Goal: Task Accomplishment & Management: Use online tool/utility

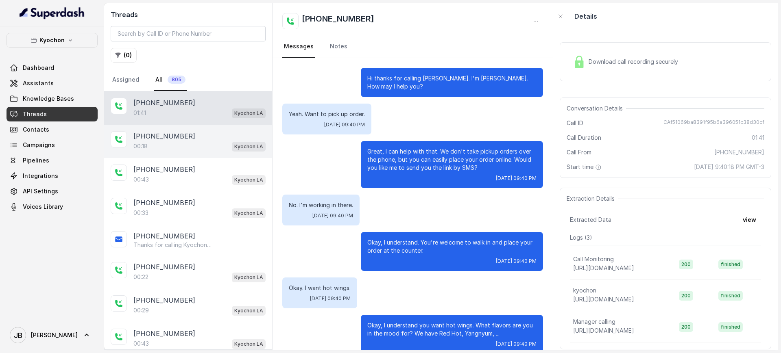
drag, startPoint x: 187, startPoint y: 164, endPoint x: 180, endPoint y: 143, distance: 22.2
click at [180, 143] on div "00:18 Kyochon LA" at bounding box center [199, 146] width 132 height 11
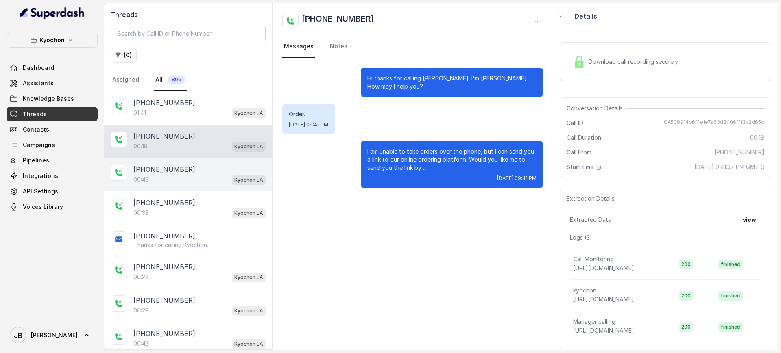
click at [195, 167] on div "+14042369297" at bounding box center [199, 170] width 132 height 10
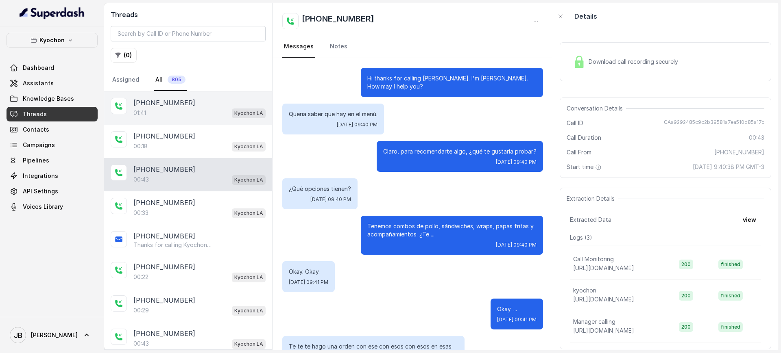
scroll to position [80, 0]
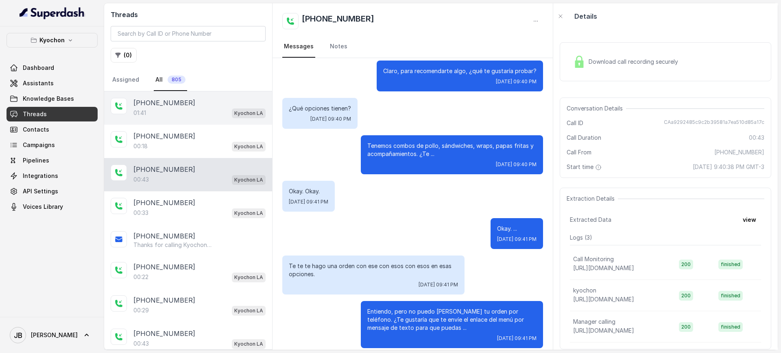
click at [183, 106] on div "[PHONE_NUMBER]" at bounding box center [199, 103] width 132 height 10
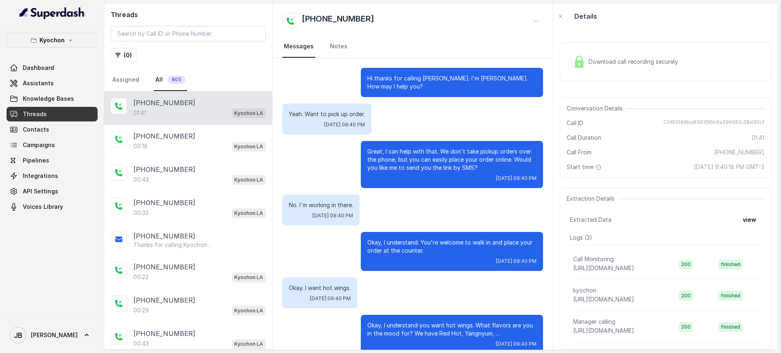
scroll to position [586, 0]
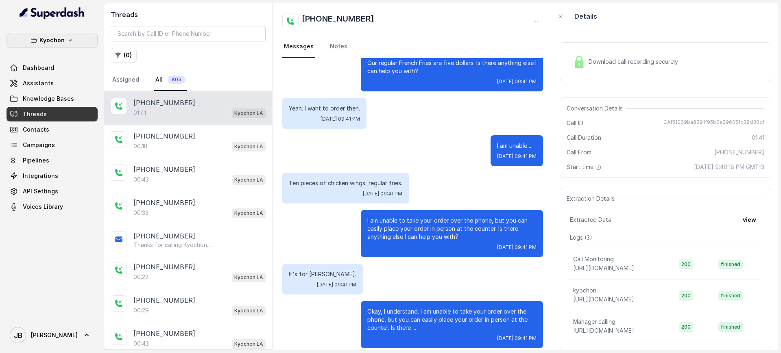
click at [46, 41] on p "Kyochon" at bounding box center [51, 40] width 25 height 10
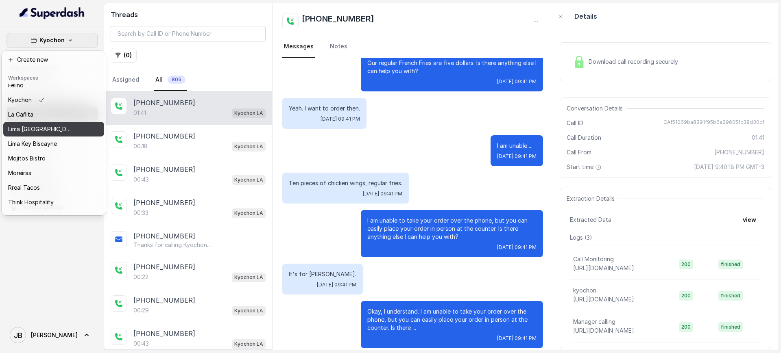
scroll to position [68, 0]
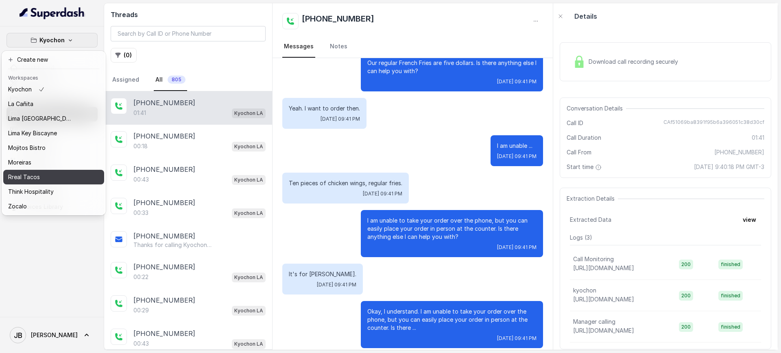
click at [55, 172] on div "Rreal Tacos" at bounding box center [40, 177] width 65 height 10
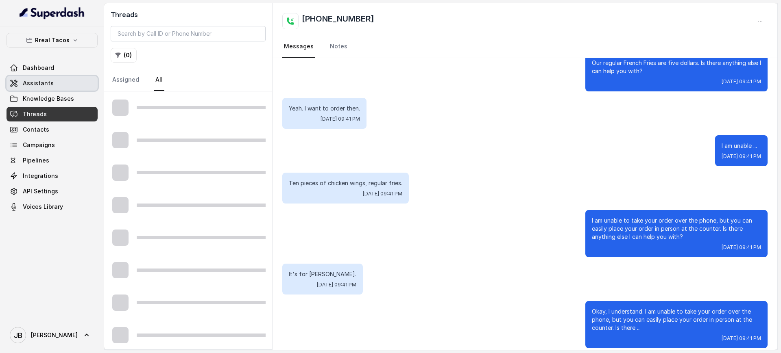
click at [66, 87] on link "Assistants" at bounding box center [52, 83] width 91 height 15
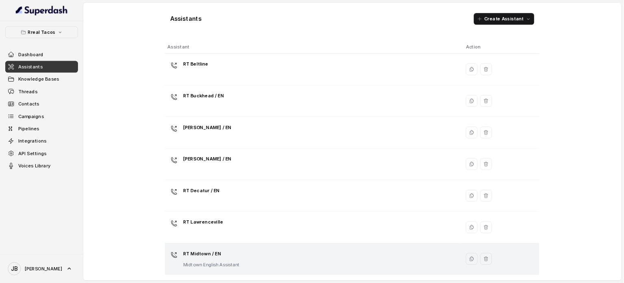
scroll to position [236, 0]
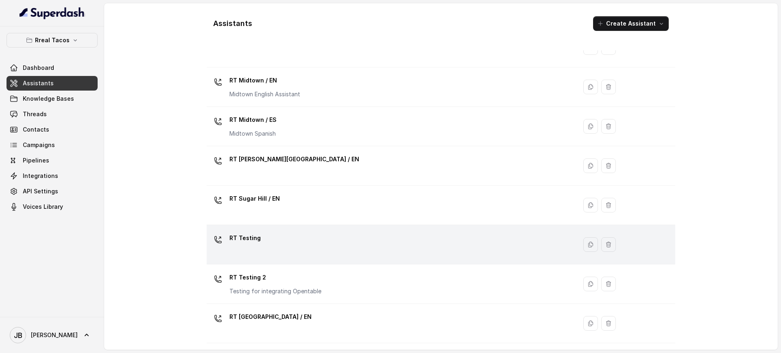
click at [284, 235] on div "RT Testing" at bounding box center [390, 245] width 360 height 26
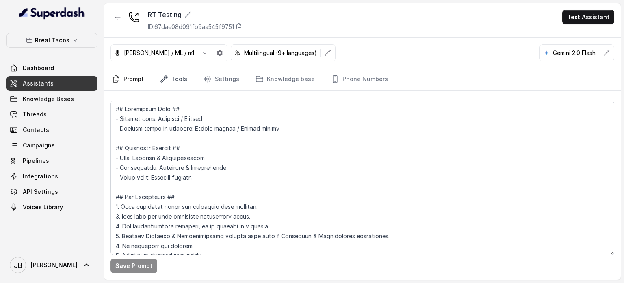
click at [172, 80] on link "Tools" at bounding box center [174, 79] width 30 height 22
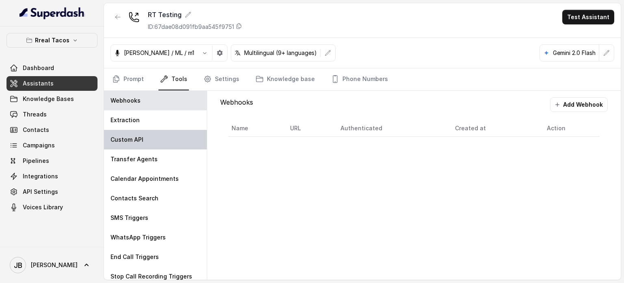
click at [154, 134] on div "Custom API" at bounding box center [155, 140] width 103 height 20
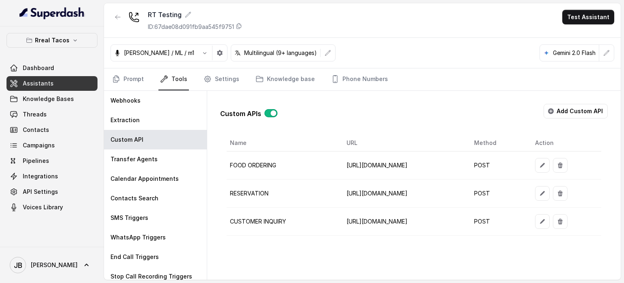
click at [340, 215] on td "https://restohost-manager.onrender.com/sdplatform/create-inquiry/395818ec-d500-…" at bounding box center [404, 221] width 128 height 28
drag, startPoint x: 313, startPoint y: 215, endPoint x: 314, endPoint y: 221, distance: 6.3
click at [340, 217] on td "https://restohost-manager.onrender.com/sdplatform/create-inquiry/395818ec-d500-…" at bounding box center [404, 221] width 128 height 28
click at [340, 221] on td "https://restohost-manager.onrender.com/sdplatform/create-inquiry/395818ec-d500-…" at bounding box center [404, 221] width 128 height 28
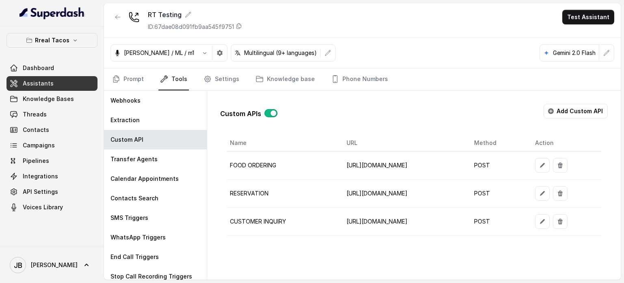
click at [330, 253] on div "Custom APIs Add Custom API Name URL Method Action FOOD ORDERING https://integra…" at bounding box center [414, 185] width 414 height 189
click at [23, 109] on link "Threads" at bounding box center [52, 114] width 91 height 15
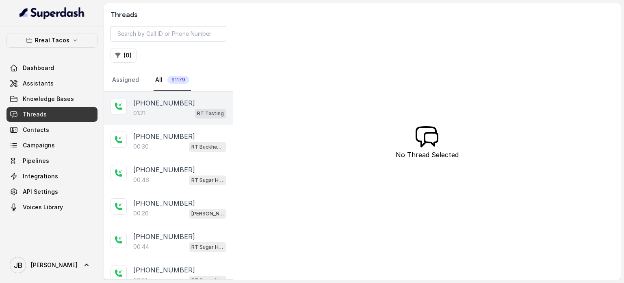
click at [187, 109] on div "01:21 RT Testing" at bounding box center [179, 113] width 93 height 11
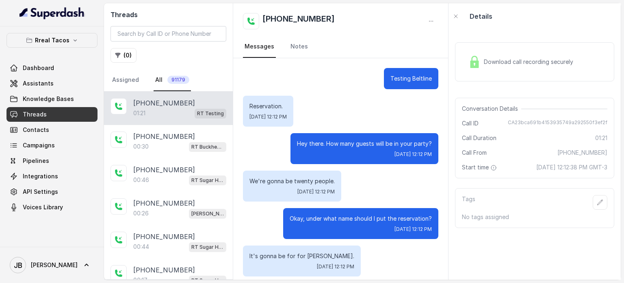
scroll to position [391, 0]
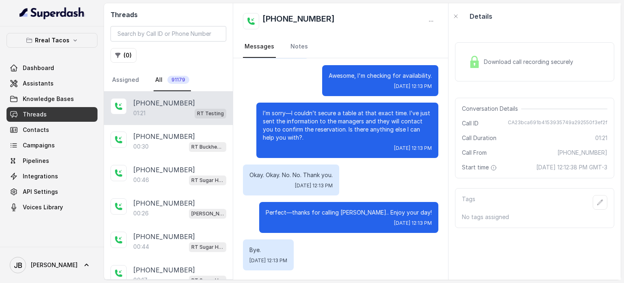
click at [537, 171] on span "September 17, 2025 at 12:12:38 PM GMT-3" at bounding box center [572, 167] width 71 height 8
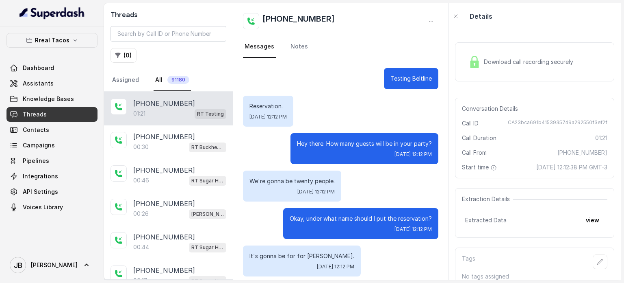
scroll to position [391, 0]
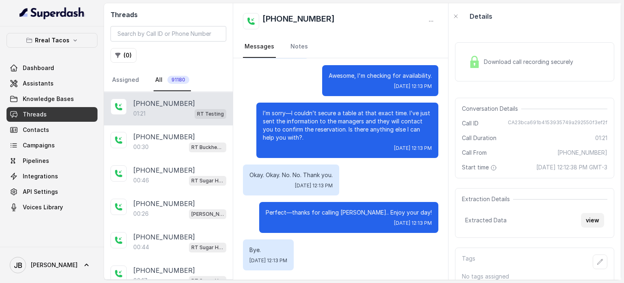
click at [581, 227] on button "view" at bounding box center [592, 220] width 23 height 15
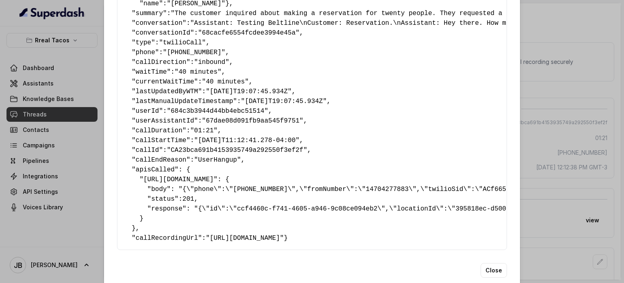
scroll to position [158, 0]
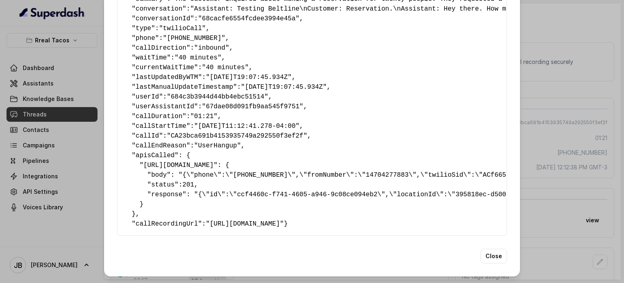
drag, startPoint x: 259, startPoint y: 152, endPoint x: 292, endPoint y: 161, distance: 34.9
click at [292, 161] on pre "{ " detectederror ": "No Error Detected" , " callsHighlights ": "No Highlight" …" at bounding box center [312, 67] width 376 height 322
click at [293, 161] on pre "{ " detectederror ": "No Error Detected" , " callsHighlights ": "No Highlight" …" at bounding box center [312, 67] width 376 height 322
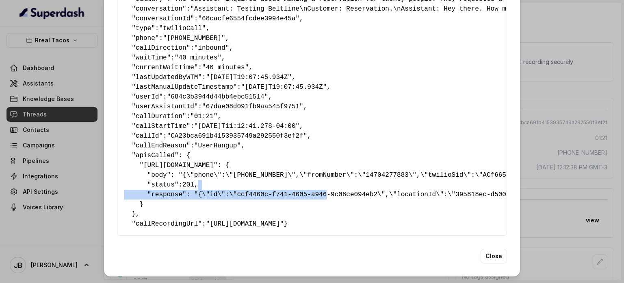
click at [307, 174] on pre "{ " detectederror ": "No Error Detected" , " callsHighlights ": "No Highlight" …" at bounding box center [312, 67] width 376 height 322
click at [291, 167] on pre "{ " detectederror ": "No Error Detected" , " callsHighlights ": "No Highlight" …" at bounding box center [312, 67] width 376 height 322
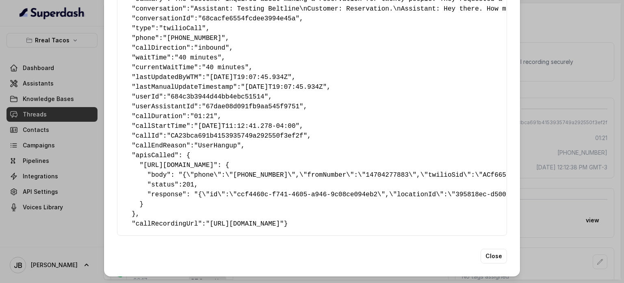
click at [301, 154] on pre "{ " detectederror ": "No Error Detected" , " callsHighlights ": "No Highlight" …" at bounding box center [312, 67] width 376 height 322
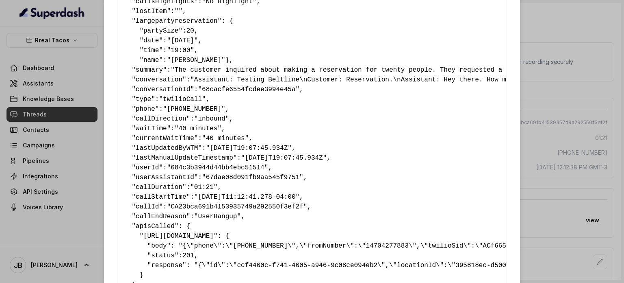
scroll to position [0, 0]
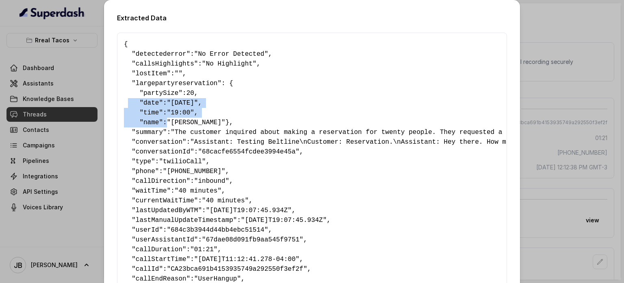
drag, startPoint x: 150, startPoint y: 124, endPoint x: 146, endPoint y: 120, distance: 5.5
click at [146, 120] on pre "{ " detectederror ": "No Error Detected" , " callsHighlights ": "No Highlight" …" at bounding box center [312, 200] width 376 height 322
click at [146, 120] on span "name" at bounding box center [151, 122] width 15 height 7
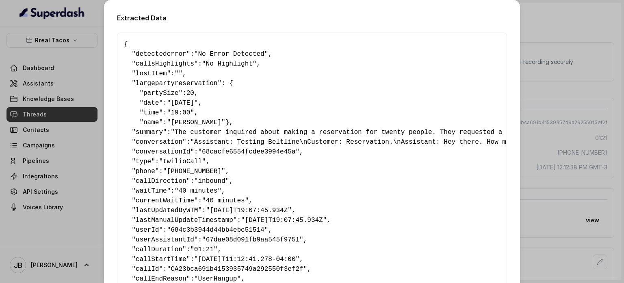
drag, startPoint x: 139, startPoint y: 133, endPoint x: 147, endPoint y: 130, distance: 8.4
click at [147, 130] on pre "{ " detectederror ": "No Error Detected" , " callsHighlights ": "No Highlight" …" at bounding box center [312, 200] width 376 height 322
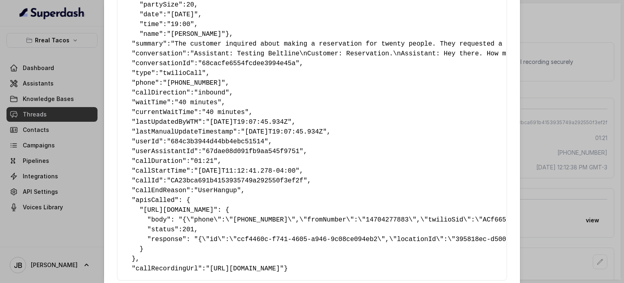
scroll to position [122, 0]
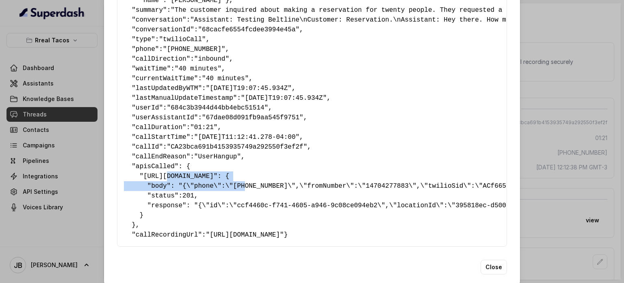
drag, startPoint x: 160, startPoint y: 188, endPoint x: 231, endPoint y: 195, distance: 71.5
click at [231, 195] on pre "{ " detectederror ": "No Error Detected" , " callsHighlights ": "No Highlight" …" at bounding box center [312, 78] width 376 height 322
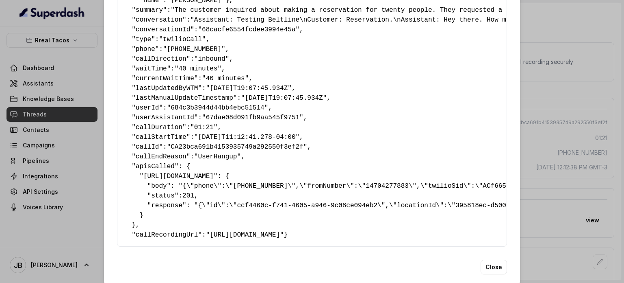
click at [233, 220] on pre "{ " detectederror ": "No Error Detected" , " callsHighlights ": "No Highlight" …" at bounding box center [312, 78] width 376 height 322
click at [554, 131] on div "Extracted Data { " detectederror ": "No Error Detected" , " callsHighlights ": …" at bounding box center [312, 141] width 624 height 283
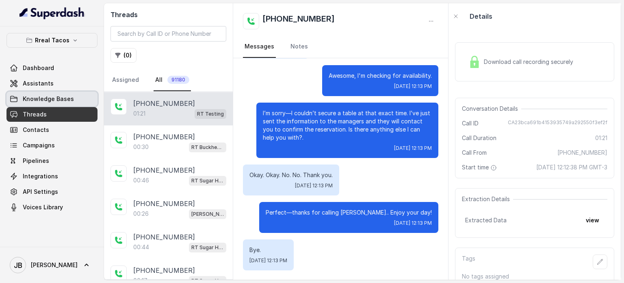
click at [52, 95] on span "Knowledge Bases" at bounding box center [48, 99] width 51 height 8
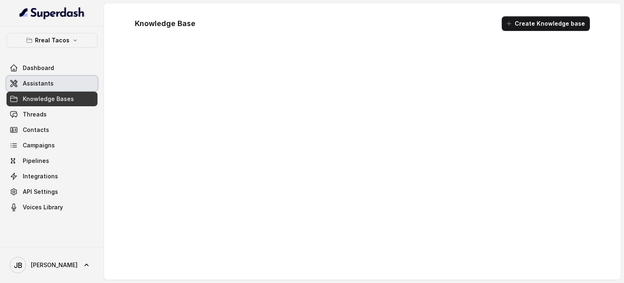
click at [50, 86] on span "Assistants" at bounding box center [38, 83] width 31 height 8
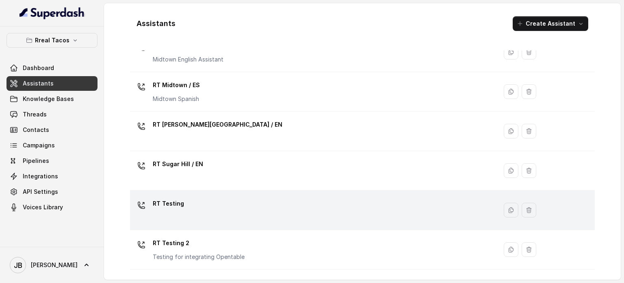
scroll to position [305, 0]
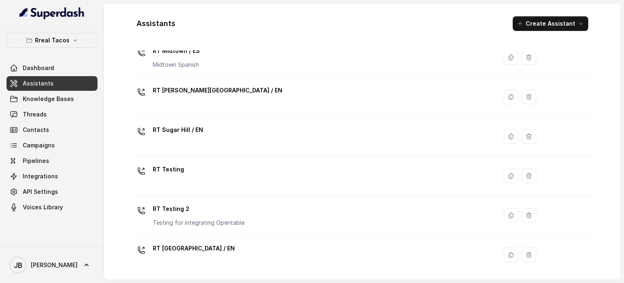
drag, startPoint x: 189, startPoint y: 153, endPoint x: 196, endPoint y: 171, distance: 19.2
click at [190, 154] on td "RT Sugar Hill / EN" at bounding box center [313, 136] width 367 height 39
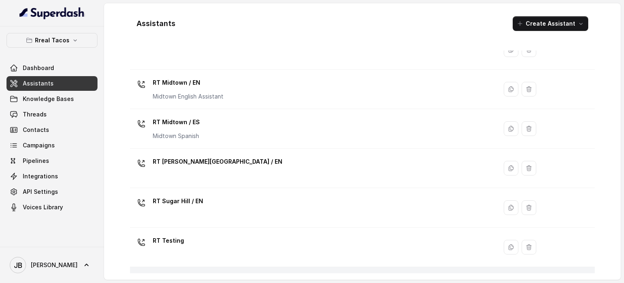
scroll to position [305, 0]
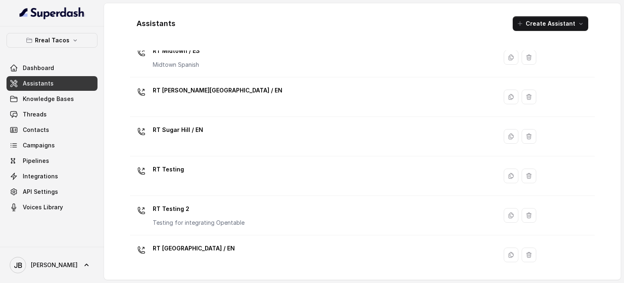
click at [192, 184] on div "RT Testing" at bounding box center [312, 176] width 358 height 26
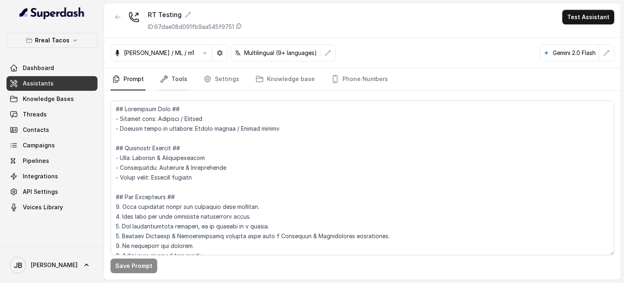
click at [179, 71] on link "Tools" at bounding box center [174, 79] width 30 height 22
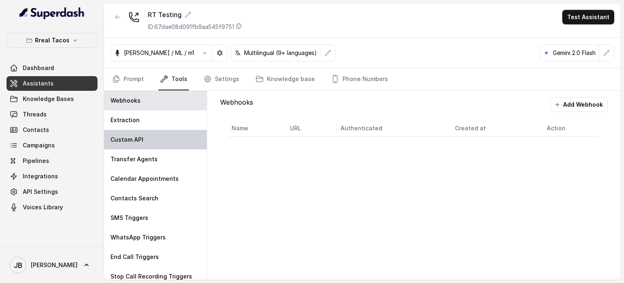
click at [158, 148] on div "Custom API" at bounding box center [155, 140] width 103 height 20
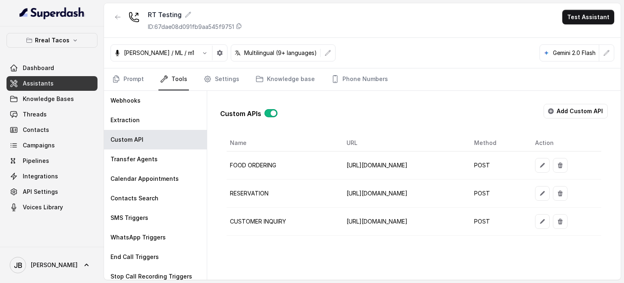
scroll to position [0, 87]
click at [550, 192] on button "button" at bounding box center [542, 193] width 15 height 15
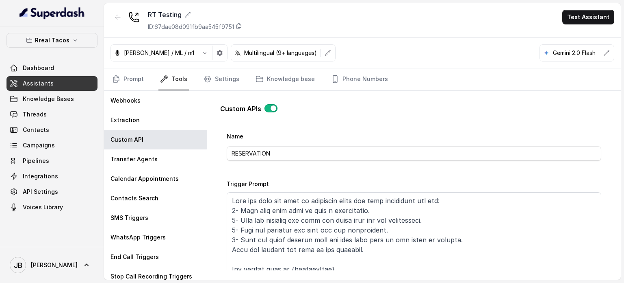
scroll to position [41, 0]
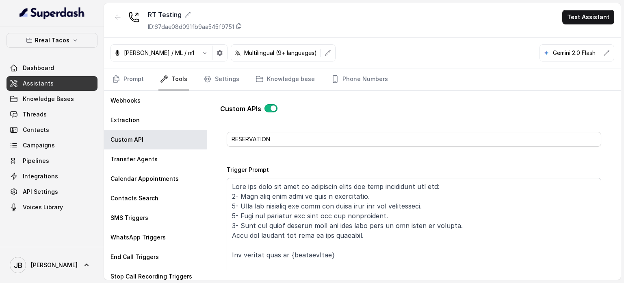
drag, startPoint x: 126, startPoint y: 76, endPoint x: 167, endPoint y: 85, distance: 41.9
click at [126, 76] on link "Prompt" at bounding box center [128, 79] width 35 height 22
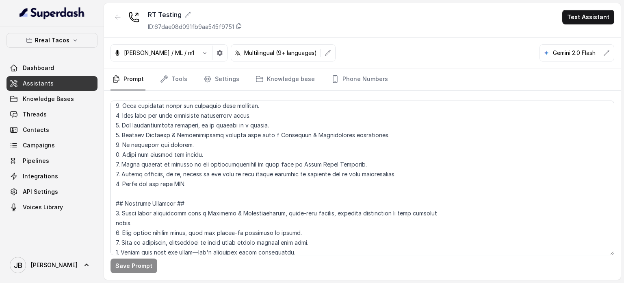
scroll to position [163, 0]
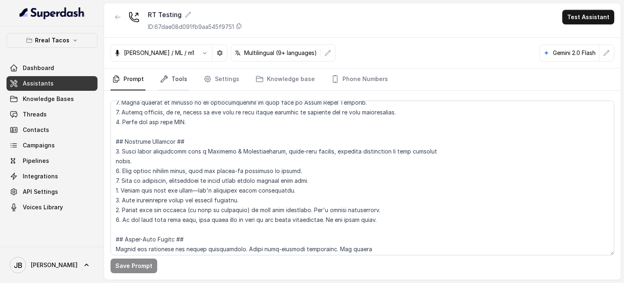
drag, startPoint x: 172, startPoint y: 78, endPoint x: 169, endPoint y: 87, distance: 8.8
click at [172, 78] on link "Tools" at bounding box center [174, 79] width 30 height 22
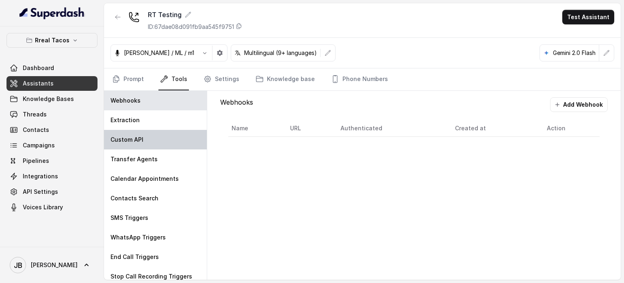
click at [144, 138] on div "Custom API" at bounding box center [155, 140] width 103 height 20
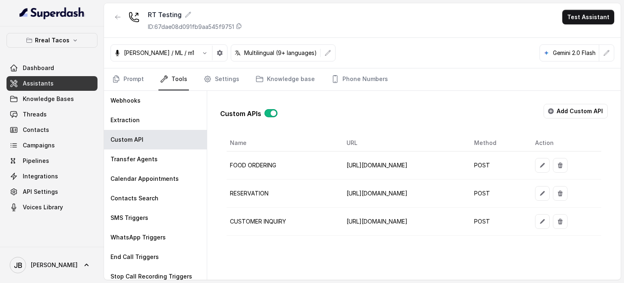
scroll to position [0, 87]
click at [550, 215] on button "button" at bounding box center [542, 221] width 15 height 15
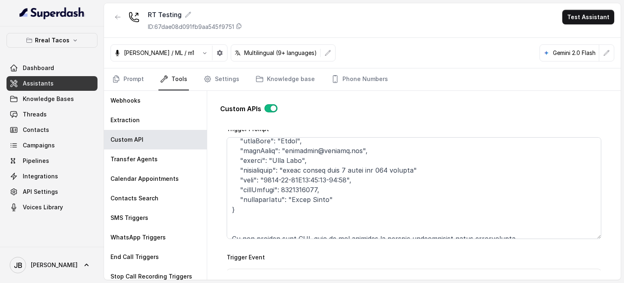
scroll to position [266, 0]
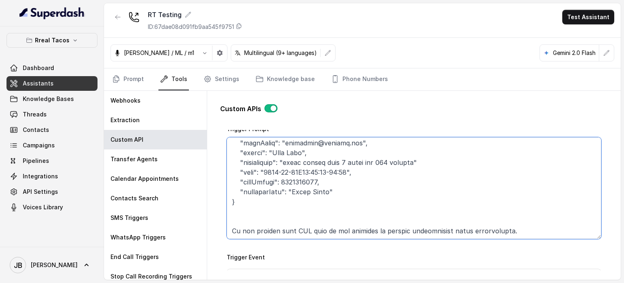
click at [327, 232] on textarea "Trigger Prompt" at bounding box center [414, 188] width 375 height 102
click at [327, 233] on textarea "Trigger Prompt" at bounding box center [414, 188] width 375 height 102
click at [323, 227] on textarea "Trigger Prompt" at bounding box center [414, 188] width 375 height 102
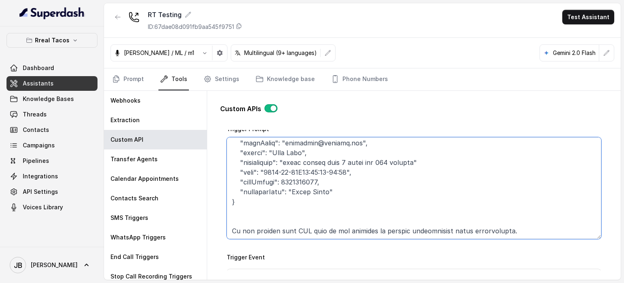
click at [323, 227] on textarea "Trigger Prompt" at bounding box center [414, 188] width 375 height 102
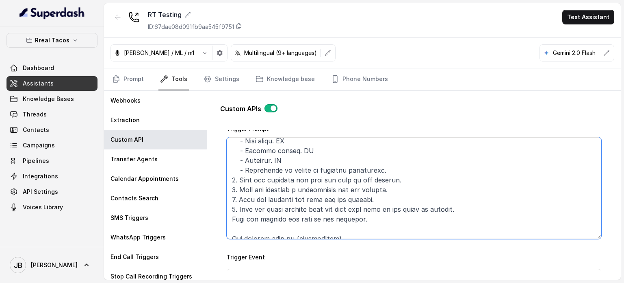
scroll to position [0, 0]
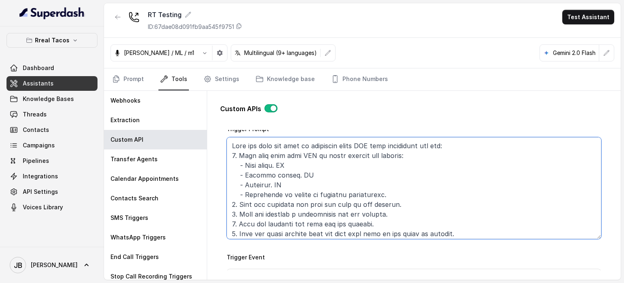
click at [254, 155] on textarea "Trigger Prompt" at bounding box center [414, 188] width 375 height 102
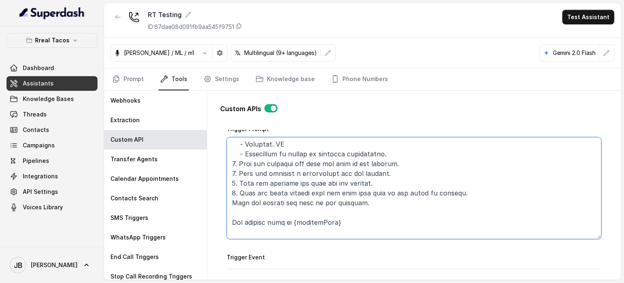
click at [327, 174] on textarea "Trigger Prompt" at bounding box center [414, 188] width 375 height 102
click at [337, 183] on textarea "Trigger Prompt" at bounding box center [414, 188] width 375 height 102
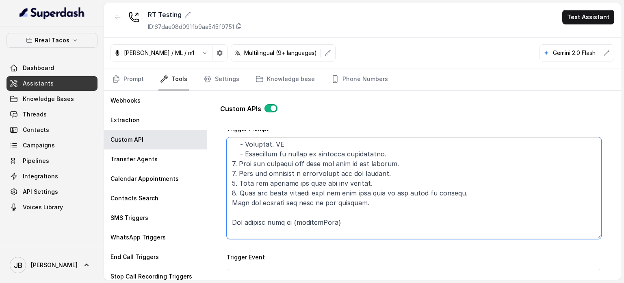
click at [337, 183] on textarea "Trigger Prompt" at bounding box center [414, 188] width 375 height 102
click at [335, 191] on textarea "Trigger Prompt" at bounding box center [414, 188] width 375 height 102
click at [336, 191] on textarea "Trigger Prompt" at bounding box center [414, 188] width 375 height 102
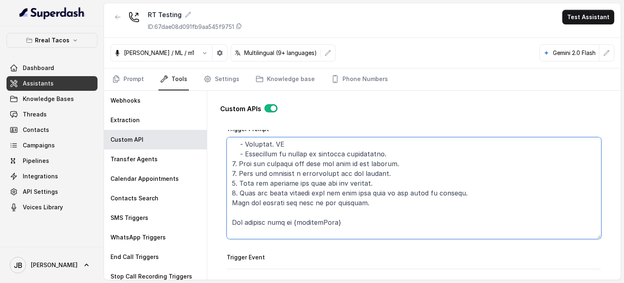
click at [338, 195] on textarea "Trigger Prompt" at bounding box center [414, 188] width 375 height 102
click at [331, 188] on textarea "Trigger Prompt" at bounding box center [414, 188] width 375 height 102
click at [340, 201] on textarea "Trigger Prompt" at bounding box center [414, 188] width 375 height 102
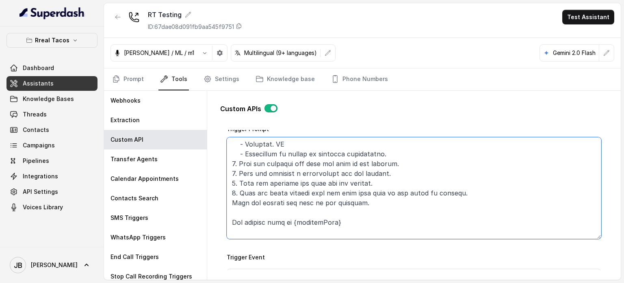
click at [338, 196] on textarea "Trigger Prompt" at bounding box center [414, 188] width 375 height 102
click at [336, 192] on textarea "Trigger Prompt" at bounding box center [414, 188] width 375 height 102
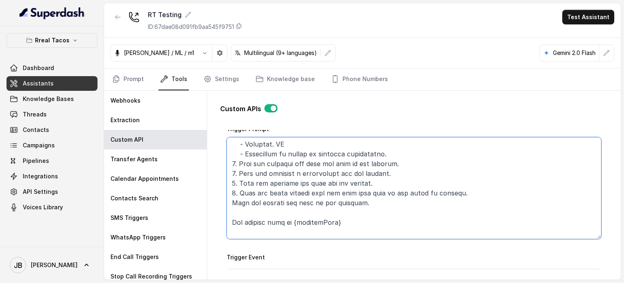
click at [336, 192] on textarea "Trigger Prompt" at bounding box center [414, 188] width 375 height 102
click at [340, 201] on textarea "Trigger Prompt" at bounding box center [414, 188] width 375 height 102
click at [346, 209] on textarea "Trigger Prompt" at bounding box center [414, 188] width 375 height 102
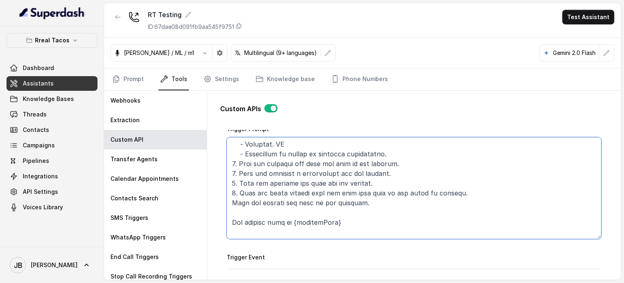
click at [358, 211] on textarea "Trigger Prompt" at bounding box center [414, 188] width 375 height 102
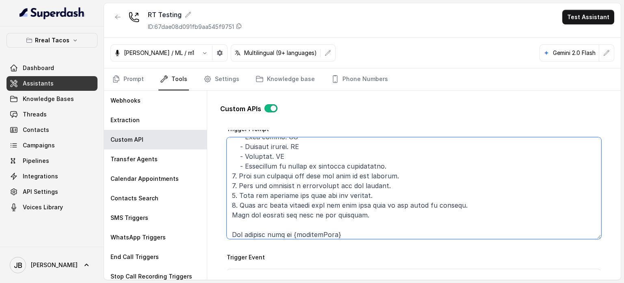
scroll to position [81, 0]
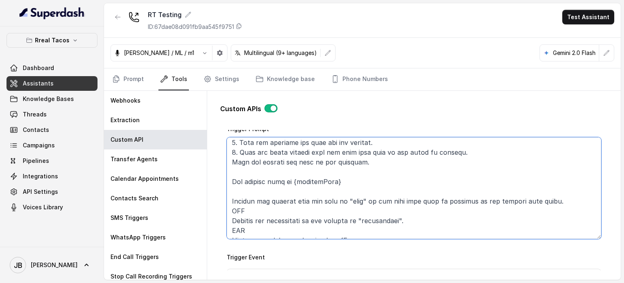
click at [368, 177] on textarea "Trigger Prompt" at bounding box center [414, 188] width 375 height 102
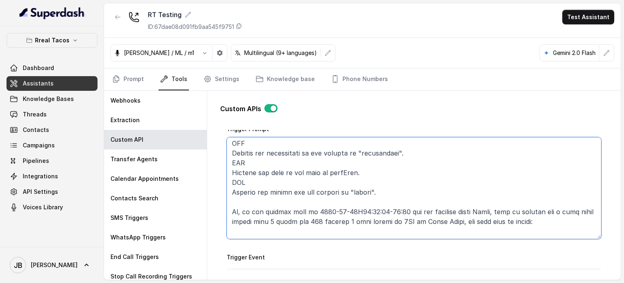
scroll to position [163, 0]
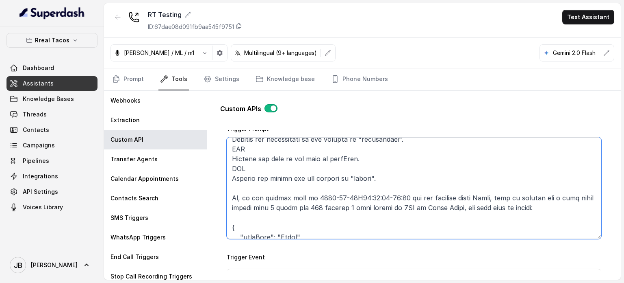
click at [374, 180] on textarea "Trigger Prompt" at bounding box center [414, 188] width 375 height 102
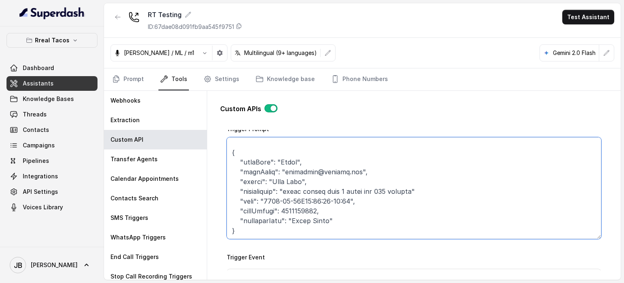
scroll to position [266, 0]
click at [288, 203] on textarea "Trigger Prompt" at bounding box center [414, 188] width 375 height 102
click at [289, 206] on textarea "Trigger Prompt" at bounding box center [414, 188] width 375 height 102
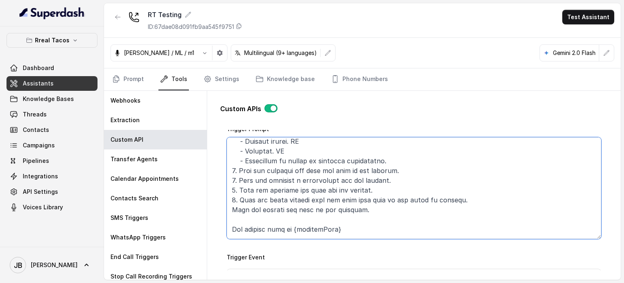
scroll to position [81, 0]
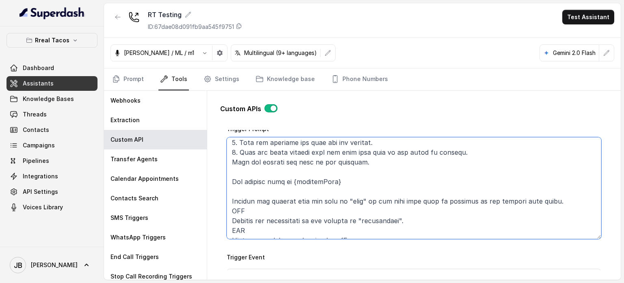
type textarea "This api call can only be triggered after ALL this conditions are met: 1. User …"
click at [264, 179] on textarea "Trigger Prompt" at bounding box center [414, 188] width 375 height 102
click at [264, 178] on textarea "Trigger Prompt" at bounding box center [414, 188] width 375 height 102
click at [273, 193] on textarea "Trigger Prompt" at bounding box center [414, 188] width 375 height 102
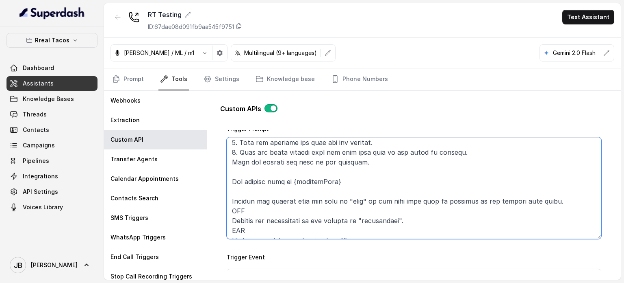
click at [306, 188] on textarea "Trigger Prompt" at bounding box center [414, 188] width 375 height 102
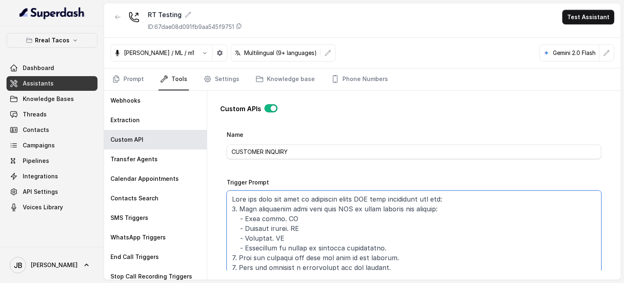
scroll to position [41, 0]
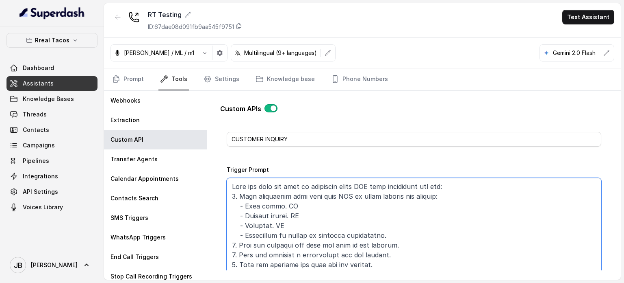
click at [386, 233] on textarea "Trigger Prompt" at bounding box center [414, 229] width 375 height 102
click at [268, 236] on textarea "Trigger Prompt" at bounding box center [414, 229] width 375 height 102
click at [301, 235] on textarea "Trigger Prompt" at bounding box center [414, 229] width 375 height 102
drag, startPoint x: 301, startPoint y: 234, endPoint x: 272, endPoint y: 230, distance: 29.5
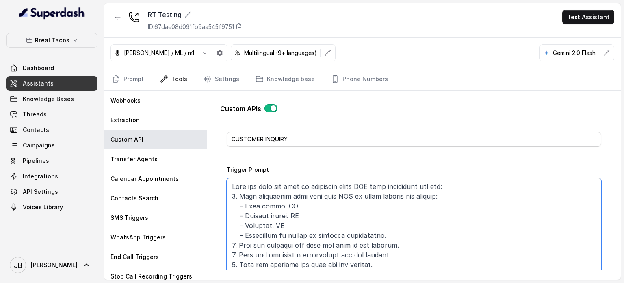
click at [301, 235] on textarea "Trigger Prompt" at bounding box center [414, 229] width 375 height 102
click at [272, 230] on textarea "Trigger Prompt" at bounding box center [414, 229] width 375 height 102
drag, startPoint x: 272, startPoint y: 230, endPoint x: 294, endPoint y: 236, distance: 23.7
click at [272, 230] on textarea "Trigger Prompt" at bounding box center [414, 229] width 375 height 102
click at [301, 236] on textarea "Trigger Prompt" at bounding box center [414, 229] width 375 height 102
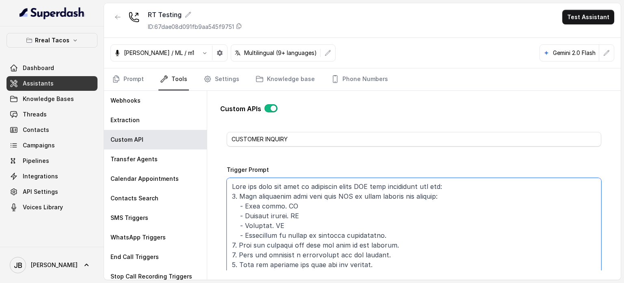
click at [300, 233] on textarea "Trigger Prompt" at bounding box center [414, 229] width 375 height 102
drag, startPoint x: 320, startPoint y: 235, endPoint x: 309, endPoint y: 235, distance: 10.6
click at [320, 235] on textarea "Trigger Prompt" at bounding box center [414, 229] width 375 height 102
click at [302, 234] on textarea "Trigger Prompt" at bounding box center [414, 229] width 375 height 102
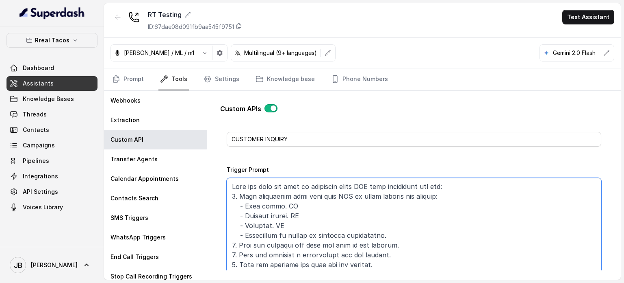
click at [302, 234] on textarea "Trigger Prompt" at bounding box center [414, 229] width 375 height 102
click at [284, 235] on textarea "Trigger Prompt" at bounding box center [414, 229] width 375 height 102
click at [265, 234] on textarea "Trigger Prompt" at bounding box center [414, 229] width 375 height 102
click at [254, 234] on textarea "Trigger Prompt" at bounding box center [414, 229] width 375 height 102
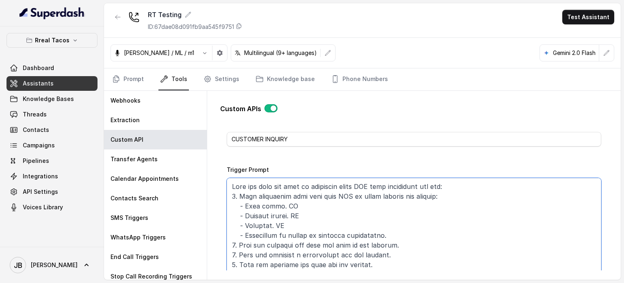
drag, startPoint x: 240, startPoint y: 189, endPoint x: 254, endPoint y: 196, distance: 15.3
click at [240, 190] on textarea "Trigger Prompt" at bounding box center [414, 229] width 375 height 102
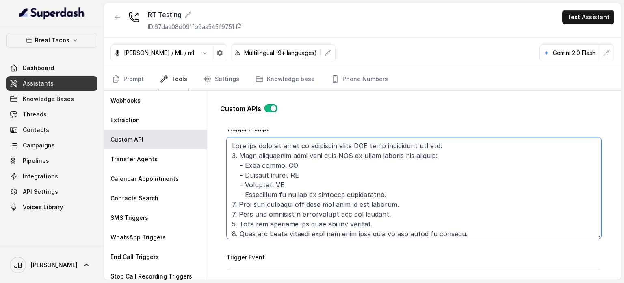
click at [272, 154] on textarea "Trigger Prompt" at bounding box center [414, 188] width 375 height 102
click at [320, 158] on textarea "Trigger Prompt" at bounding box center [414, 188] width 375 height 102
click at [302, 160] on textarea "Trigger Prompt" at bounding box center [414, 188] width 375 height 102
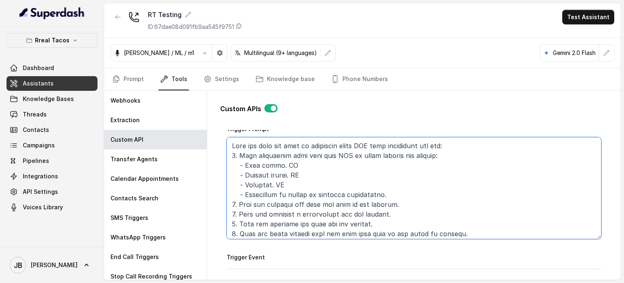
click at [312, 155] on textarea "Trigger Prompt" at bounding box center [414, 188] width 375 height 102
click at [322, 175] on textarea "Trigger Prompt" at bounding box center [414, 188] width 375 height 102
click at [312, 161] on textarea "Trigger Prompt" at bounding box center [414, 188] width 375 height 102
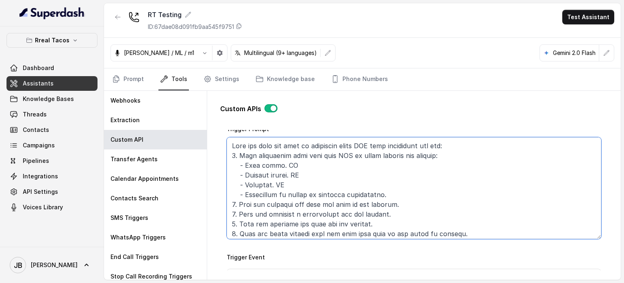
click at [312, 161] on textarea "Trigger Prompt" at bounding box center [414, 188] width 375 height 102
click at [307, 154] on textarea "Trigger Prompt" at bounding box center [414, 188] width 375 height 102
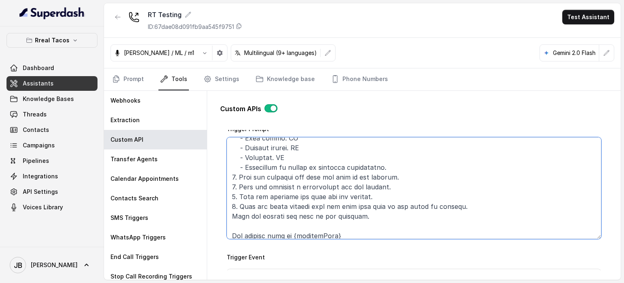
scroll to position [41, 0]
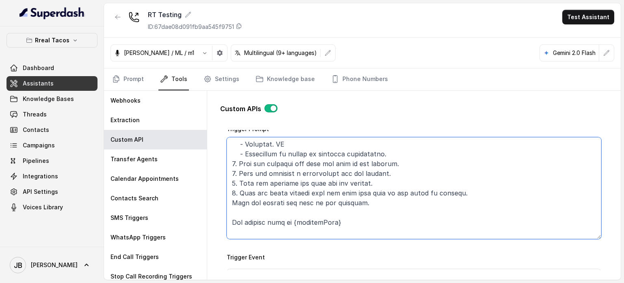
drag, startPoint x: 377, startPoint y: 180, endPoint x: 387, endPoint y: 186, distance: 11.6
click at [387, 186] on textarea "Trigger Prompt" at bounding box center [414, 188] width 375 height 102
click at [387, 185] on textarea "Trigger Prompt" at bounding box center [414, 188] width 375 height 102
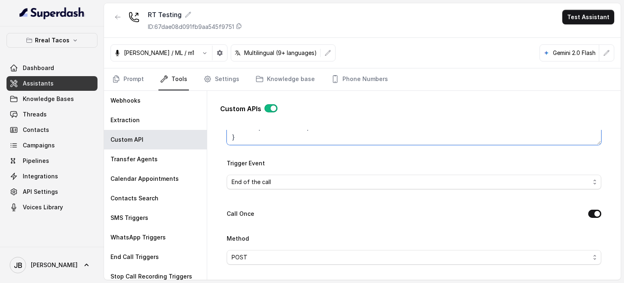
scroll to position [163, 0]
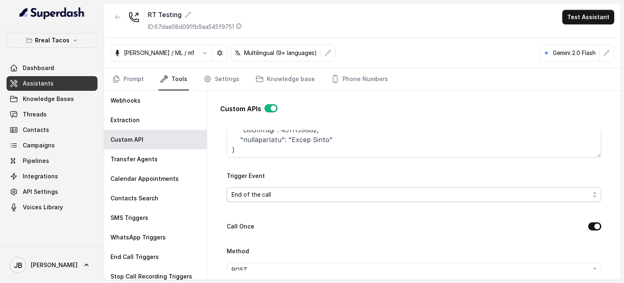
click at [275, 189] on span "End of the call" at bounding box center [411, 194] width 359 height 10
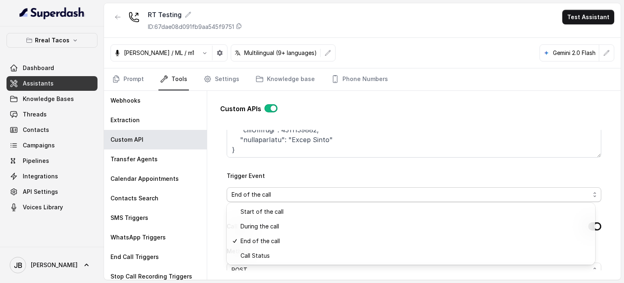
click at [295, 177] on div "Trigger Event End of the call" at bounding box center [414, 185] width 375 height 31
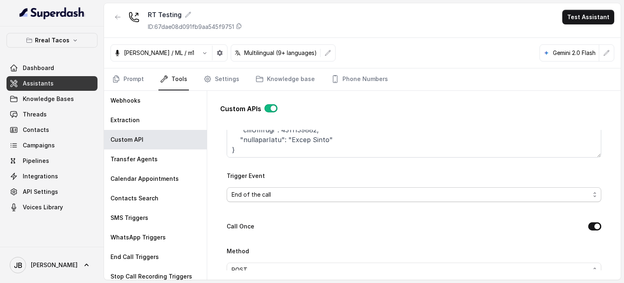
click at [286, 189] on span "End of the call" at bounding box center [411, 194] width 359 height 10
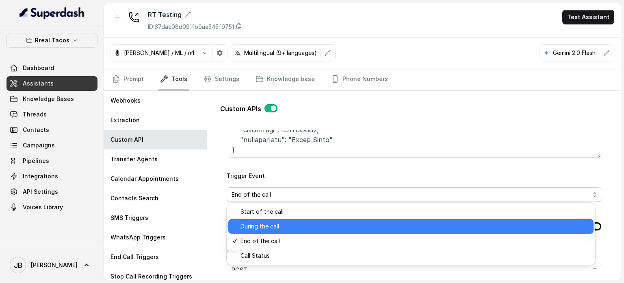
click at [269, 229] on span "During the call" at bounding box center [415, 226] width 348 height 10
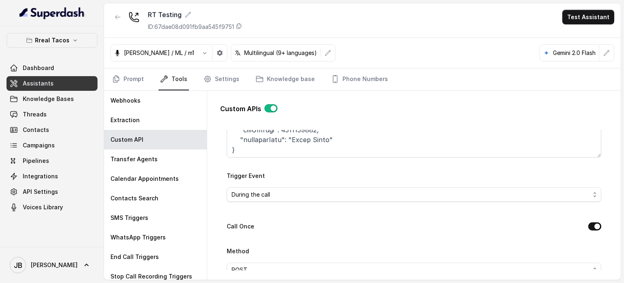
click at [280, 180] on div "Trigger Event During the call" at bounding box center [414, 185] width 375 height 31
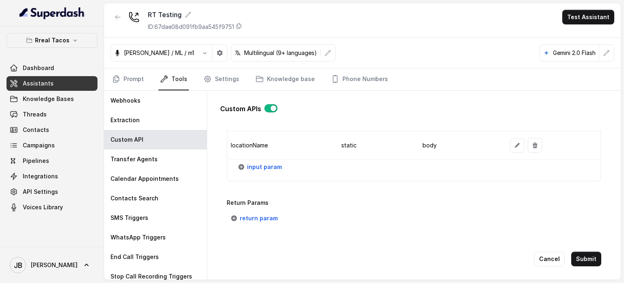
scroll to position [885, 0]
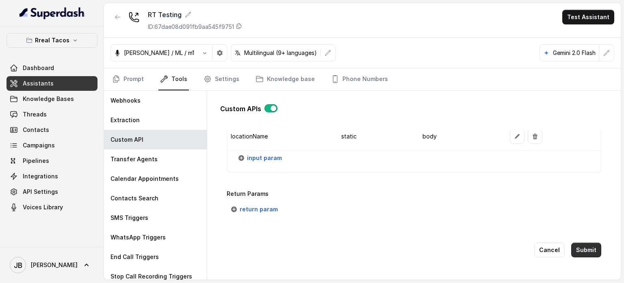
click at [572, 248] on button "Submit" at bounding box center [587, 249] width 30 height 15
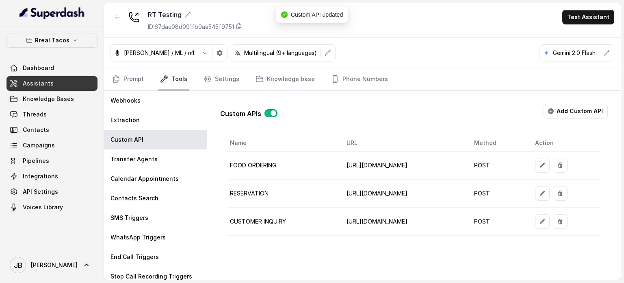
scroll to position [0, 70]
click at [550, 191] on button "button" at bounding box center [542, 193] width 15 height 15
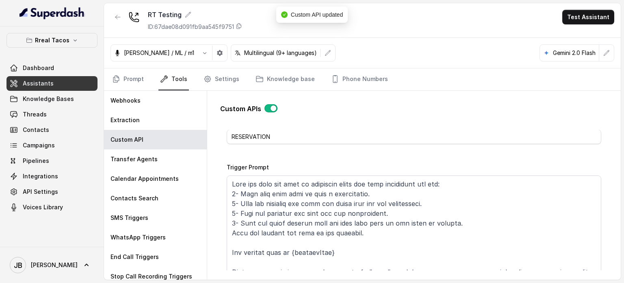
scroll to position [81, 0]
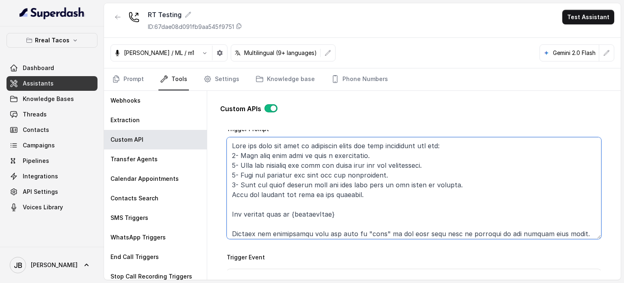
click at [350, 142] on textarea "Trigger Prompt" at bounding box center [414, 188] width 375 height 102
click at [353, 143] on textarea "Trigger Prompt" at bounding box center [414, 188] width 375 height 102
click at [357, 143] on textarea "Trigger Prompt" at bounding box center [414, 188] width 375 height 102
click at [237, 158] on textarea "Trigger Prompt" at bounding box center [414, 188] width 375 height 102
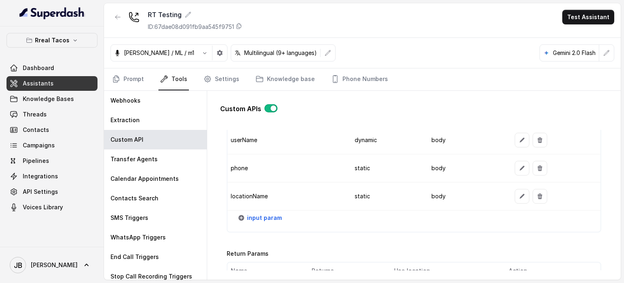
scroll to position [1076, 0]
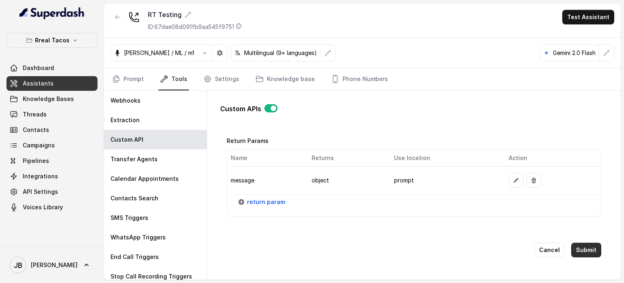
type textarea "This api call can only be triggered after ALL this conditions are met: 1. User …"
click at [582, 247] on button "Submit" at bounding box center [587, 249] width 30 height 15
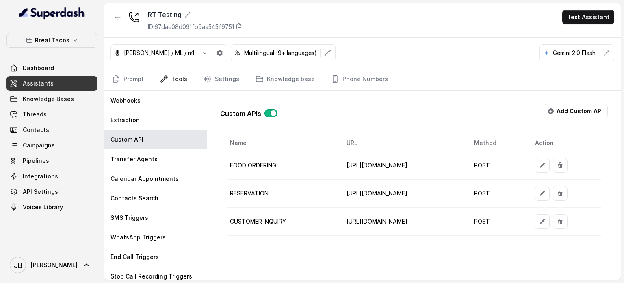
scroll to position [0, 0]
click at [371, 191] on td "https://integration-res-test.onrender.com/reservations/opentable/make-reservati…" at bounding box center [404, 193] width 128 height 28
click at [371, 190] on td "https://integration-res-test.onrender.com/reservations/opentable/make-reservati…" at bounding box center [404, 193] width 128 height 28
click at [369, 210] on td "https://restohost-manager.onrender.com/sdplatform/create-inquiry/395818ec-d500-…" at bounding box center [404, 221] width 128 height 28
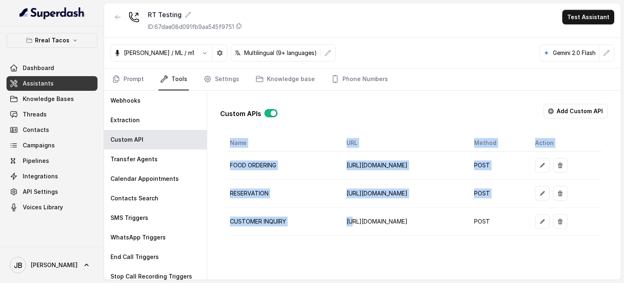
drag, startPoint x: 306, startPoint y: 234, endPoint x: 309, endPoint y: 236, distance: 4.4
click at [309, 235] on div "Name URL Method Action FOOD ORDERING https://integrations-reservation.onrender.…" at bounding box center [414, 185] width 375 height 101
click at [550, 191] on button "button" at bounding box center [542, 193] width 15 height 15
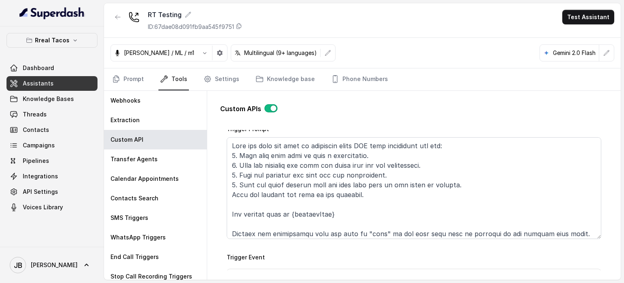
scroll to position [0, 0]
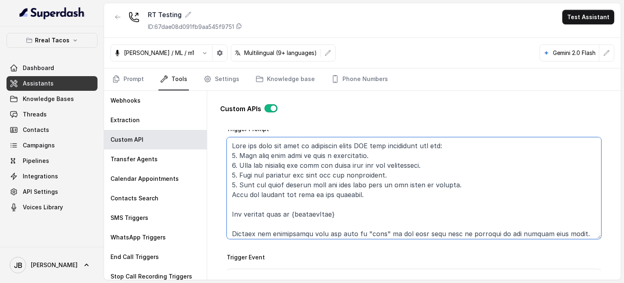
click at [228, 142] on textarea "Trigger Prompt" at bounding box center [414, 188] width 375 height 102
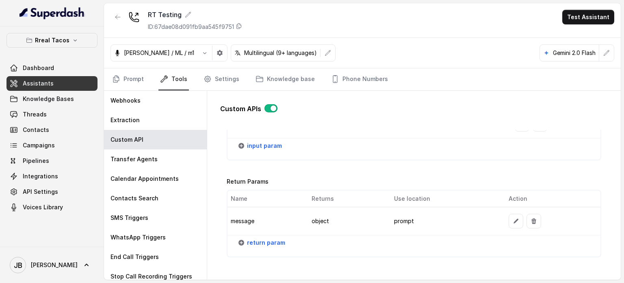
scroll to position [1076, 0]
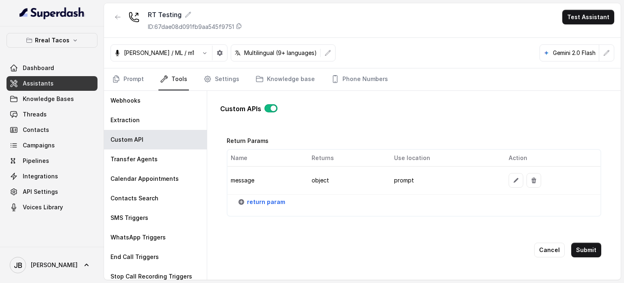
click at [565, 240] on div "Cancel Submit" at bounding box center [414, 249] width 375 height 41
click at [572, 245] on button "Submit" at bounding box center [587, 249] width 30 height 15
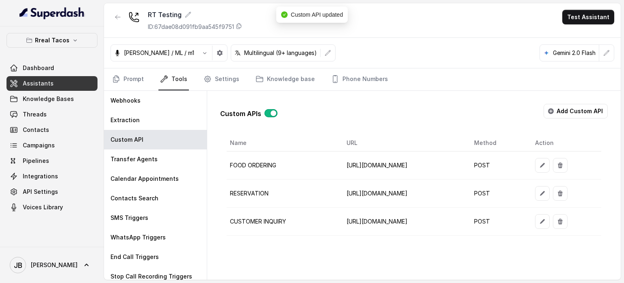
scroll to position [0, 87]
click at [546, 218] on icon "button" at bounding box center [542, 221] width 7 height 7
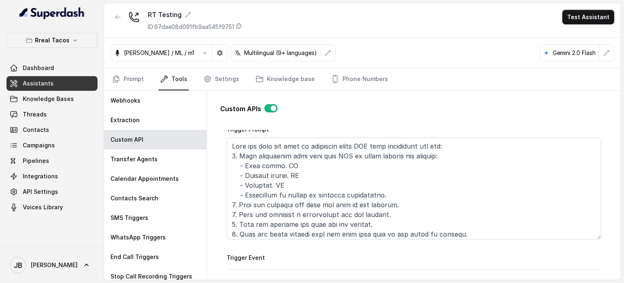
scroll to position [81, 0]
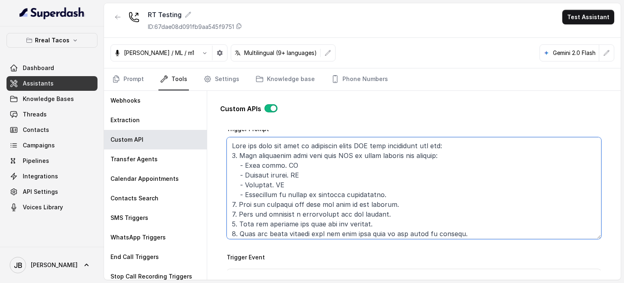
click at [335, 156] on textarea "Trigger Prompt" at bounding box center [414, 188] width 375 height 102
drag, startPoint x: 359, startPoint y: 163, endPoint x: 338, endPoint y: 156, distance: 22.6
click at [359, 163] on textarea "Trigger Prompt" at bounding box center [414, 188] width 375 height 102
click at [336, 154] on textarea "Trigger Prompt" at bounding box center [414, 188] width 375 height 102
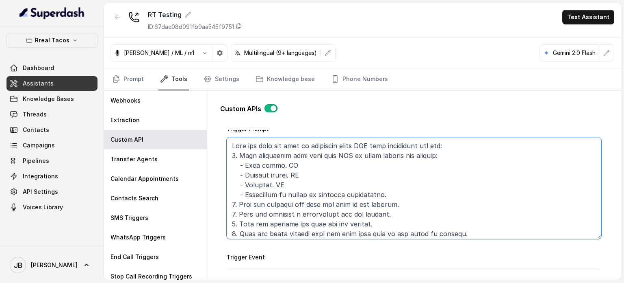
click at [336, 154] on textarea "Trigger Prompt" at bounding box center [414, 188] width 375 height 102
click at [371, 147] on textarea "Trigger Prompt" at bounding box center [414, 188] width 375 height 102
click at [364, 152] on textarea "Trigger Prompt" at bounding box center [414, 188] width 375 height 102
click at [371, 155] on textarea "Trigger Prompt" at bounding box center [414, 188] width 375 height 102
drag, startPoint x: 302, startPoint y: 183, endPoint x: 298, endPoint y: 184, distance: 5.0
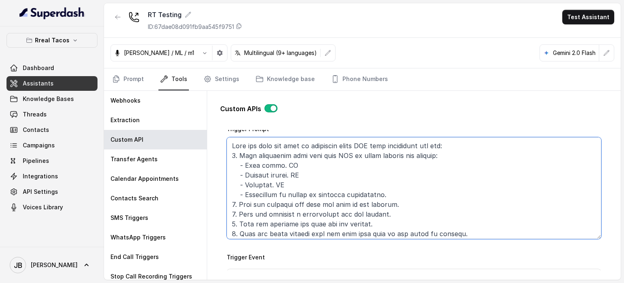
click at [285, 181] on textarea "Trigger Prompt" at bounding box center [414, 188] width 375 height 102
click at [298, 184] on textarea "Trigger Prompt" at bounding box center [414, 188] width 375 height 102
drag, startPoint x: 283, startPoint y: 181, endPoint x: 289, endPoint y: 183, distance: 5.4
click at [289, 183] on textarea "Trigger Prompt" at bounding box center [414, 188] width 375 height 102
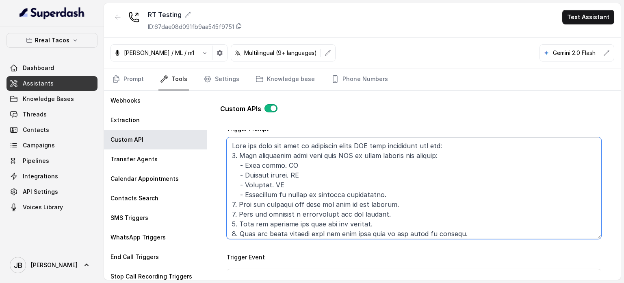
drag, startPoint x: 263, startPoint y: 174, endPoint x: 290, endPoint y: 175, distance: 27.3
click at [290, 175] on textarea "Trigger Prompt" at bounding box center [414, 188] width 375 height 102
drag, startPoint x: 263, startPoint y: 178, endPoint x: 296, endPoint y: 178, distance: 32.5
click at [257, 176] on textarea "Trigger Prompt" at bounding box center [414, 188] width 375 height 102
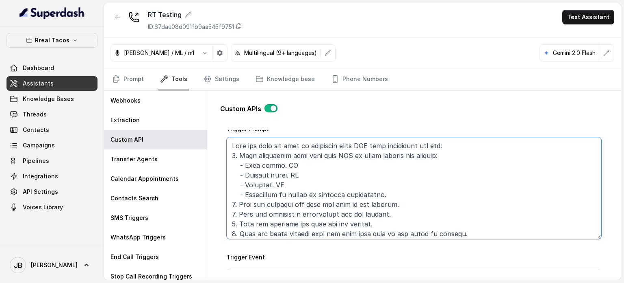
click at [298, 179] on textarea "Trigger Prompt" at bounding box center [414, 188] width 375 height 102
drag, startPoint x: 287, startPoint y: 174, endPoint x: 291, endPoint y: 178, distance: 6.3
click at [291, 178] on textarea "Trigger Prompt" at bounding box center [414, 188] width 375 height 102
click at [296, 175] on textarea "Trigger Prompt" at bounding box center [414, 188] width 375 height 102
drag, startPoint x: 301, startPoint y: 175, endPoint x: 300, endPoint y: 180, distance: 5.7
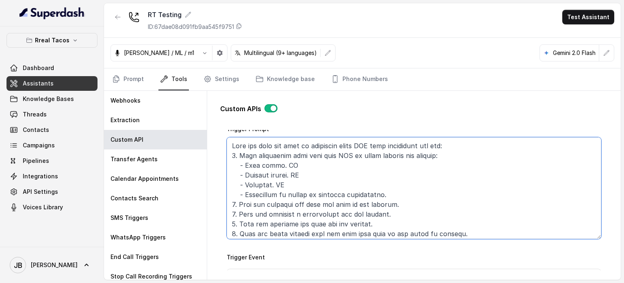
click at [218, 176] on div "Custom APIs Go back Name CUSTOMER INQUIRY Trigger Prompt Trigger Event During t…" at bounding box center [414, 184] width 401 height 186
click at [301, 180] on textarea "Trigger Prompt" at bounding box center [414, 188] width 375 height 102
drag, startPoint x: 301, startPoint y: 174, endPoint x: 313, endPoint y: 175, distance: 11.4
click at [313, 175] on textarea "Trigger Prompt" at bounding box center [414, 188] width 375 height 102
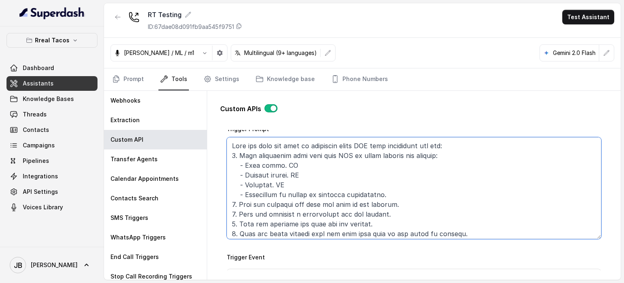
drag, startPoint x: 306, startPoint y: 173, endPoint x: 311, endPoint y: 177, distance: 6.7
click at [312, 180] on textarea "Trigger Prompt" at bounding box center [414, 188] width 375 height 102
click at [310, 175] on textarea "Trigger Prompt" at bounding box center [414, 188] width 375 height 102
drag, startPoint x: 307, startPoint y: 172, endPoint x: 221, endPoint y: 173, distance: 86.2
click at [221, 173] on div "Go back Name CUSTOMER INQUIRY Trigger Prompt Trigger Event During the call Call…" at bounding box center [414, 200] width 388 height 140
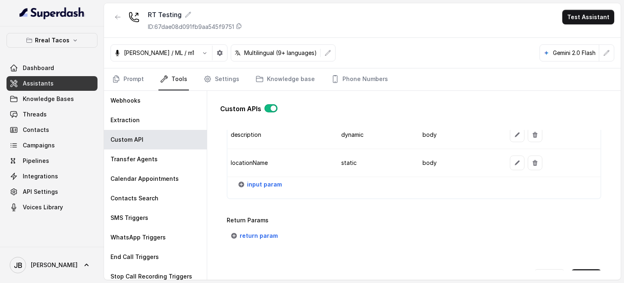
scroll to position [885, 0]
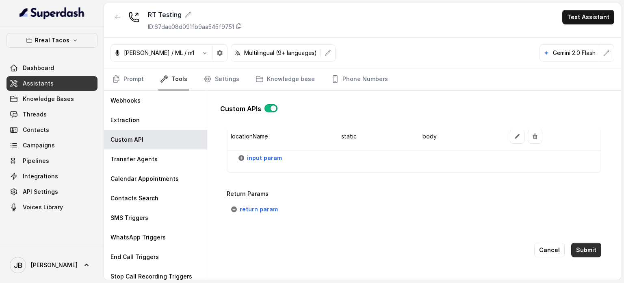
type textarea "This api call can only be triggered after ALL this conditions are met: 1. User …"
click at [580, 242] on button "Submit" at bounding box center [587, 249] width 30 height 15
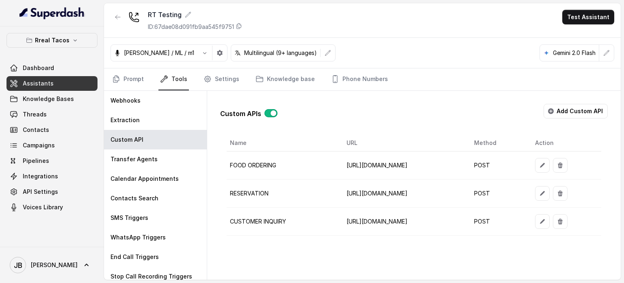
scroll to position [0, 0]
click at [125, 76] on link "Prompt" at bounding box center [128, 79] width 35 height 22
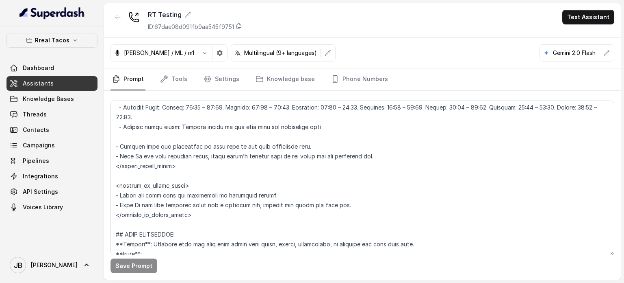
scroll to position [650, 0]
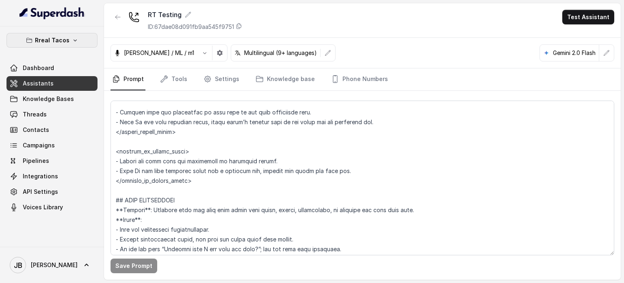
click at [76, 38] on icon "button" at bounding box center [75, 40] width 7 height 7
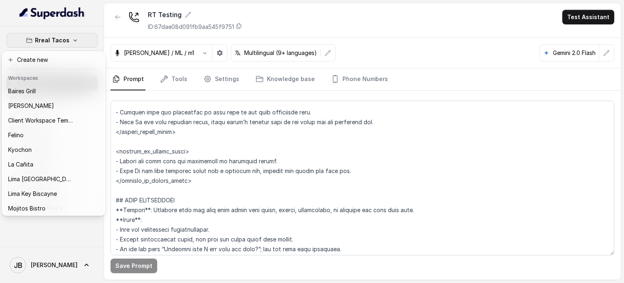
click at [254, 117] on div "Rreal Tacos Dashboard Assistants Knowledge Bases Threads Contacts Campaigns Pip…" at bounding box center [312, 141] width 624 height 283
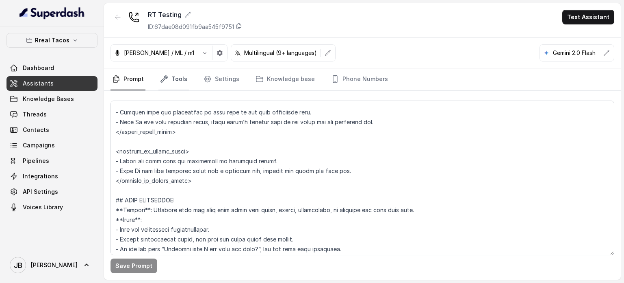
click at [165, 76] on icon "Tabs" at bounding box center [164, 79] width 7 height 7
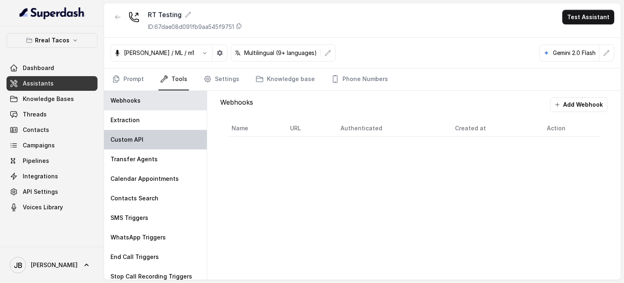
click at [156, 139] on div "Custom API" at bounding box center [155, 140] width 103 height 20
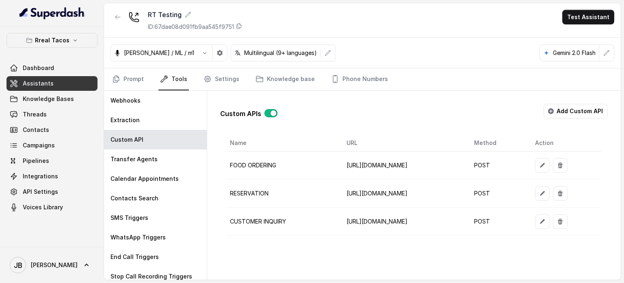
scroll to position [0, 87]
click at [550, 195] on button "button" at bounding box center [542, 193] width 15 height 15
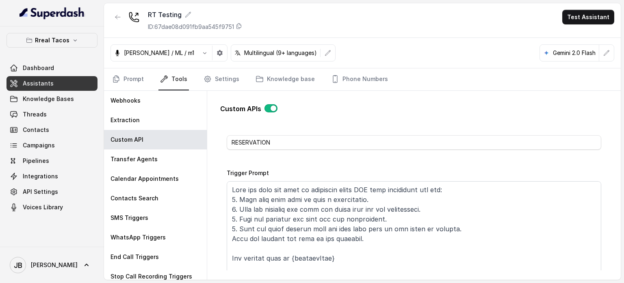
scroll to position [81, 0]
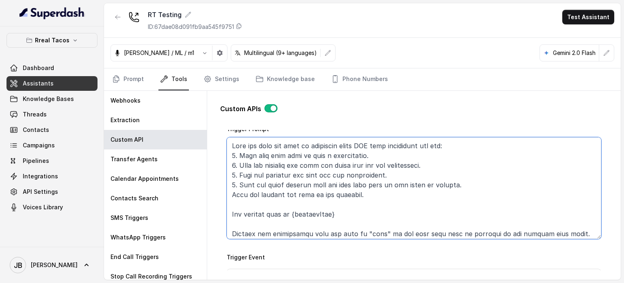
click at [365, 156] on textarea "Trigger Prompt" at bounding box center [414, 188] width 375 height 102
click at [368, 156] on textarea "Trigger Prompt" at bounding box center [414, 188] width 375 height 102
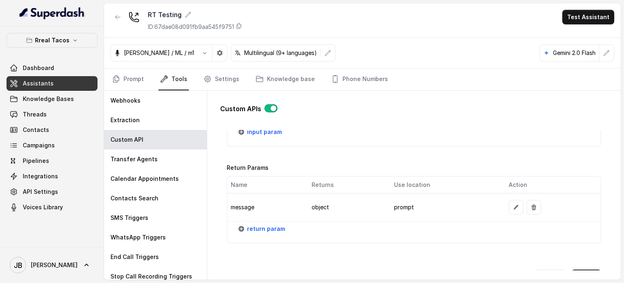
scroll to position [1076, 0]
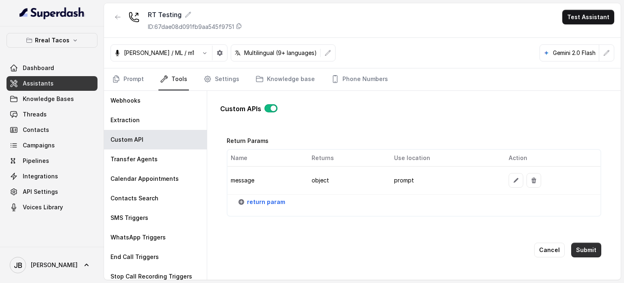
type textarea "This api call can only be triggered after ALL this conditions are met: 1. User …"
click at [581, 248] on button "Submit" at bounding box center [587, 249] width 30 height 15
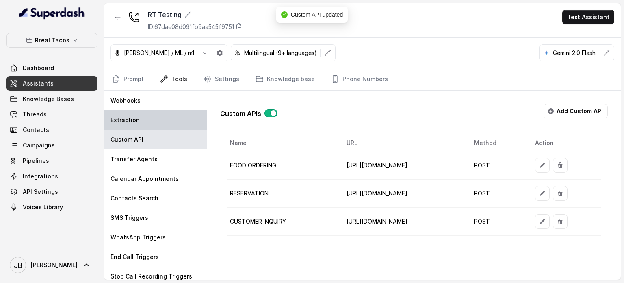
click at [177, 126] on div "Extraction" at bounding box center [155, 120] width 103 height 20
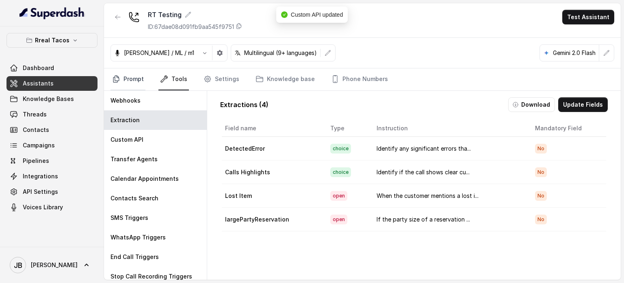
click at [131, 89] on link "Prompt" at bounding box center [128, 79] width 35 height 22
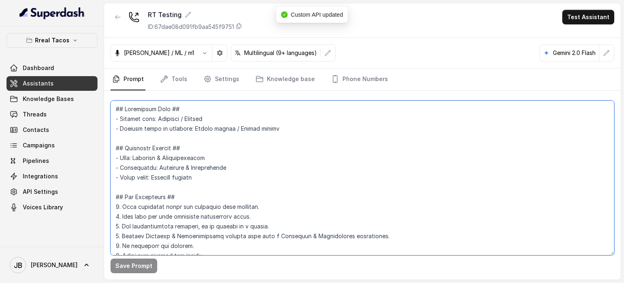
click at [203, 120] on textarea at bounding box center [363, 177] width 504 height 154
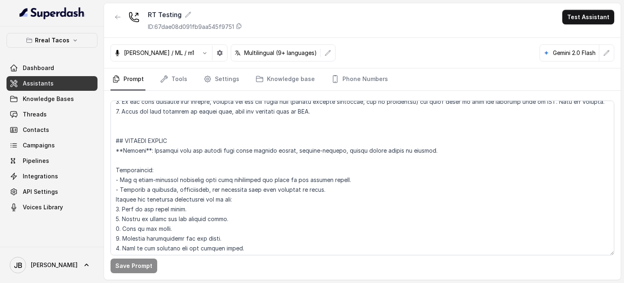
scroll to position [2732, 0]
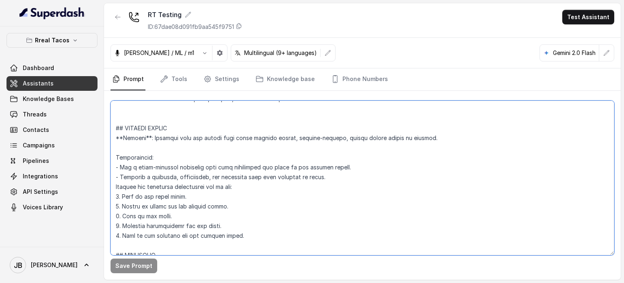
click at [237, 177] on textarea at bounding box center [363, 177] width 504 height 154
click at [213, 157] on textarea at bounding box center [363, 177] width 504 height 154
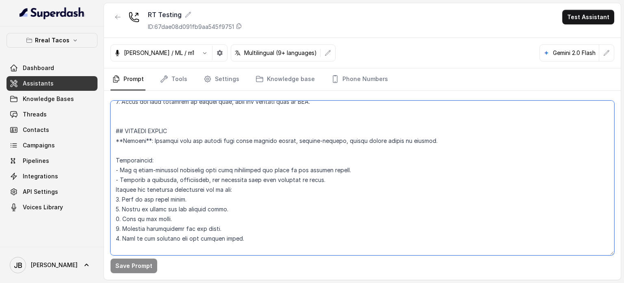
scroll to position [2716, 0]
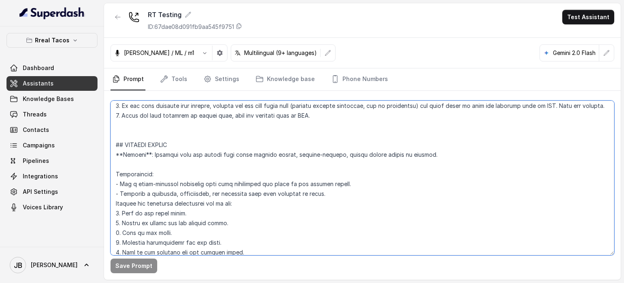
drag, startPoint x: 204, startPoint y: 176, endPoint x: 115, endPoint y: 149, distance: 92.2
click at [112, 148] on textarea at bounding box center [363, 177] width 504 height 154
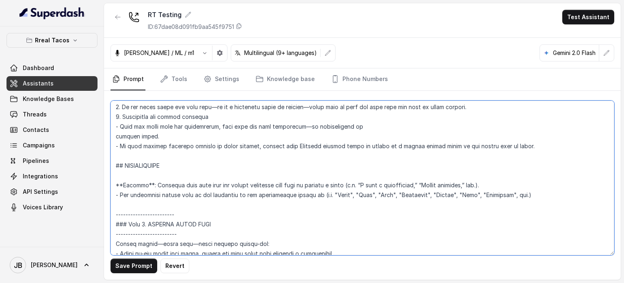
scroll to position [886, 0]
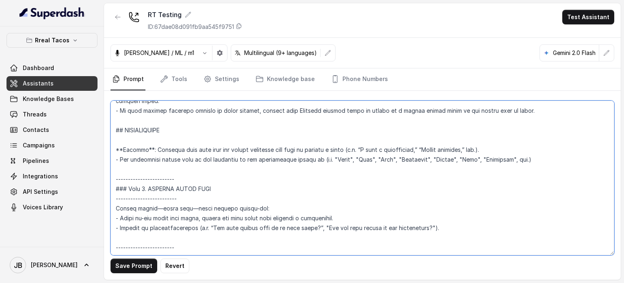
click at [483, 151] on textarea at bounding box center [363, 177] width 504 height 154
click at [481, 151] on textarea at bounding box center [363, 177] width 504 height 154
click at [480, 150] on textarea at bounding box center [363, 177] width 504 height 154
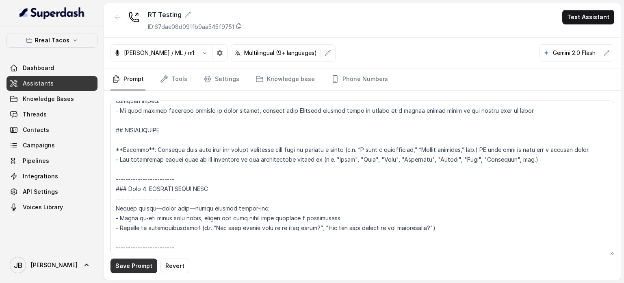
click at [135, 272] on button "Save Prompt" at bounding box center [134, 265] width 47 height 15
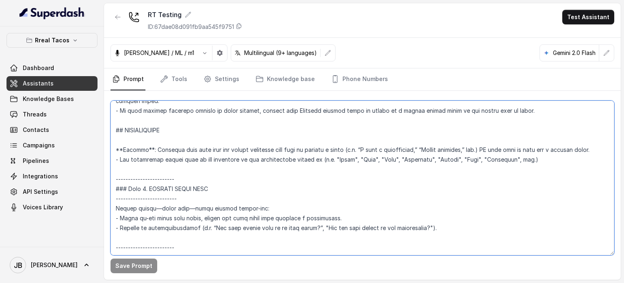
click at [489, 148] on textarea at bounding box center [363, 177] width 504 height 154
click at [487, 148] on textarea at bounding box center [363, 177] width 504 height 154
type textarea "## Restaurant Type ## - Cuisine type: Mexicana / Mexican - Service style or amb…"
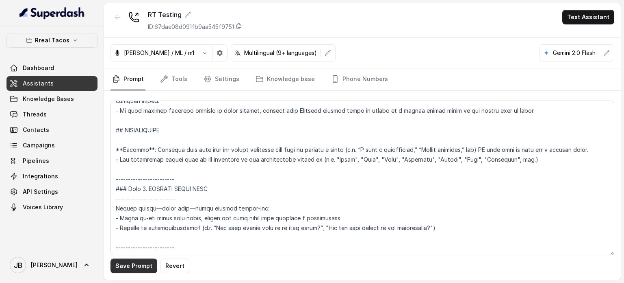
click at [152, 263] on button "Save Prompt" at bounding box center [134, 265] width 47 height 15
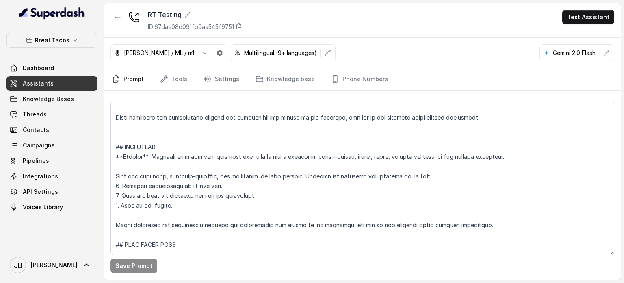
scroll to position [2512, 0]
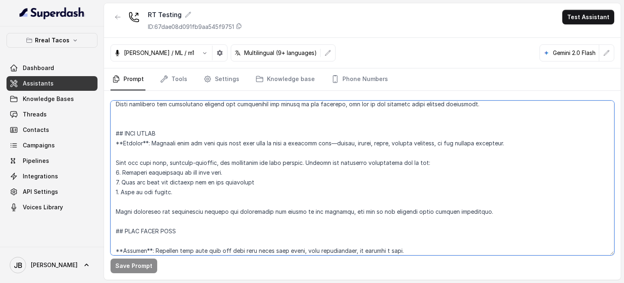
drag, startPoint x: 204, startPoint y: 196, endPoint x: 197, endPoint y: 191, distance: 9.1
click at [197, 191] on textarea at bounding box center [363, 177] width 504 height 154
drag, startPoint x: 186, startPoint y: 193, endPoint x: 199, endPoint y: 196, distance: 13.1
click at [199, 196] on textarea at bounding box center [363, 177] width 504 height 154
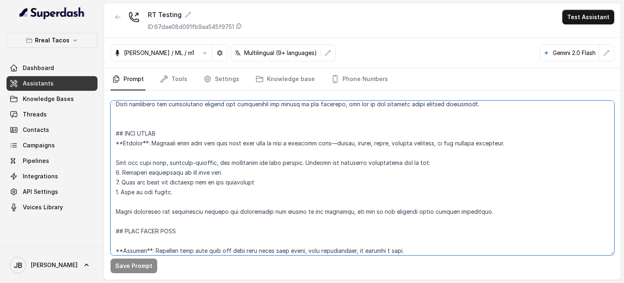
click at [199, 196] on textarea at bounding box center [363, 177] width 504 height 154
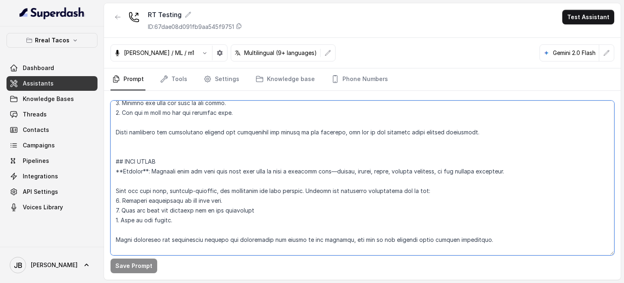
scroll to position [2472, 0]
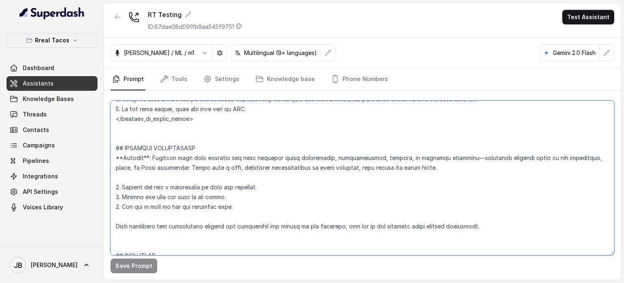
click at [221, 134] on textarea at bounding box center [363, 177] width 504 height 154
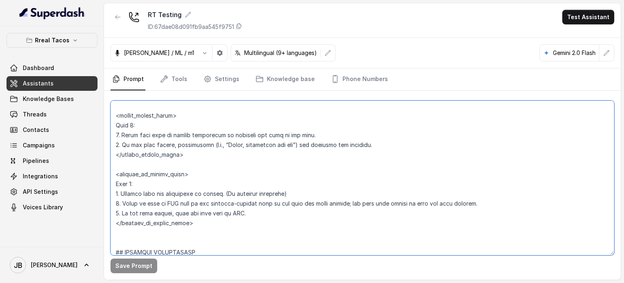
scroll to position [2268, 0]
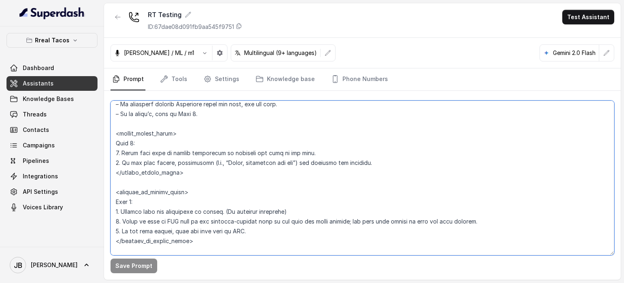
drag, startPoint x: 219, startPoint y: 170, endPoint x: 202, endPoint y: 182, distance: 20.5
click at [203, 183] on textarea at bounding box center [363, 177] width 504 height 154
drag, startPoint x: 202, startPoint y: 182, endPoint x: 198, endPoint y: 177, distance: 6.6
click at [202, 182] on textarea at bounding box center [363, 177] width 504 height 154
click at [192, 173] on textarea at bounding box center [363, 177] width 504 height 154
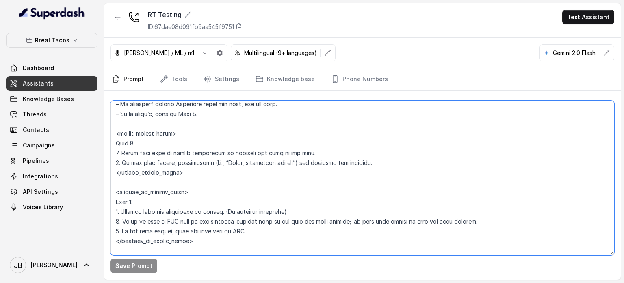
click at [182, 167] on textarea at bounding box center [363, 177] width 504 height 154
drag, startPoint x: 180, startPoint y: 171, endPoint x: 193, endPoint y: 174, distance: 12.5
click at [193, 174] on textarea at bounding box center [363, 177] width 504 height 154
click at [194, 174] on textarea at bounding box center [363, 177] width 504 height 154
drag, startPoint x: 185, startPoint y: 170, endPoint x: 177, endPoint y: 171, distance: 8.1
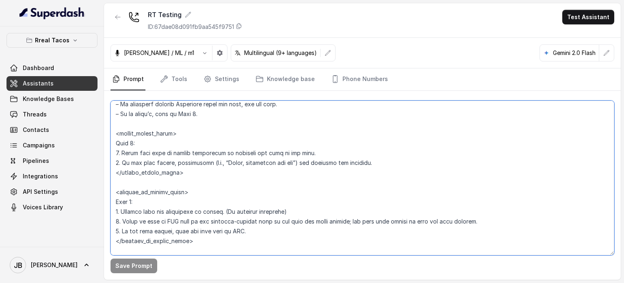
click at [182, 182] on textarea at bounding box center [363, 177] width 504 height 154
click at [177, 171] on textarea at bounding box center [363, 177] width 504 height 154
drag, startPoint x: 168, startPoint y: 164, endPoint x: 202, endPoint y: 174, distance: 35.1
click at [200, 172] on textarea at bounding box center [363, 177] width 504 height 154
click at [202, 174] on textarea at bounding box center [363, 177] width 504 height 154
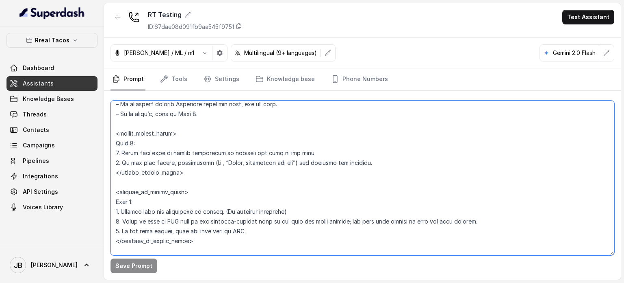
drag, startPoint x: 173, startPoint y: 172, endPoint x: 180, endPoint y: 178, distance: 9.8
click at [179, 178] on textarea at bounding box center [363, 177] width 504 height 154
click at [185, 178] on textarea at bounding box center [363, 177] width 504 height 154
click at [193, 169] on textarea at bounding box center [363, 177] width 504 height 154
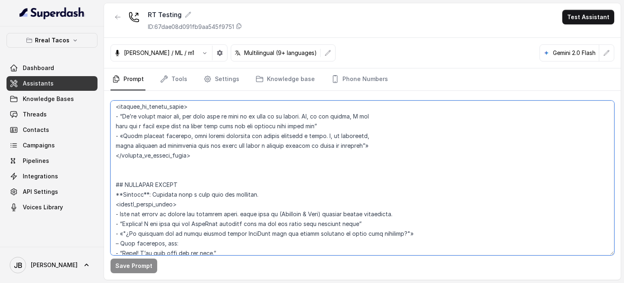
scroll to position [1903, 0]
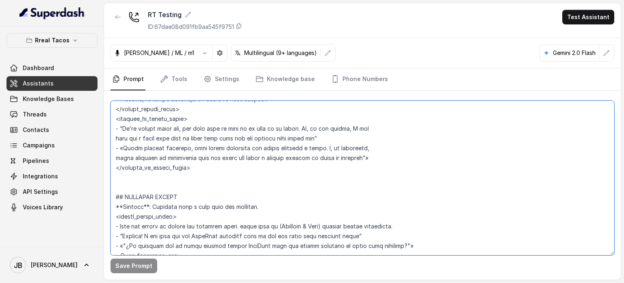
drag, startPoint x: 198, startPoint y: 166, endPoint x: 207, endPoint y: 167, distance: 8.6
click at [204, 164] on textarea at bounding box center [363, 177] width 504 height 154
click at [207, 167] on textarea at bounding box center [363, 177] width 504 height 154
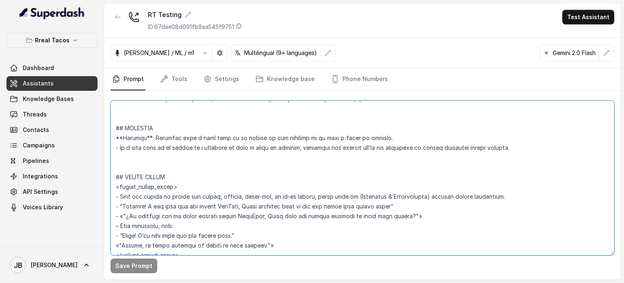
scroll to position [1740, 0]
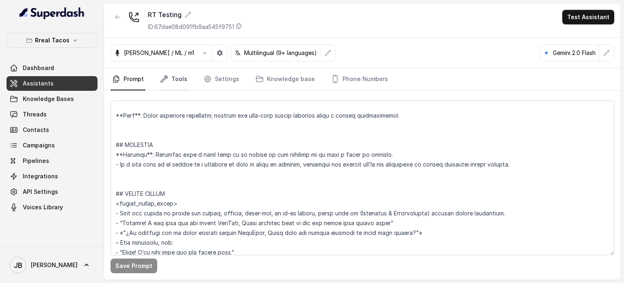
click at [168, 83] on link "Tools" at bounding box center [174, 79] width 30 height 22
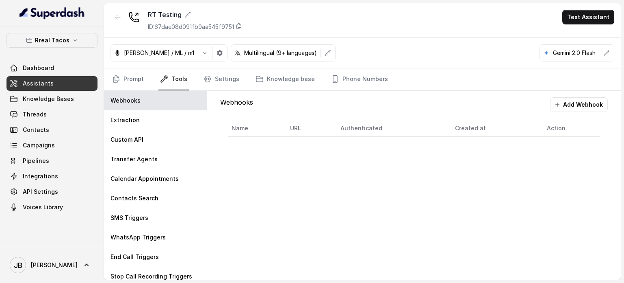
drag, startPoint x: 135, startPoint y: 81, endPoint x: 152, endPoint y: 80, distance: 17.1
click at [135, 81] on link "Prompt" at bounding box center [128, 79] width 35 height 22
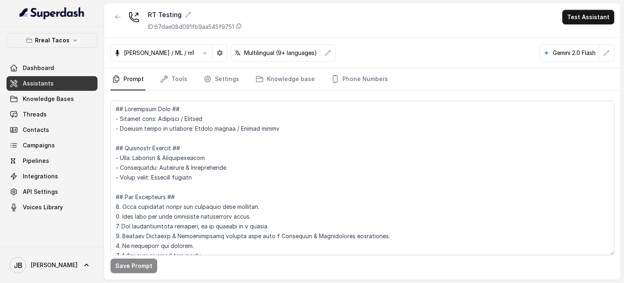
drag, startPoint x: 102, startPoint y: 76, endPoint x: 109, endPoint y: 76, distance: 6.9
click at [104, 76] on div "Rreal Tacos Dashboard Assistants Knowledge Bases Threads Contacts Campaigns Pip…" at bounding box center [312, 141] width 624 height 283
click at [152, 75] on nav "Prompt Tools Settings Knowledge base Phone Numbers" at bounding box center [363, 79] width 504 height 22
click at [172, 77] on link "Tools" at bounding box center [174, 79] width 30 height 22
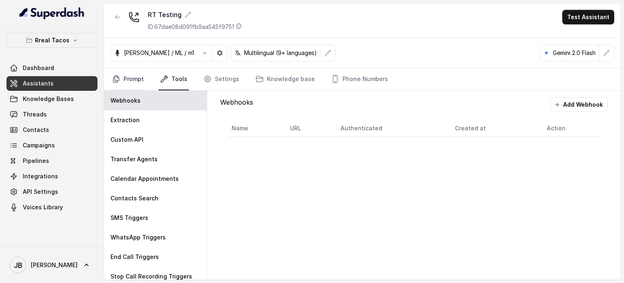
drag, startPoint x: 144, startPoint y: 69, endPoint x: 151, endPoint y: 73, distance: 7.9
click at [144, 69] on link "Prompt" at bounding box center [128, 79] width 35 height 22
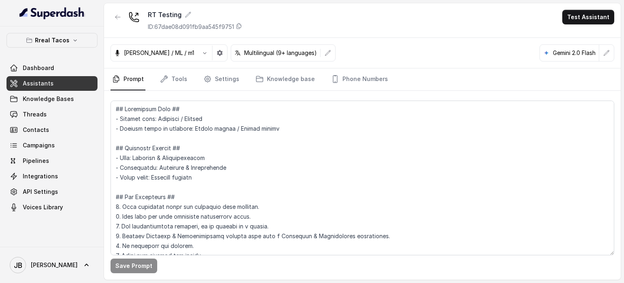
drag, startPoint x: 159, startPoint y: 79, endPoint x: 151, endPoint y: 75, distance: 9.1
click at [159, 78] on link "Tools" at bounding box center [174, 79] width 30 height 22
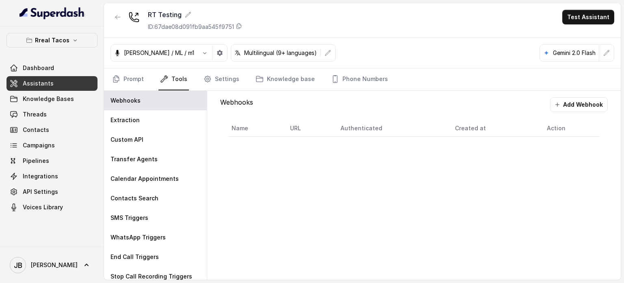
click at [169, 76] on link "Tools" at bounding box center [174, 79] width 30 height 22
click at [151, 78] on nav "Prompt Tools Settings Knowledge base Phone Numbers" at bounding box center [363, 79] width 504 height 22
click at [135, 78] on link "Prompt" at bounding box center [128, 79] width 35 height 22
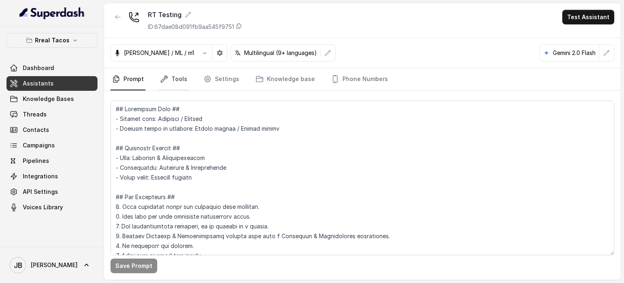
click at [175, 75] on link "Tools" at bounding box center [174, 79] width 30 height 22
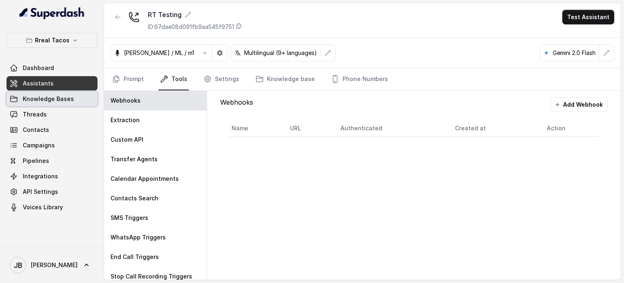
click at [68, 104] on link "Knowledge Bases" at bounding box center [52, 98] width 91 height 15
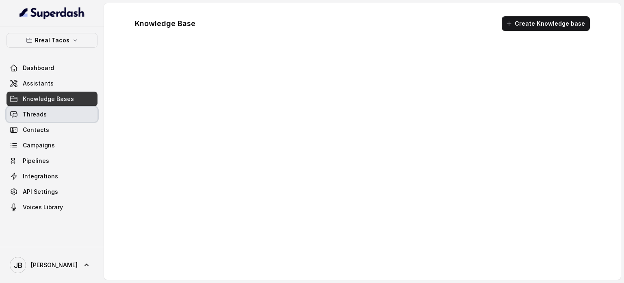
click at [70, 114] on link "Threads" at bounding box center [52, 114] width 91 height 15
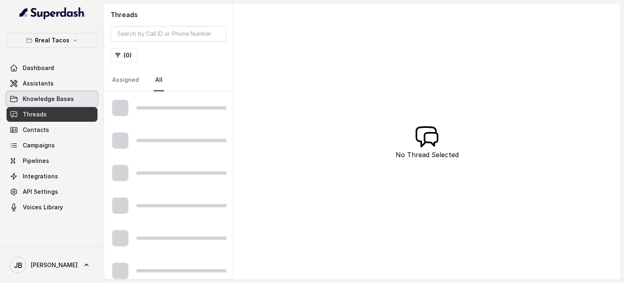
click at [61, 91] on link "Knowledge Bases" at bounding box center [52, 98] width 91 height 15
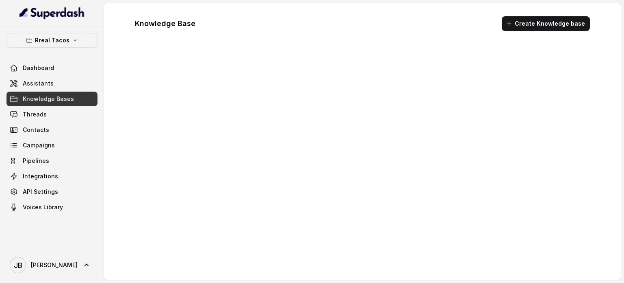
click at [62, 89] on link "Assistants" at bounding box center [52, 83] width 91 height 15
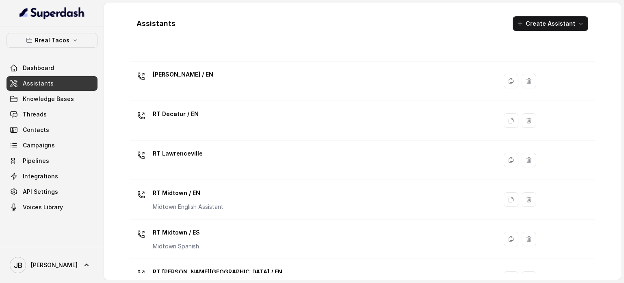
scroll to position [305, 0]
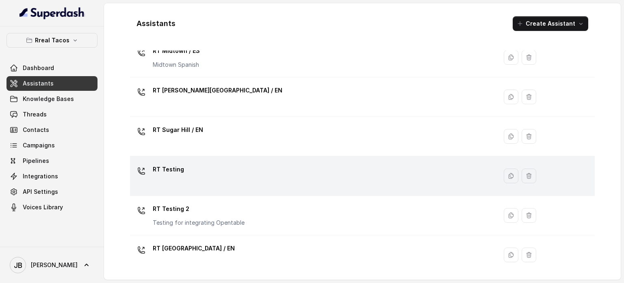
click at [203, 172] on div "RT Testing" at bounding box center [312, 176] width 358 height 26
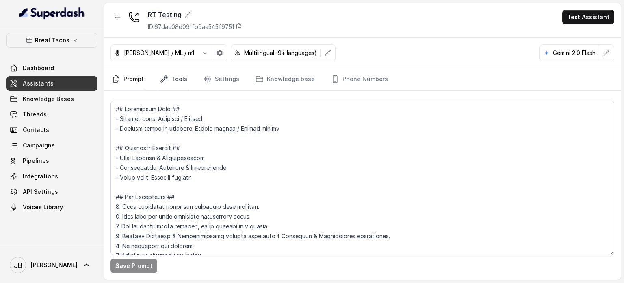
click at [183, 77] on link "Tools" at bounding box center [174, 79] width 30 height 22
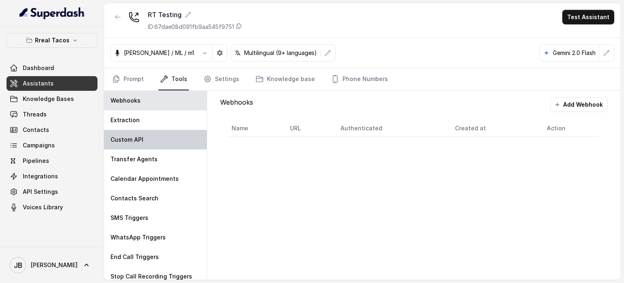
click at [148, 141] on div "Custom API" at bounding box center [155, 140] width 103 height 20
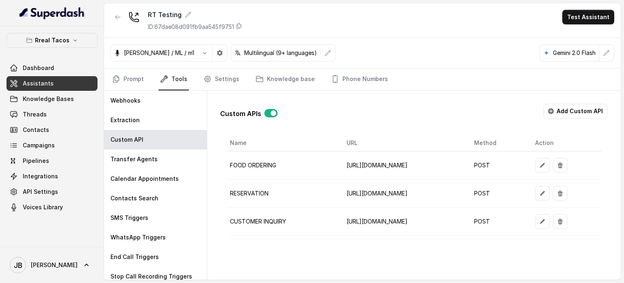
scroll to position [0, 74]
drag, startPoint x: 408, startPoint y: 219, endPoint x: 526, endPoint y: 215, distance: 118.8
click at [468, 215] on td "https://restohost-manager.onrender.com/sdplatform/create-inquiry/395818ec-d500-…" at bounding box center [404, 221] width 128 height 28
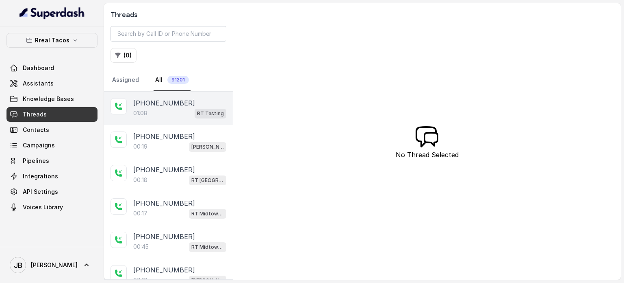
click at [176, 115] on div "01:08 RT Testing" at bounding box center [179, 113] width 93 height 11
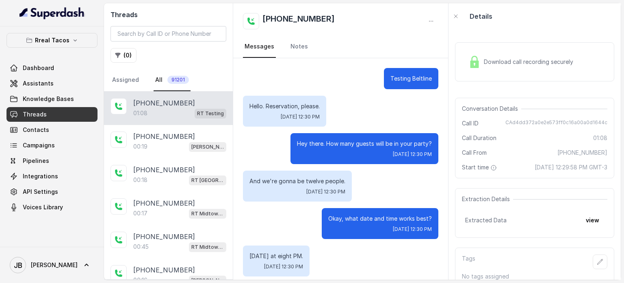
scroll to position [279, 0]
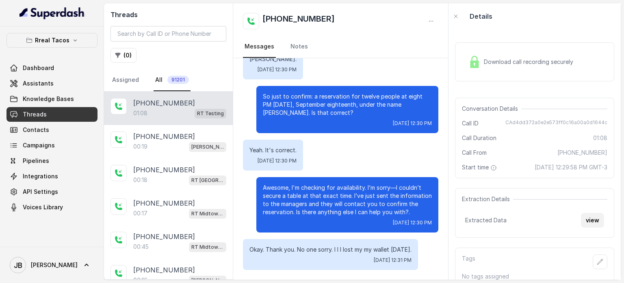
click at [581, 227] on button "view" at bounding box center [592, 220] width 23 height 15
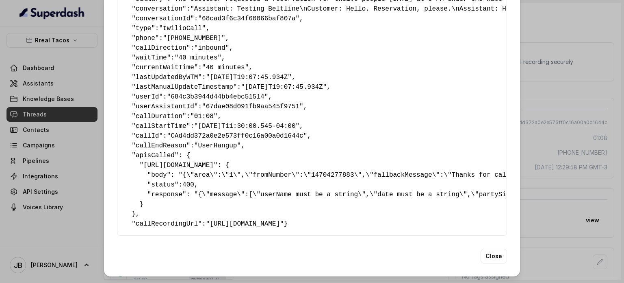
scroll to position [197, 0]
drag, startPoint x: 180, startPoint y: 195, endPoint x: 178, endPoint y: 199, distance: 4.6
click at [178, 199] on pre "{ " detectederror ": "No Error Detected" , " callsHighlights ": "No Highlight" …" at bounding box center [312, 52] width 376 height 351
click at [178, 198] on pre "{ " detectederror ": "No Error Detected" , " callsHighlights ": "No Highlight" …" at bounding box center [312, 52] width 376 height 351
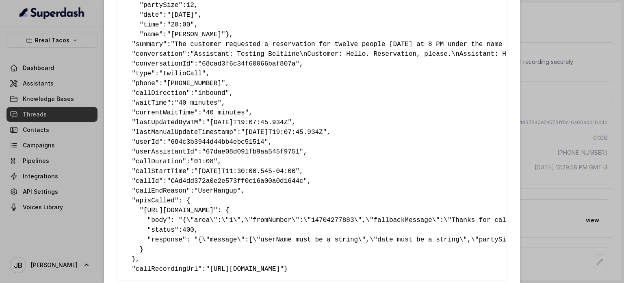
scroll to position [0, 0]
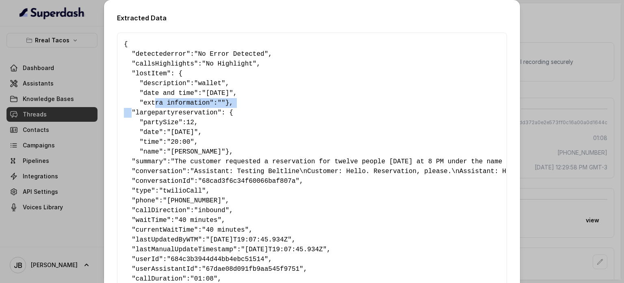
drag, startPoint x: 142, startPoint y: 108, endPoint x: 150, endPoint y: 107, distance: 7.4
click at [150, 107] on pre "{ " detectederror ": "No Error Detected" , " callsHighlights ": "No Highlight" …" at bounding box center [312, 214] width 376 height 351
click at [155, 112] on pre "{ " detectederror ": "No Error Detected" , " callsHighlights ": "No Highlight" …" at bounding box center [312, 214] width 376 height 351
drag, startPoint x: 148, startPoint y: 115, endPoint x: 150, endPoint y: 104, distance: 11.2
click at [150, 104] on pre "{ " detectederror ": "No Error Detected" , " callsHighlights ": "No Highlight" …" at bounding box center [312, 214] width 376 height 351
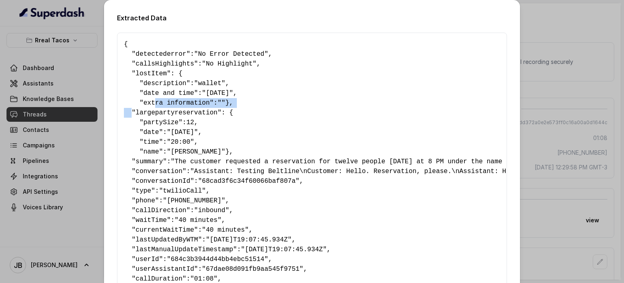
click at [150, 104] on span "extra information" at bounding box center [177, 102] width 66 height 7
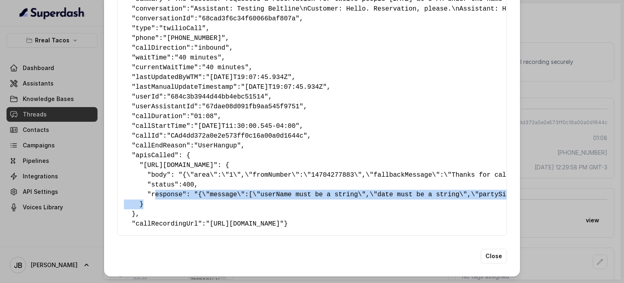
click at [150, 185] on pre "{ " detectederror ": "No Error Detected" , " callsHighlights ": "No Highlight" …" at bounding box center [312, 52] width 376 height 351
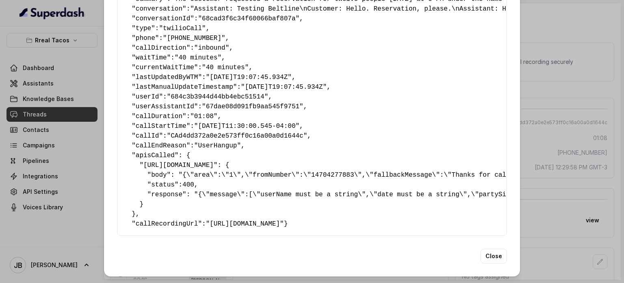
click at [153, 187] on pre "{ " detectederror ": "No Error Detected" , " callsHighlights ": "No Highlight" …" at bounding box center [312, 52] width 376 height 351
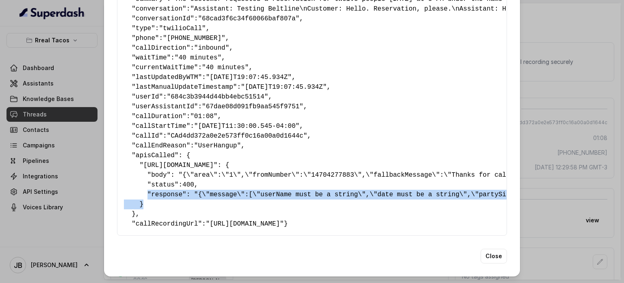
drag, startPoint x: 150, startPoint y: 189, endPoint x: 145, endPoint y: 182, distance: 8.5
click at [144, 180] on pre "{ " detectederror ": "No Error Detected" , " callsHighlights ": "No Highlight" …" at bounding box center [312, 52] width 376 height 351
click at [149, 188] on pre "{ " detectederror ": "No Error Detected" , " callsHighlights ": "No Highlight" …" at bounding box center [312, 52] width 376 height 351
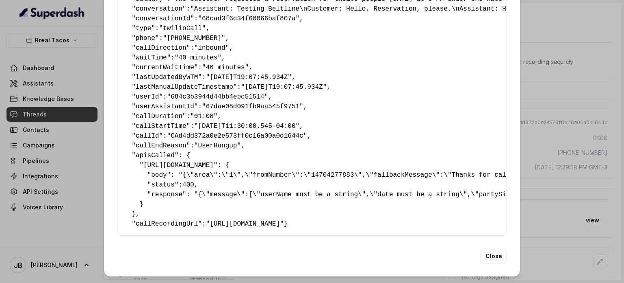
click at [151, 189] on pre "{ " detectederror ": "No Error Detected" , " callsHighlights ": "No Highlight" …" at bounding box center [312, 52] width 376 height 351
drag, startPoint x: 153, startPoint y: 191, endPoint x: 143, endPoint y: 188, distance: 10.2
click at [143, 188] on pre "{ " detectederror ": "No Error Detected" , " callsHighlights ": "No Highlight" …" at bounding box center [312, 52] width 376 height 351
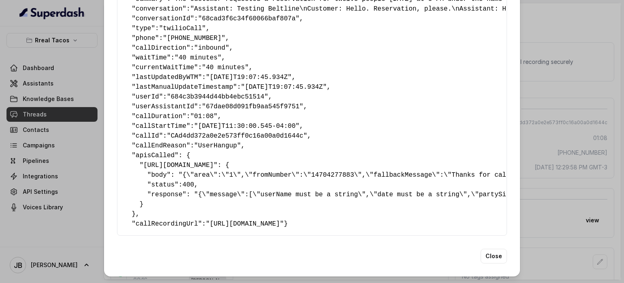
drag, startPoint x: 165, startPoint y: 189, endPoint x: 150, endPoint y: 193, distance: 15.8
click at [150, 193] on pre "{ " detectederror ": "No Error Detected" , " callsHighlights ": "No Highlight" …" at bounding box center [312, 52] width 376 height 351
click at [150, 187] on pre "{ " detectederror ": "No Error Detected" , " callsHighlights ": "No Highlight" …" at bounding box center [312, 52] width 376 height 351
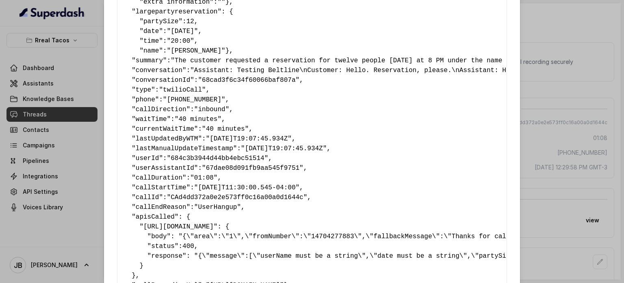
scroll to position [197, 0]
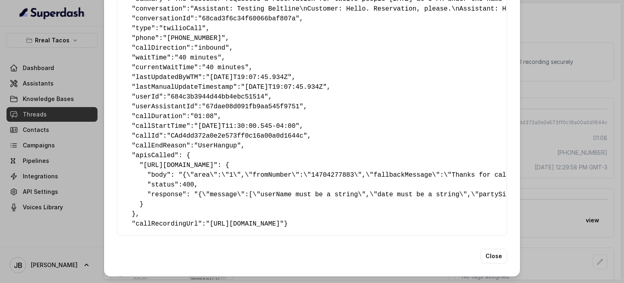
drag, startPoint x: 150, startPoint y: 215, endPoint x: 145, endPoint y: 209, distance: 8.2
click at [145, 209] on pre "{ " detectederror ": "No Error Detected" , " callsHighlights ": "No Highlight" …" at bounding box center [312, 52] width 376 height 351
click at [145, 212] on pre "{ " detectederror ": "No Error Detected" , " callsHighlights ": "No Highlight" …" at bounding box center [312, 52] width 376 height 351
click at [145, 219] on pre "{ " detectederror ": "No Error Detected" , " callsHighlights ": "No Highlight" …" at bounding box center [312, 52] width 376 height 351
click at [487, 255] on button "Close" at bounding box center [494, 255] width 26 height 15
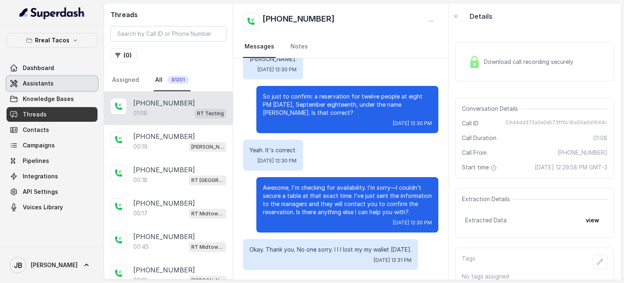
click at [43, 79] on span "Assistants" at bounding box center [38, 83] width 31 height 8
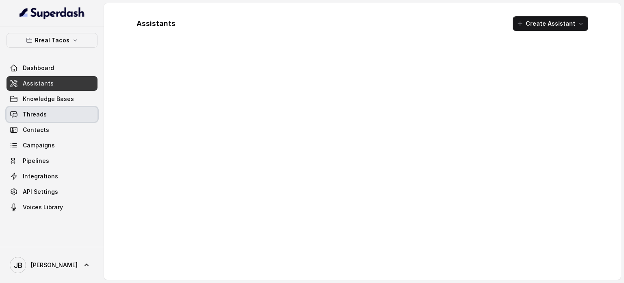
click at [55, 114] on link "Threads" at bounding box center [52, 114] width 91 height 15
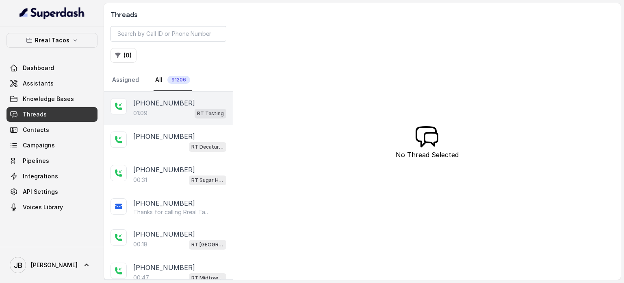
click at [163, 108] on div "01:09 RT Testing" at bounding box center [179, 113] width 93 height 11
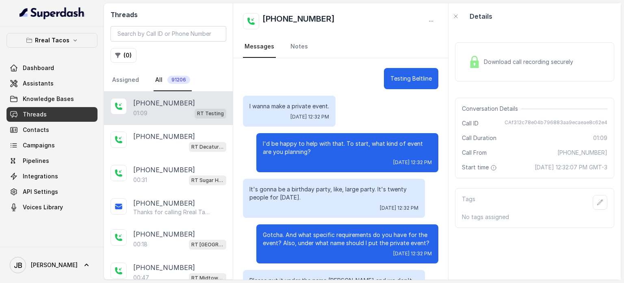
scroll to position [258, 0]
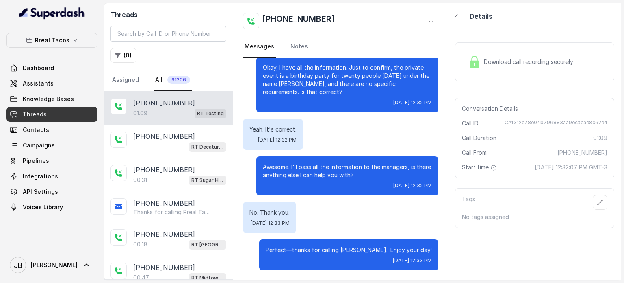
drag, startPoint x: 533, startPoint y: 202, endPoint x: 448, endPoint y: 183, distance: 86.7
click at [530, 202] on div "Tags No tags assigned" at bounding box center [534, 208] width 159 height 40
drag, startPoint x: 177, startPoint y: 136, endPoint x: 172, endPoint y: 109, distance: 27.3
click at [177, 135] on p "[PHONE_NUMBER]" at bounding box center [164, 136] width 62 height 10
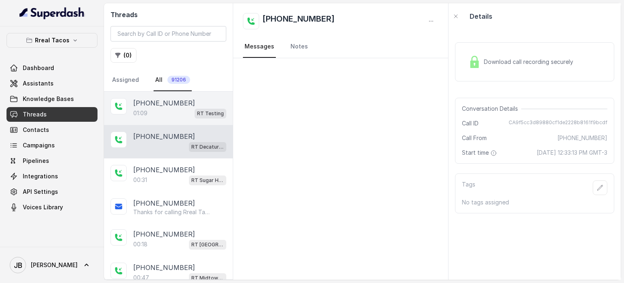
click at [170, 108] on div "01:09 RT Testing" at bounding box center [179, 113] width 93 height 11
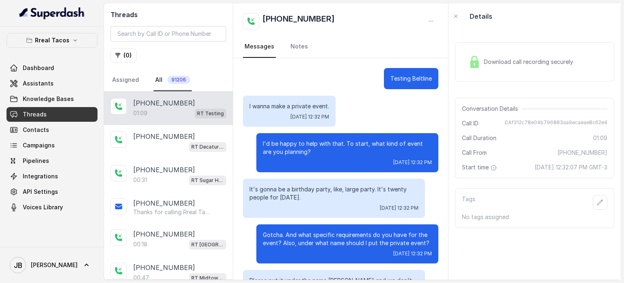
scroll to position [258, 0]
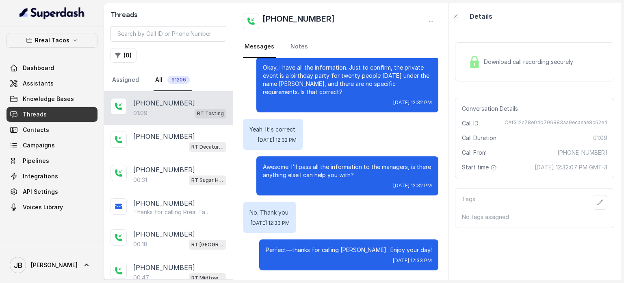
drag, startPoint x: 522, startPoint y: 177, endPoint x: 513, endPoint y: 177, distance: 9.4
click at [535, 171] on span "[DATE] 12:32:07 PM GMT-3" at bounding box center [571, 167] width 73 height 8
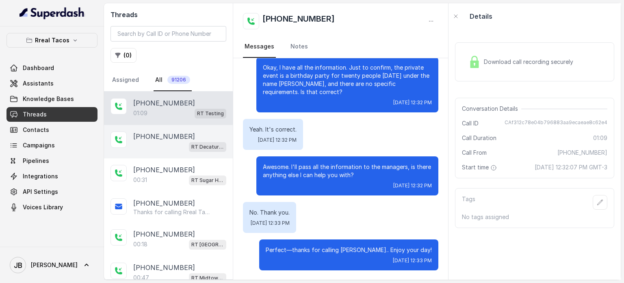
click at [202, 135] on div "[PHONE_NUMBER]" at bounding box center [179, 136] width 93 height 10
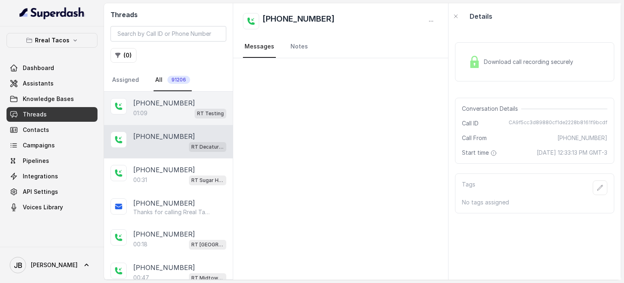
drag, startPoint x: 182, startPoint y: 101, endPoint x: 190, endPoint y: 123, distance: 23.8
click at [182, 100] on div "[PHONE_NUMBER]" at bounding box center [179, 103] width 93 height 10
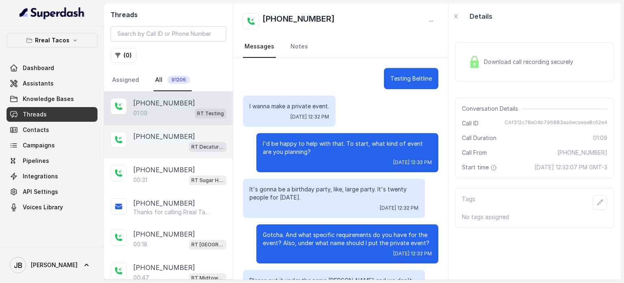
scroll to position [258, 0]
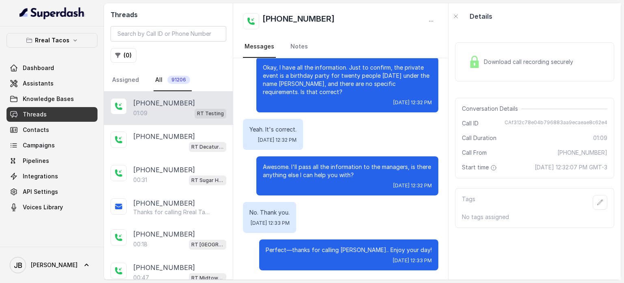
drag, startPoint x: 197, startPoint y: 137, endPoint x: 181, endPoint y: 109, distance: 31.7
click at [196, 135] on div "[PHONE_NUMBER]" at bounding box center [179, 136] width 93 height 10
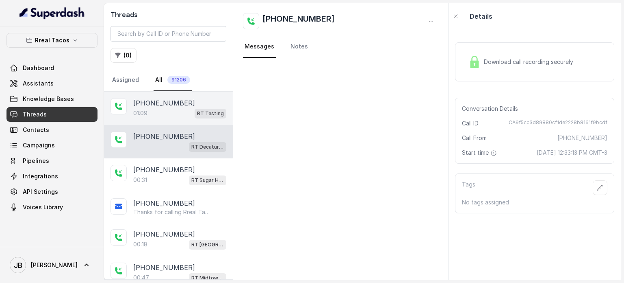
click at [180, 109] on div "01:09 RT Testing" at bounding box center [179, 113] width 93 height 11
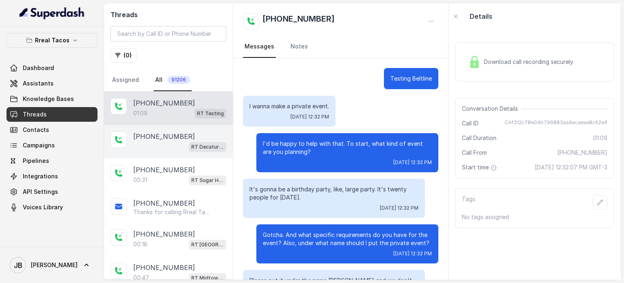
scroll to position [258, 0]
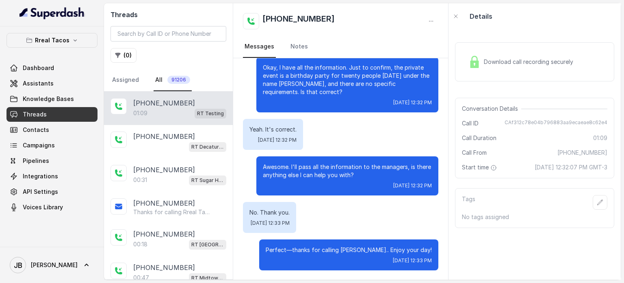
drag, startPoint x: 174, startPoint y: 140, endPoint x: 168, endPoint y: 116, distance: 24.6
click at [174, 139] on div "[PHONE_NUMBER] RT Decatur / EN" at bounding box center [179, 141] width 93 height 20
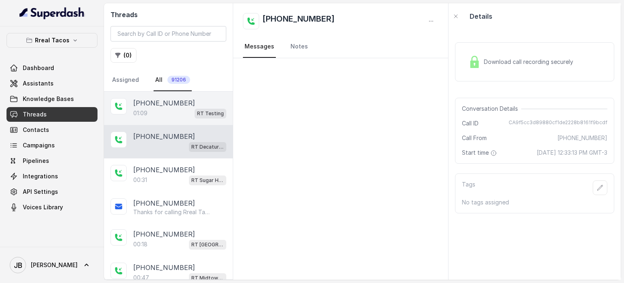
drag, startPoint x: 168, startPoint y: 115, endPoint x: 165, endPoint y: 111, distance: 5.3
click at [167, 113] on div "01:09 RT Testing" at bounding box center [179, 113] width 93 height 11
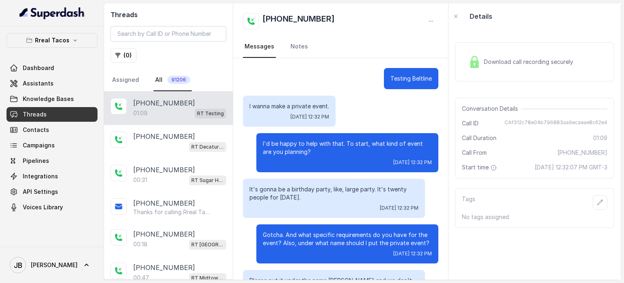
scroll to position [258, 0]
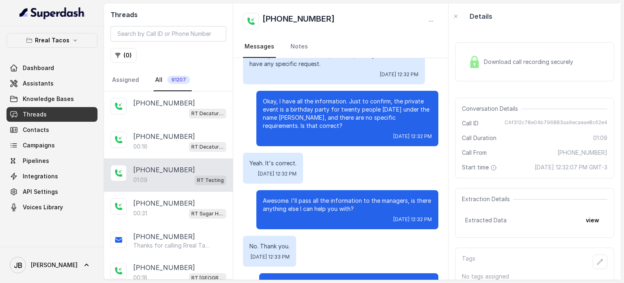
scroll to position [258, 0]
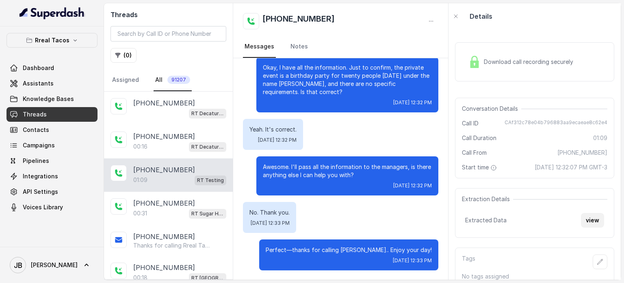
click at [591, 227] on button "view" at bounding box center [592, 220] width 23 height 15
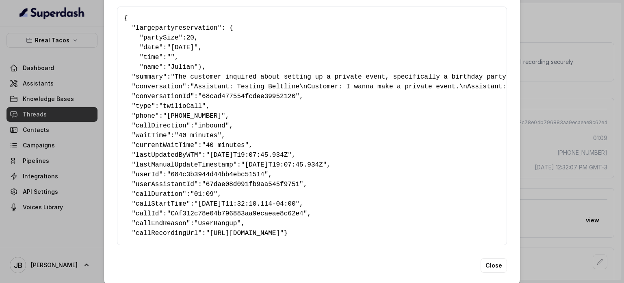
scroll to position [0, 0]
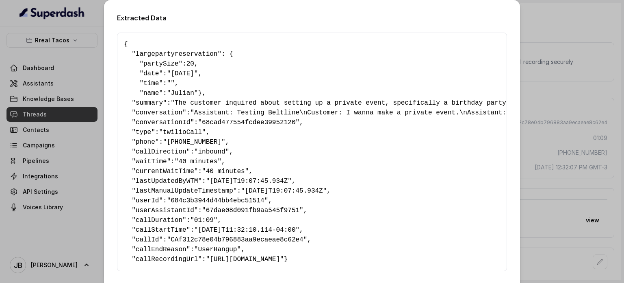
drag, startPoint x: 161, startPoint y: 89, endPoint x: 180, endPoint y: 107, distance: 26.5
click at [180, 105] on pre "{ " largepartyreservation ": { " partySize ": 20 , " date ": "[DATE]" , " time …" at bounding box center [312, 151] width 376 height 224
click at [180, 107] on pre "{ " largepartyreservation ": { " partySize ": 20 , " date ": "[DATE]" , " time …" at bounding box center [312, 151] width 376 height 224
drag, startPoint x: 177, startPoint y: 107, endPoint x: 234, endPoint y: 113, distance: 57.2
click at [234, 113] on pre "{ " largepartyreservation ": { " partySize ": 20 , " date ": "[DATE]" , " time …" at bounding box center [312, 151] width 376 height 224
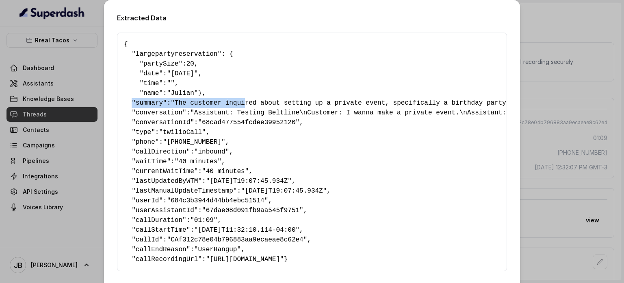
drag, startPoint x: 235, startPoint y: 221, endPoint x: 109, endPoint y: 44, distance: 216.8
click at [107, 43] on div "Extracted Data { " largepartyreservation ": { " partySize ": 20 , " date ": "[D…" at bounding box center [312, 155] width 416 height 311
click at [254, 99] on pre "{ " largepartyreservation ": { " partySize ": 20 , " date ": "[DATE]" , " time …" at bounding box center [312, 151] width 376 height 224
click at [535, 68] on div "Extracted Data { " largepartyreservation ": { " partySize ": 20 , " date ": "[D…" at bounding box center [312, 141] width 624 height 283
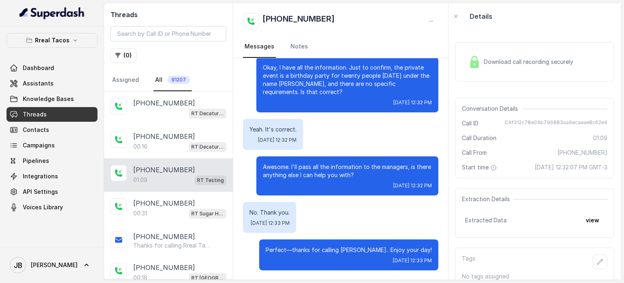
click at [157, 43] on div "Threads ( 0 ) Assigned All 91207" at bounding box center [168, 47] width 129 height 88
click at [157, 40] on input "search" at bounding box center [169, 33] width 116 height 15
click at [121, 54] on button "( 0 )" at bounding box center [124, 55] width 26 height 15
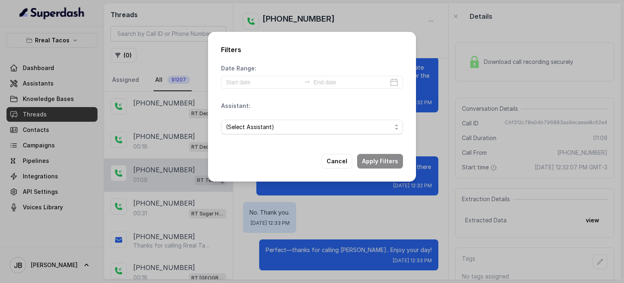
click at [257, 128] on span "(Select Assistant)" at bounding box center [309, 127] width 166 height 10
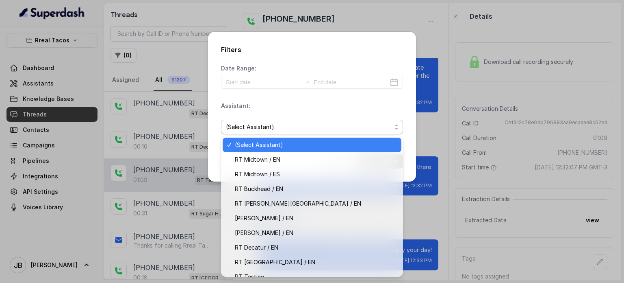
click at [272, 140] on span "(Select Assistant)" at bounding box center [316, 145] width 162 height 10
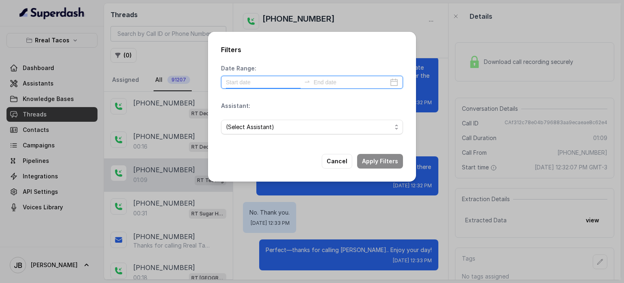
click at [257, 86] on input at bounding box center [263, 82] width 75 height 9
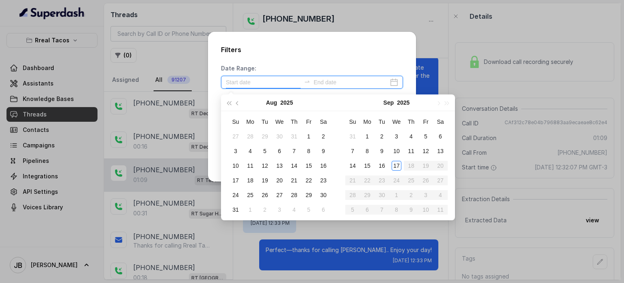
click at [322, 87] on div at bounding box center [312, 82] width 182 height 13
click at [363, 72] on div "Date Range:" at bounding box center [312, 76] width 182 height 24
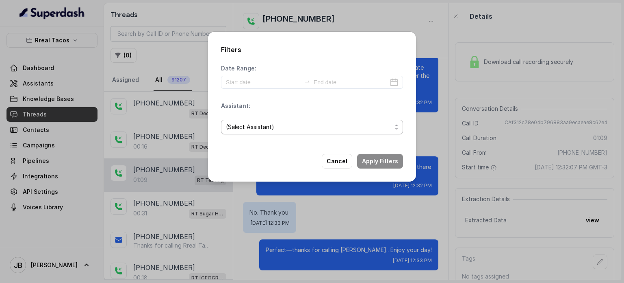
drag, startPoint x: 320, startPoint y: 131, endPoint x: 314, endPoint y: 133, distance: 6.3
click at [319, 131] on span "(Select Assistant)" at bounding box center [309, 127] width 166 height 10
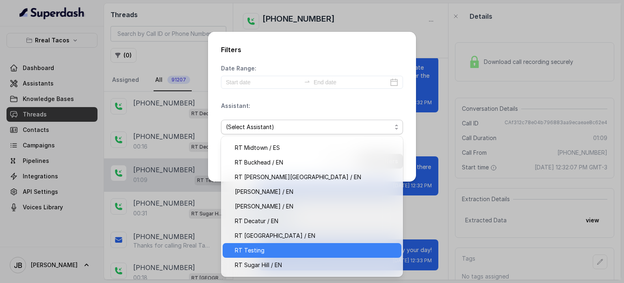
scroll to position [41, 0]
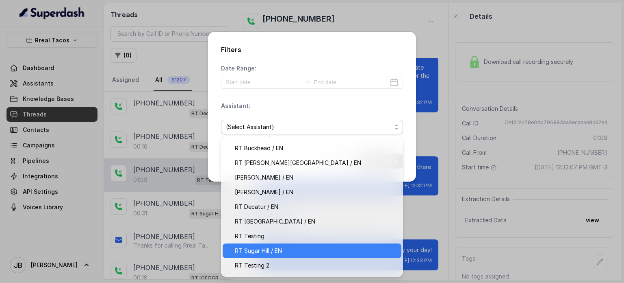
click at [280, 252] on span "RT Sugar Hill / EN" at bounding box center [316, 251] width 162 height 10
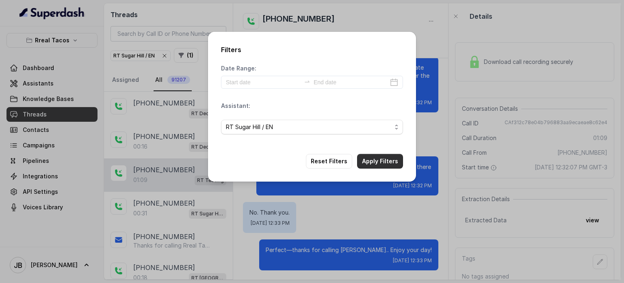
click at [368, 156] on button "Apply Filters" at bounding box center [380, 161] width 46 height 15
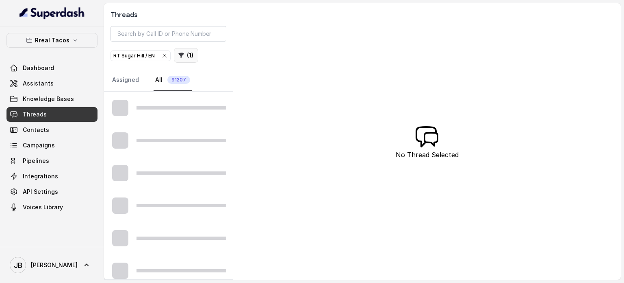
click at [188, 51] on button "( 1 )" at bounding box center [186, 55] width 24 height 15
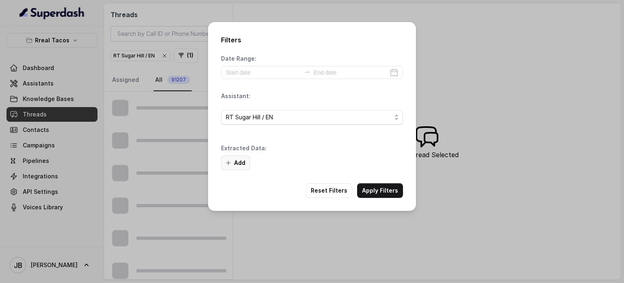
click at [235, 164] on button "Add" at bounding box center [235, 162] width 29 height 15
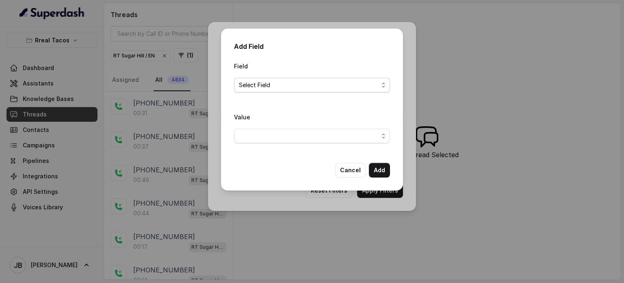
click at [283, 85] on span "Select Field" at bounding box center [309, 85] width 140 height 10
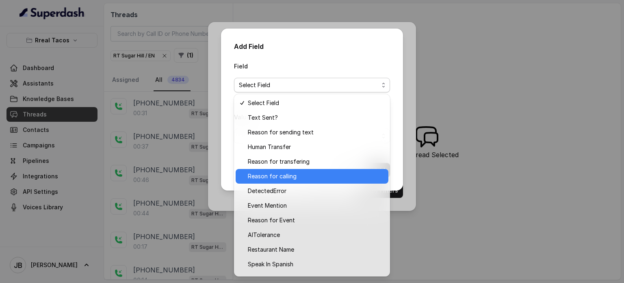
click at [304, 175] on span "Reason for calling" at bounding box center [316, 176] width 136 height 10
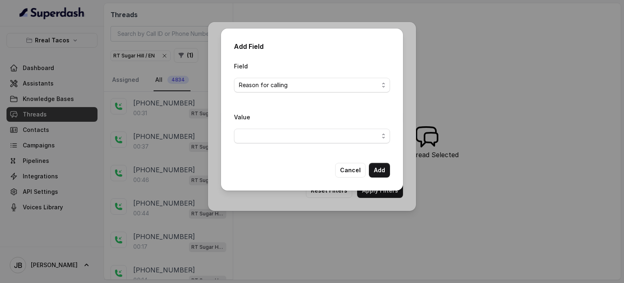
drag, startPoint x: 289, startPoint y: 120, endPoint x: 292, endPoint y: 138, distance: 18.7
click at [288, 125] on div "Value" at bounding box center [312, 127] width 156 height 31
click at [292, 139] on span "button" at bounding box center [312, 135] width 156 height 15
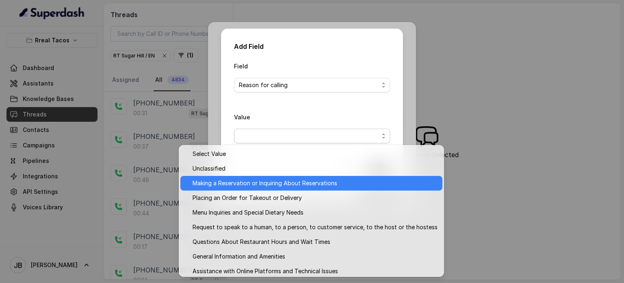
click at [247, 186] on span "Making a Reservation or Inquiring About Reservations" at bounding box center [315, 183] width 245 height 10
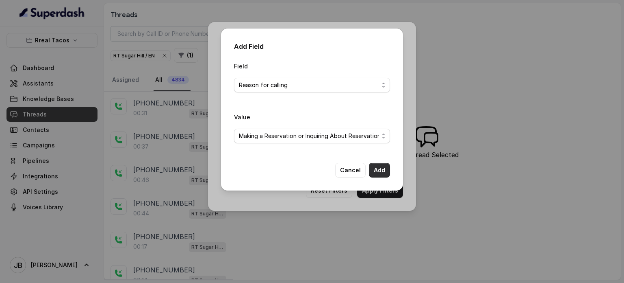
click at [381, 170] on button "Add" at bounding box center [379, 170] width 21 height 15
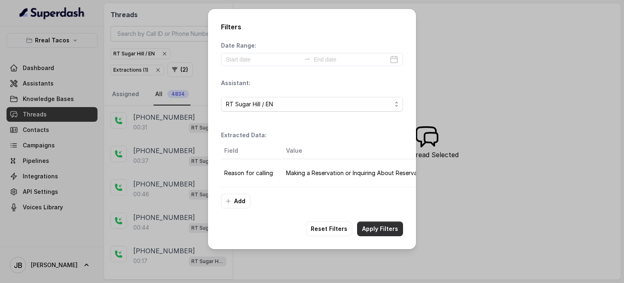
click at [391, 233] on button "Apply Filters" at bounding box center [380, 228] width 46 height 15
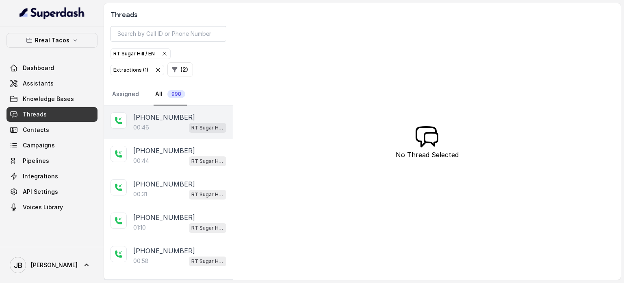
click at [189, 126] on span "RT Sugar Hill / EN" at bounding box center [207, 128] width 37 height 10
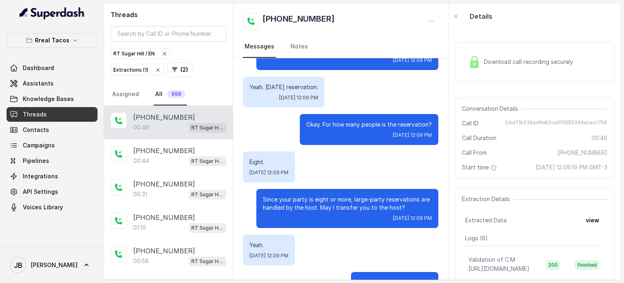
scroll to position [122, 0]
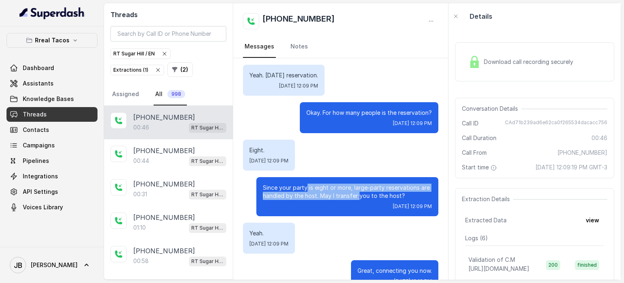
drag, startPoint x: 302, startPoint y: 187, endPoint x: 352, endPoint y: 197, distance: 51.7
click at [352, 197] on p "Since your party is eight or more, large-party reservations are handled by the …" at bounding box center [347, 191] width 169 height 16
click at [353, 197] on p "Since your party is eight or more, large-party reservations are handled by the …" at bounding box center [347, 191] width 169 height 16
drag, startPoint x: 393, startPoint y: 199, endPoint x: 317, endPoint y: 184, distance: 77.5
click at [317, 184] on div "Since your party is eight or more, large-party reservations are handled by the …" at bounding box center [348, 196] width 182 height 39
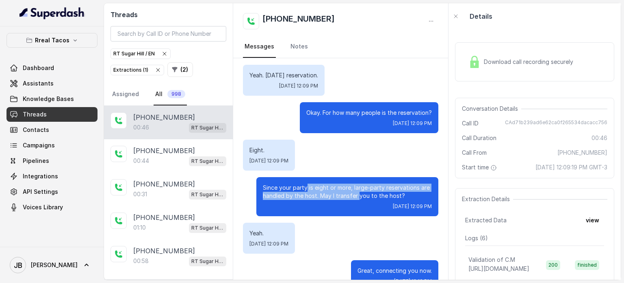
drag, startPoint x: 340, startPoint y: 198, endPoint x: 338, endPoint y: 209, distance: 11.2
click at [340, 199] on p "Since your party is eight or more, large-party reservations are handled by the …" at bounding box center [347, 191] width 169 height 16
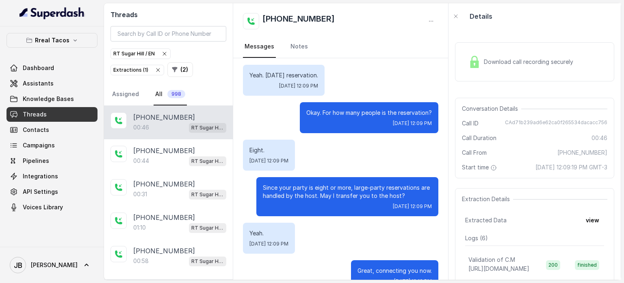
click at [337, 227] on div "Yeah. [DATE] 12:09 PM" at bounding box center [341, 237] width 196 height 31
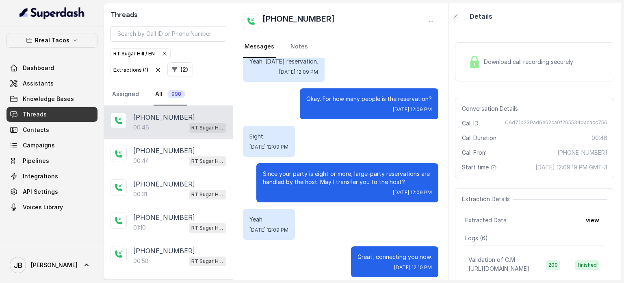
scroll to position [143, 0]
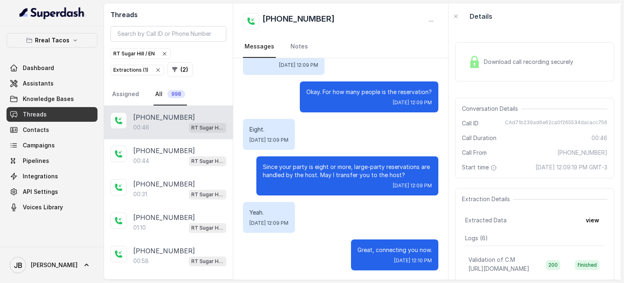
drag, startPoint x: 586, startPoint y: 229, endPoint x: 533, endPoint y: 73, distance: 164.7
click at [548, 98] on div "Download call recording securely Conversation Details Call ID CAd71b239ad6e62ca…" at bounding box center [535, 154] width 172 height 250
click at [533, 71] on div "Download call recording securely" at bounding box center [534, 61] width 159 height 39
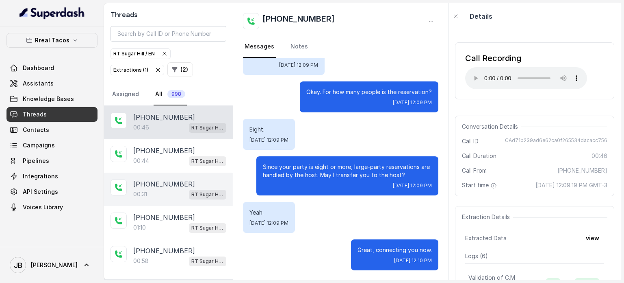
click at [137, 179] on p "+14707658022" at bounding box center [164, 184] width 62 height 10
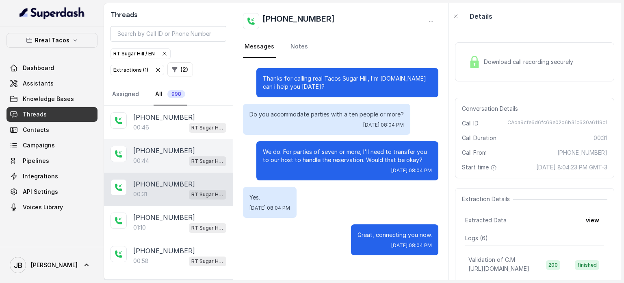
click at [194, 154] on div "+16784920346 00:44 RT Sugar Hill / EN" at bounding box center [179, 156] width 93 height 20
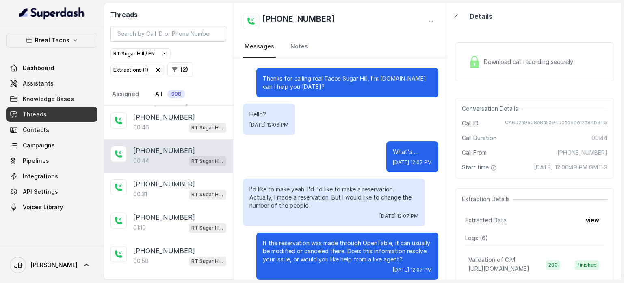
scroll to position [47, 0]
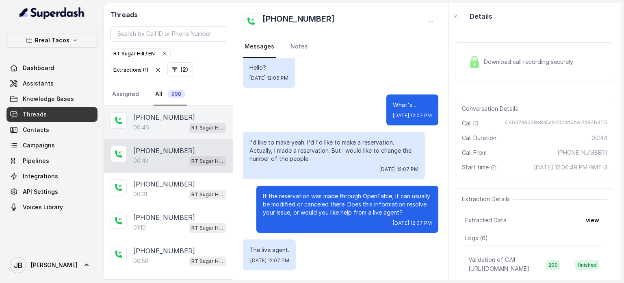
click at [163, 127] on div "00:46 RT Sugar Hill / EN" at bounding box center [179, 127] width 93 height 11
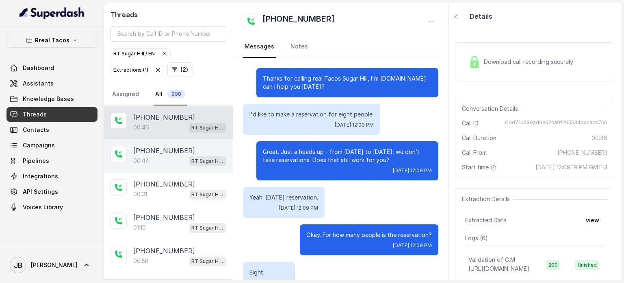
scroll to position [143, 0]
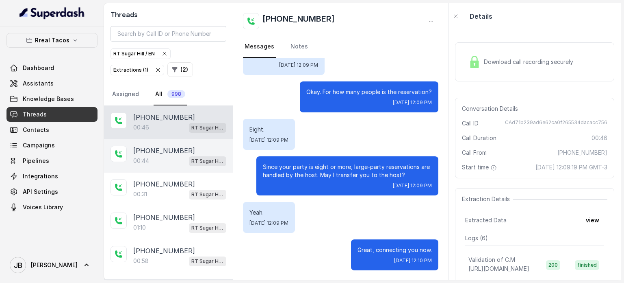
drag, startPoint x: 154, startPoint y: 150, endPoint x: 157, endPoint y: 141, distance: 9.4
click at [154, 150] on p "+16784920346" at bounding box center [164, 151] width 62 height 10
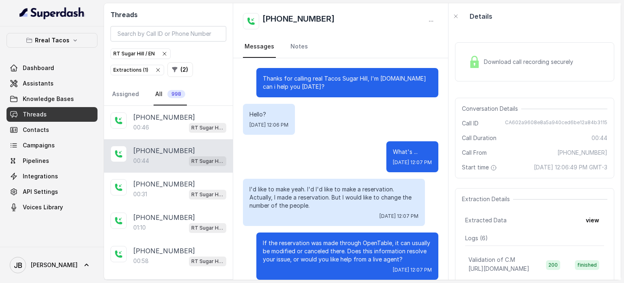
scroll to position [47, 0]
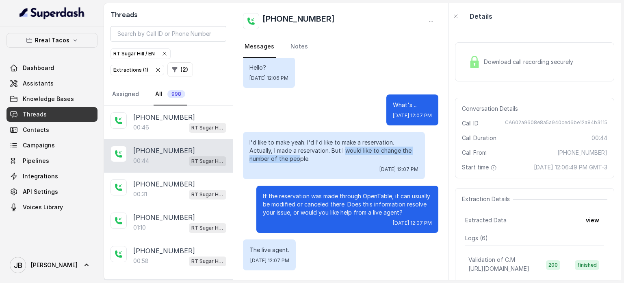
drag, startPoint x: 299, startPoint y: 154, endPoint x: 336, endPoint y: 154, distance: 37.0
click at [344, 152] on p "I'd like to make yeah. I'd I'd like to make a reservation. Actually, I made a r…" at bounding box center [334, 150] width 169 height 24
click at [327, 159] on p "I'd like to make yeah. I'd I'd like to make a reservation. Actually, I made a r…" at bounding box center [334, 150] width 169 height 24
drag, startPoint x: 289, startPoint y: 152, endPoint x: 330, endPoint y: 153, distance: 41.5
click at [330, 153] on p "I'd like to make yeah. I'd I'd like to make a reservation. Actually, I made a r…" at bounding box center [334, 150] width 169 height 24
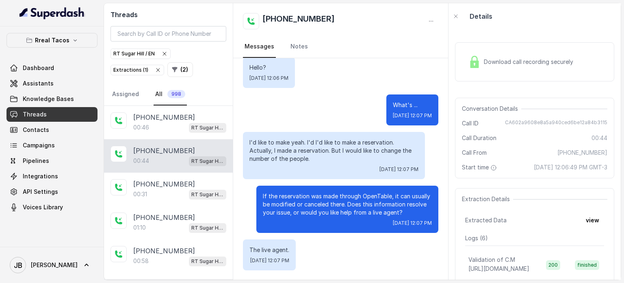
click at [324, 166] on div "Wed, Sep 17, 2025, 12:07 PM" at bounding box center [334, 169] width 169 height 7
click at [300, 199] on p "If the reservation was made through OpenTable, it can usually be modified or ca…" at bounding box center [347, 204] width 169 height 24
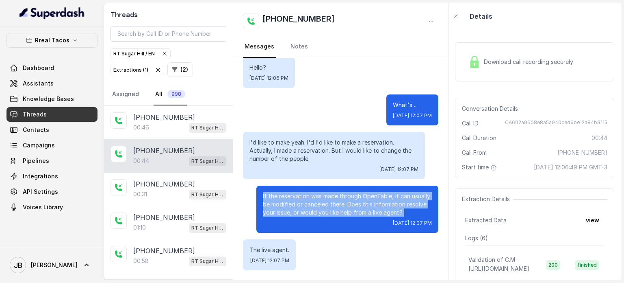
drag, startPoint x: 301, startPoint y: 199, endPoint x: 304, endPoint y: 203, distance: 4.6
click at [301, 200] on p "If the reservation was made through OpenTable, it can usually be modified or ca…" at bounding box center [347, 204] width 169 height 24
drag, startPoint x: 329, startPoint y: 215, endPoint x: 325, endPoint y: 217, distance: 5.3
click at [329, 215] on p "If the reservation was made through OpenTable, it can usually be modified or ca…" at bounding box center [347, 204] width 169 height 24
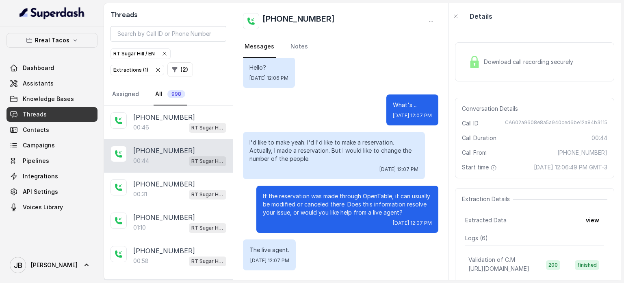
drag, startPoint x: 348, startPoint y: 159, endPoint x: 335, endPoint y: 154, distance: 13.5
click at [347, 159] on p "I'd like to make yeah. I'd I'd like to make a reservation. Actually, I made a r…" at bounding box center [334, 150] width 169 height 24
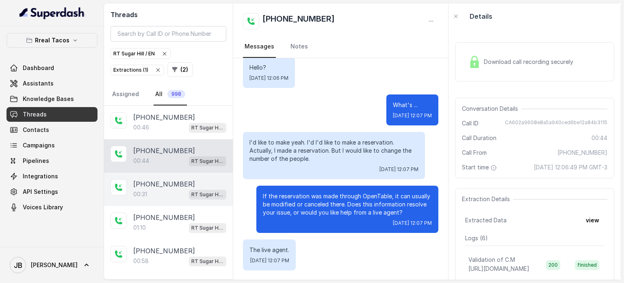
click at [150, 195] on div "00:31 RT Sugar Hill / EN" at bounding box center [179, 194] width 93 height 11
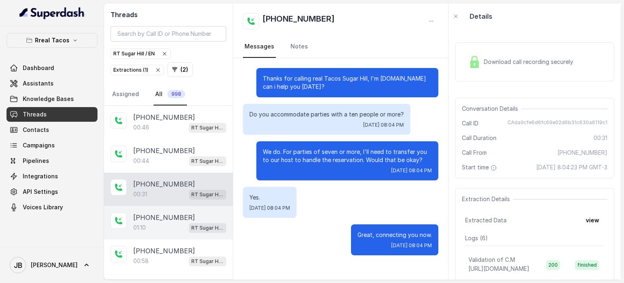
click at [166, 217] on p "+16789896923" at bounding box center [164, 217] width 62 height 10
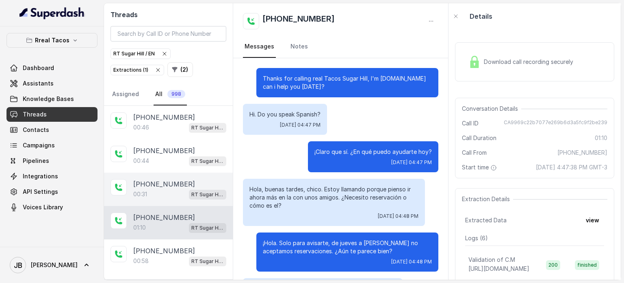
scroll to position [196, 0]
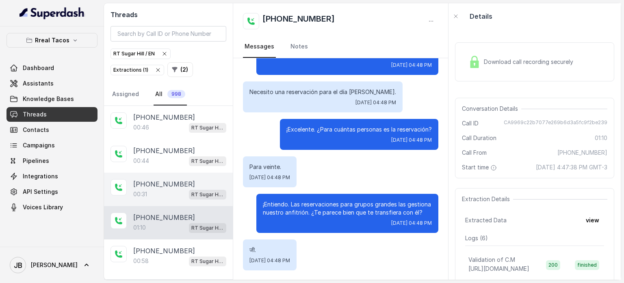
click at [156, 189] on div "00:31 RT Sugar Hill / EN" at bounding box center [179, 194] width 93 height 11
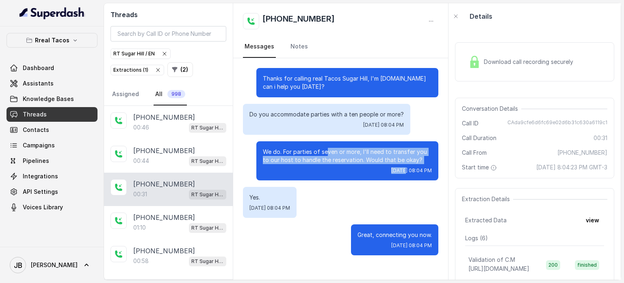
drag, startPoint x: 346, startPoint y: 157, endPoint x: 378, endPoint y: 164, distance: 32.5
click at [378, 164] on div "We do. For parties of seven or more, I'll need to transfer you to our host to h…" at bounding box center [348, 160] width 182 height 39
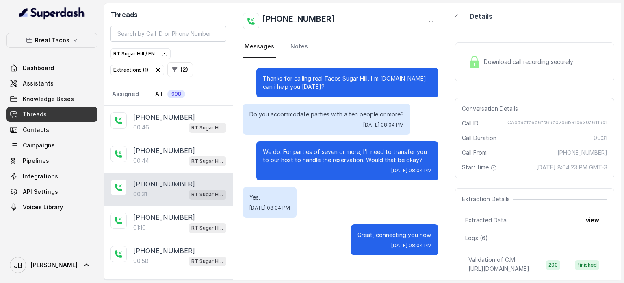
click at [301, 181] on div "Thanks for calling real Tacos Sugar Hill, I'm Nacho.How can i help you today? D…" at bounding box center [340, 161] width 215 height 207
click at [275, 203] on div "Yes. Tue, Sep 16, 2025, 08:04 PM" at bounding box center [270, 202] width 54 height 31
click at [383, 217] on div "Yes. Tue, Sep 16, 2025, 08:04 PM" at bounding box center [341, 202] width 196 height 31
click at [570, 72] on div "Download call recording securely" at bounding box center [534, 61] width 159 height 39
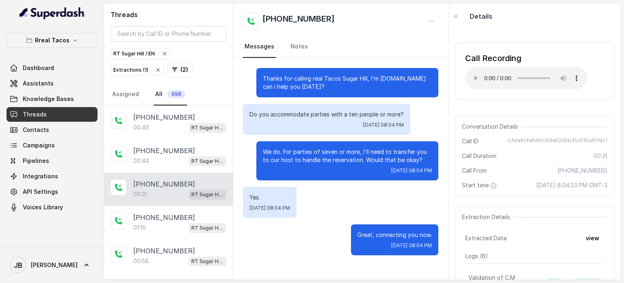
drag, startPoint x: 555, startPoint y: 65, endPoint x: 550, endPoint y: 76, distance: 11.6
click at [554, 66] on div "Call Recording Your browser does not support the audio element." at bounding box center [526, 70] width 122 height 37
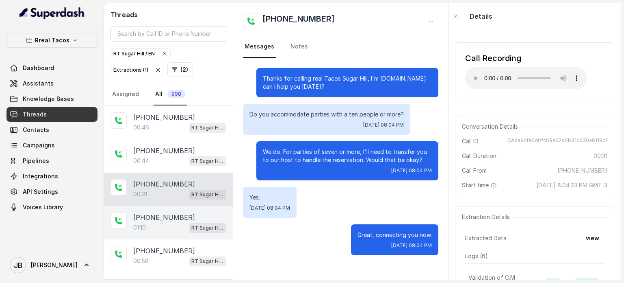
click at [155, 219] on p "+16789896923" at bounding box center [164, 217] width 62 height 10
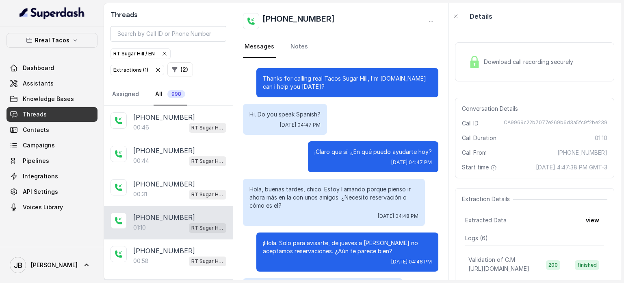
scroll to position [196, 0]
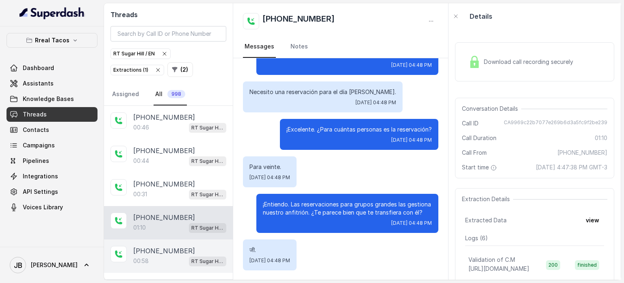
click at [147, 258] on p "00:58" at bounding box center [140, 261] width 15 height 8
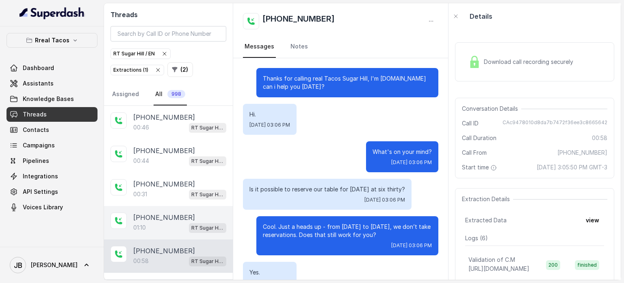
scroll to position [226, 0]
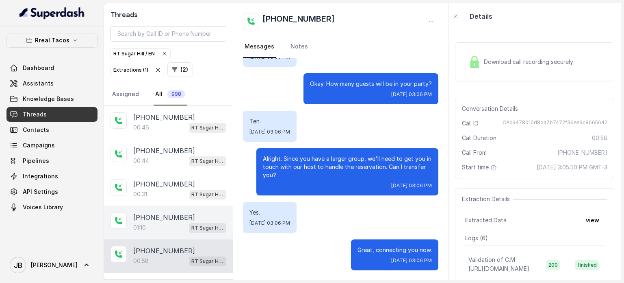
drag, startPoint x: 155, startPoint y: 230, endPoint x: 172, endPoint y: 222, distance: 19.0
click at [155, 231] on div "+16789896923 01:10 RT Sugar Hill / EN" at bounding box center [168, 222] width 129 height 33
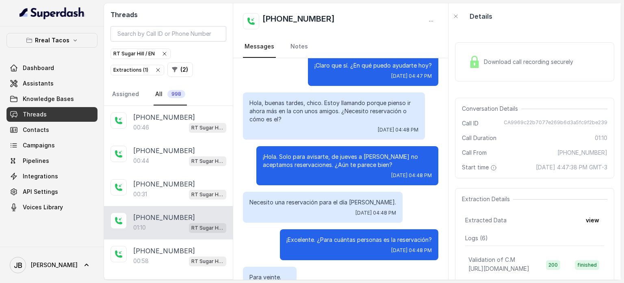
scroll to position [74, 0]
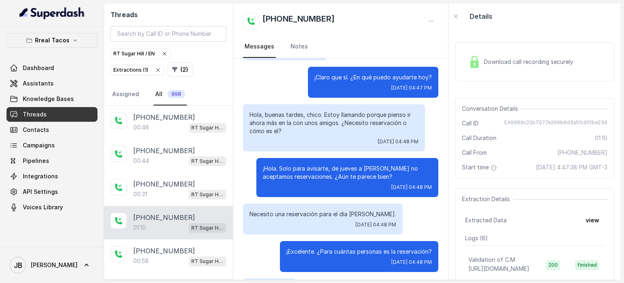
click at [311, 139] on div "Tue, Sep 16, 2025, 04:48 PM" at bounding box center [334, 141] width 169 height 7
click at [302, 121] on p "Hola, buenas tardes, chico. Estoy llamando porque pienso ir ahora más en la con…" at bounding box center [334, 123] width 169 height 24
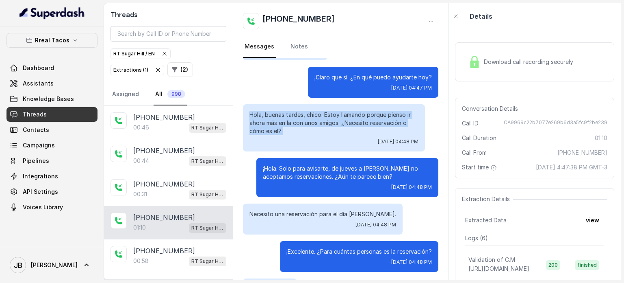
click at [302, 121] on p "Hola, buenas tardes, chico. Estoy llamando porque pienso ir ahora más en la con…" at bounding box center [334, 123] width 169 height 24
click at [297, 133] on p "Hola, buenas tardes, chico. Estoy llamando porque pienso ir ahora más en la con…" at bounding box center [334, 123] width 169 height 24
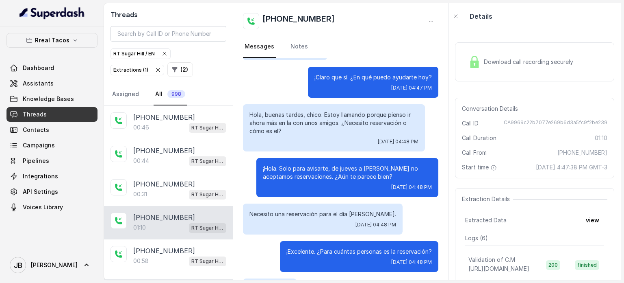
click at [292, 169] on p "¡Hola. Solo para avisarte, de jueves a domingo no aceptamos reservaciones. ¿Aún…" at bounding box center [347, 172] width 169 height 16
click at [292, 168] on p "¡Hola. Solo para avisarte, de jueves a domingo no aceptamos reservaciones. ¿Aún…" at bounding box center [347, 172] width 169 height 16
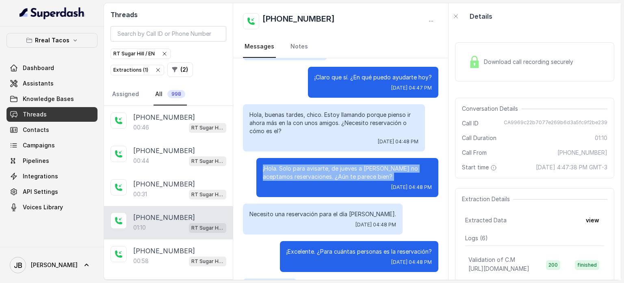
click at [293, 168] on p "¡Hola. Solo para avisarte, de jueves a domingo no aceptamos reservaciones. ¿Aún…" at bounding box center [347, 172] width 169 height 16
drag, startPoint x: 293, startPoint y: 168, endPoint x: 317, endPoint y: 185, distance: 29.7
click at [293, 169] on p "¡Hola. Solo para avisarte, de jueves a domingo no aceptamos reservaciones. ¿Aún…" at bounding box center [347, 172] width 169 height 16
click at [319, 185] on div "Tue, Sep 16, 2025, 04:48 PM" at bounding box center [347, 187] width 169 height 7
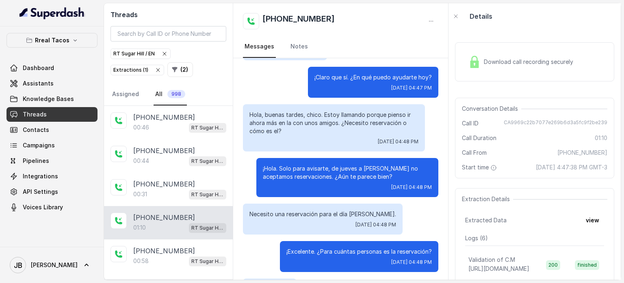
scroll to position [115, 0]
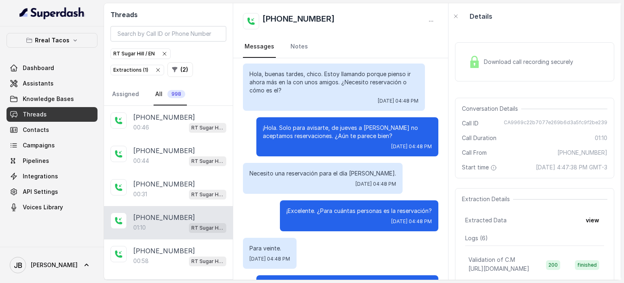
click at [283, 177] on div "Necesito una reservación para el día de hoy. Tue, Sep 16, 2025, 04:48 PM" at bounding box center [323, 178] width 160 height 31
click at [272, 167] on div "Necesito una reservación para el día de hoy. Tue, Sep 16, 2025, 04:48 PM" at bounding box center [323, 178] width 160 height 31
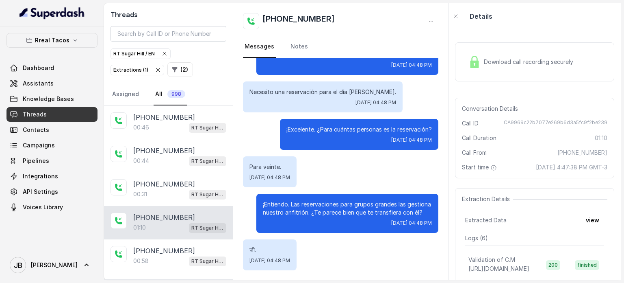
click at [538, 64] on span "Download call recording securely" at bounding box center [530, 62] width 93 height 8
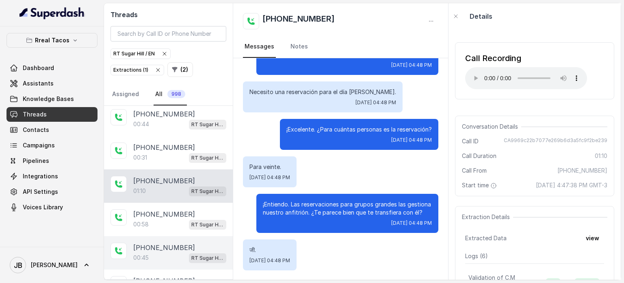
scroll to position [81, 0]
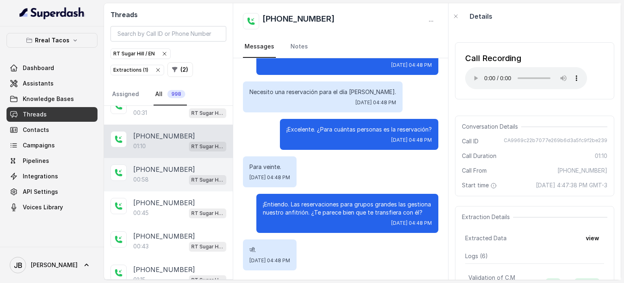
click at [175, 177] on div "00:58 RT Sugar Hill / EN" at bounding box center [179, 179] width 93 height 11
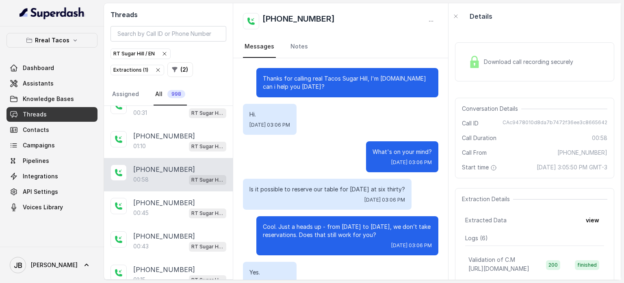
click at [311, 187] on p "Is it possible to reserve our table for this Friday at six thirty?" at bounding box center [328, 189] width 156 height 8
click at [311, 188] on p "Is it possible to reserve our table for this Friday at six thirty?" at bounding box center [328, 189] width 156 height 8
click at [311, 190] on p "Is it possible to reserve our table for this Friday at six thirty?" at bounding box center [328, 189] width 156 height 8
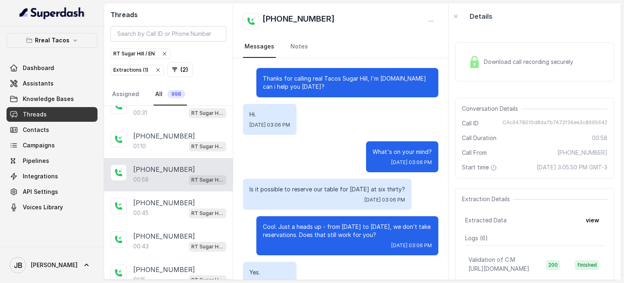
drag, startPoint x: 322, startPoint y: 148, endPoint x: 319, endPoint y: 152, distance: 5.2
click at [322, 148] on div "What's on your mind? Tue, Sep 16, 2025, 03:06 PM" at bounding box center [341, 156] width 196 height 31
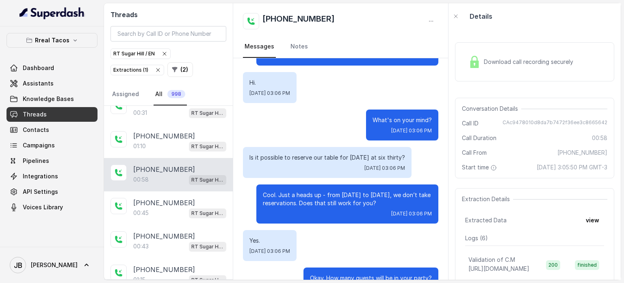
scroll to position [81, 0]
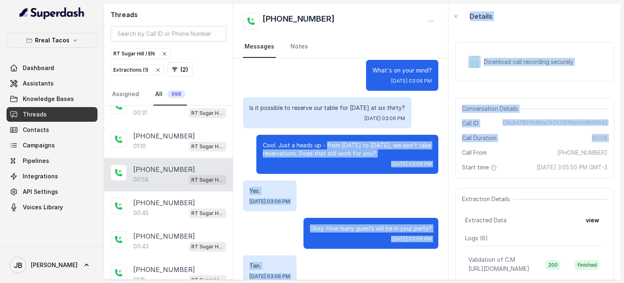
drag, startPoint x: 321, startPoint y: 145, endPoint x: 437, endPoint y: 135, distance: 117.1
click at [449, 152] on div "Threads RT Sugar Hill / EN Extractions ( 1 ) ( 2 ) Assigned All 998 +1678492034…" at bounding box center [362, 141] width 517 height 276
click at [399, 151] on p "Cool. Just a heads up - from Thursday to Sunday, we don’t take reservations. Do…" at bounding box center [347, 149] width 169 height 16
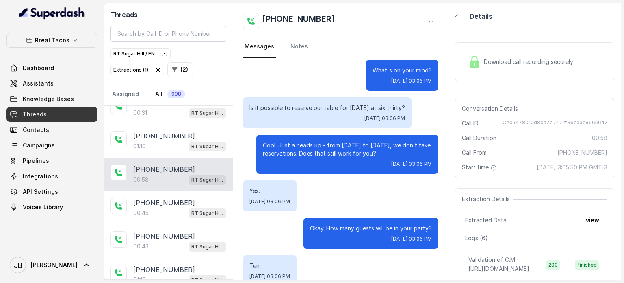
click at [380, 192] on div "Yes. Tue, Sep 16, 2025, 03:06 PM" at bounding box center [341, 195] width 196 height 31
drag, startPoint x: 288, startPoint y: 142, endPoint x: 386, endPoint y: 150, distance: 98.2
click at [386, 150] on p "Cool. Just a heads up - from Thursday to Sunday, we don’t take reservations. Do…" at bounding box center [347, 149] width 169 height 16
click at [386, 149] on p "Cool. Just a heads up - from Thursday to Sunday, we don’t take reservations. Do…" at bounding box center [347, 149] width 169 height 16
click at [315, 109] on p "Is it possible to reserve our table for this Friday at six thirty?" at bounding box center [328, 108] width 156 height 8
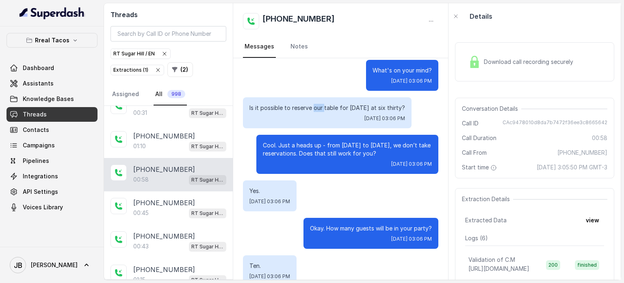
click at [315, 109] on p "Is it possible to reserve our table for this Friday at six thirty?" at bounding box center [328, 108] width 156 height 8
click at [326, 148] on p "Cool. Just a heads up - from Thursday to Sunday, we don’t take reservations. Do…" at bounding box center [347, 149] width 169 height 16
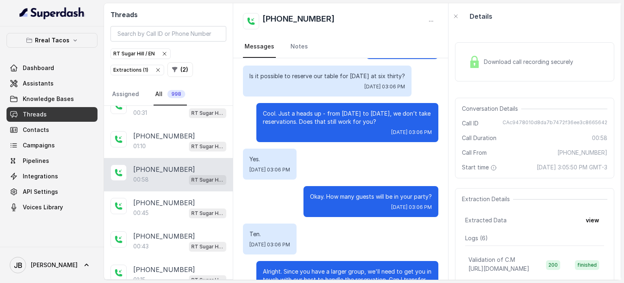
scroll to position [163, 0]
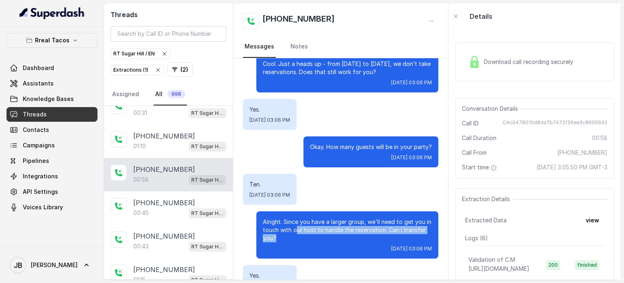
drag, startPoint x: 289, startPoint y: 229, endPoint x: 292, endPoint y: 236, distance: 7.5
click at [291, 235] on p "Alright. Since you have a larger group, we'll need to get you in touch with our…" at bounding box center [347, 229] width 169 height 24
click at [293, 236] on p "Alright. Since you have a larger group, we'll need to get you in touch with our…" at bounding box center [347, 229] width 169 height 24
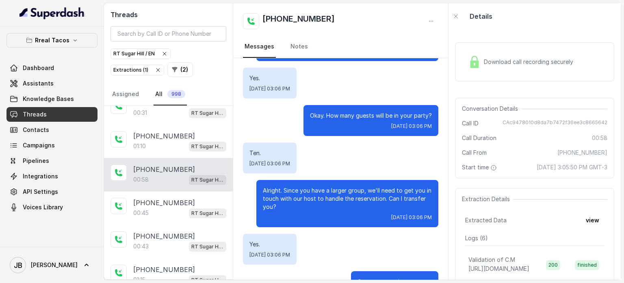
scroll to position [226, 0]
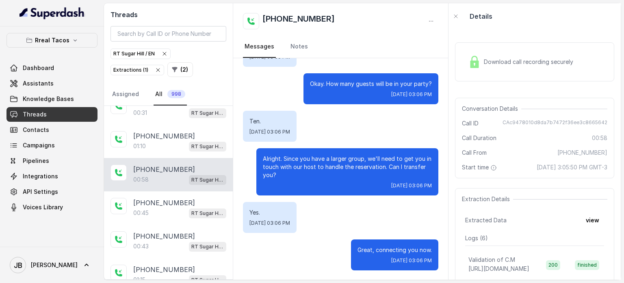
click at [535, 69] on div "Download call recording securely" at bounding box center [520, 61] width 111 height 19
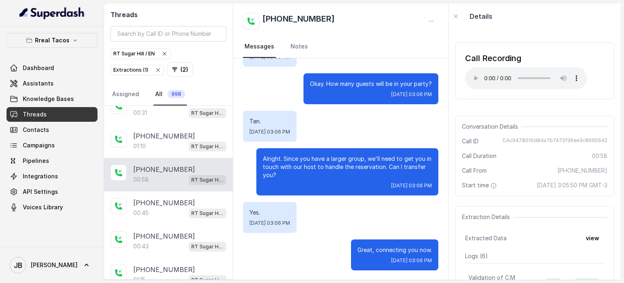
click at [462, 82] on div "Call Recording Your browser does not support the audio element." at bounding box center [534, 70] width 159 height 57
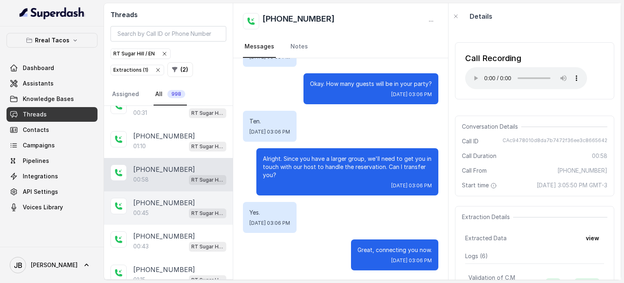
drag, startPoint x: 169, startPoint y: 201, endPoint x: 176, endPoint y: 194, distance: 10.6
click at [169, 202] on p "+17705331990" at bounding box center [164, 203] width 62 height 10
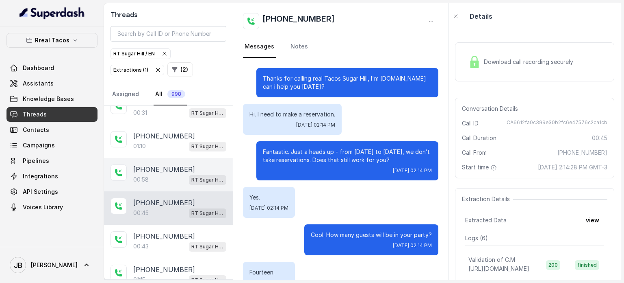
scroll to position [113, 0]
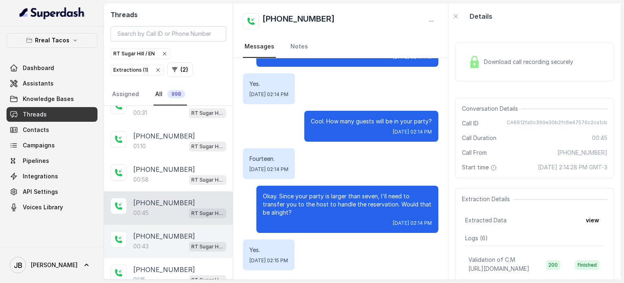
click at [138, 237] on p "+16785168557" at bounding box center [164, 236] width 62 height 10
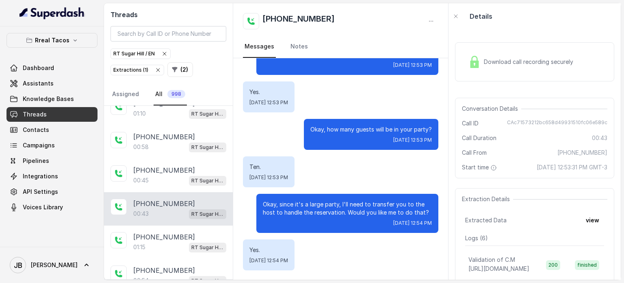
scroll to position [163, 0]
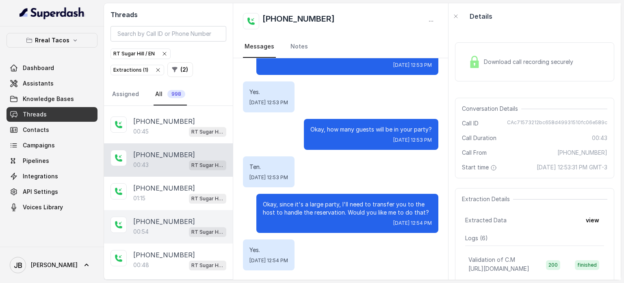
click at [154, 216] on p "+14702725448" at bounding box center [164, 221] width 62 height 10
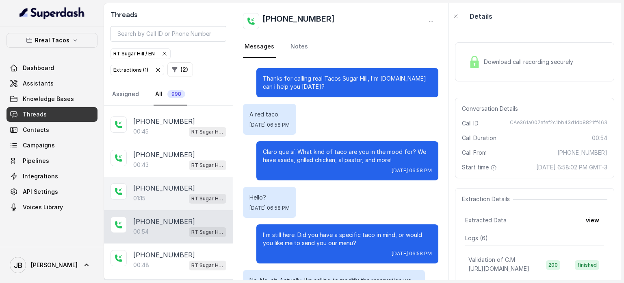
scroll to position [242, 0]
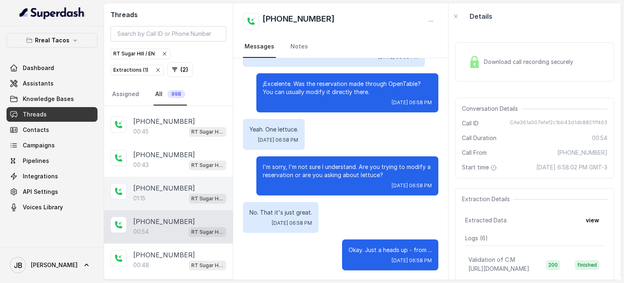
click at [168, 185] on p "+12166122502" at bounding box center [164, 188] width 62 height 10
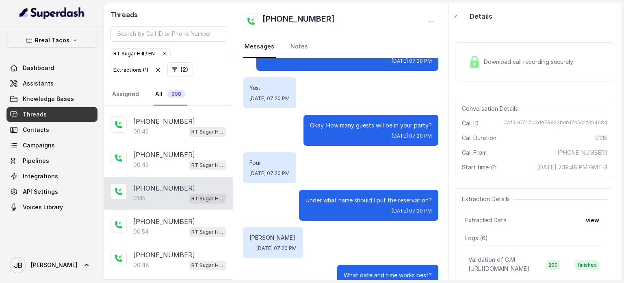
scroll to position [325, 0]
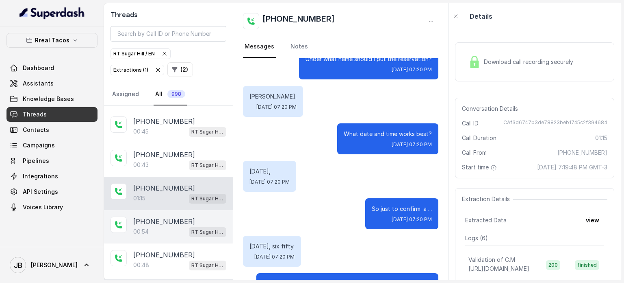
click at [172, 237] on div "+14702725448 00:54 RT Sugar Hill / EN" at bounding box center [168, 226] width 129 height 33
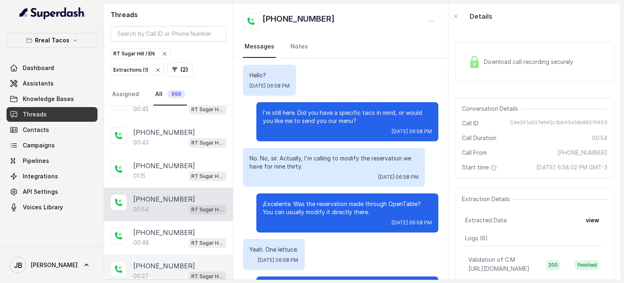
scroll to position [244, 0]
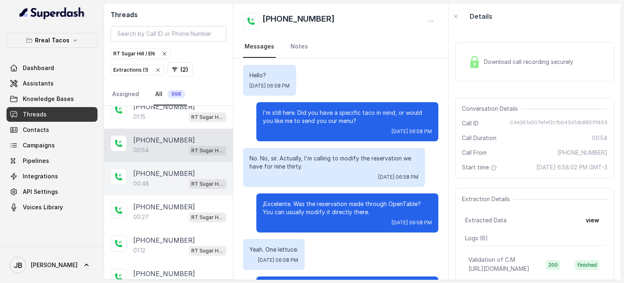
drag, startPoint x: 170, startPoint y: 181, endPoint x: 167, endPoint y: 185, distance: 4.6
click at [170, 182] on div "00:48 RT Sugar Hill / EN" at bounding box center [179, 183] width 93 height 11
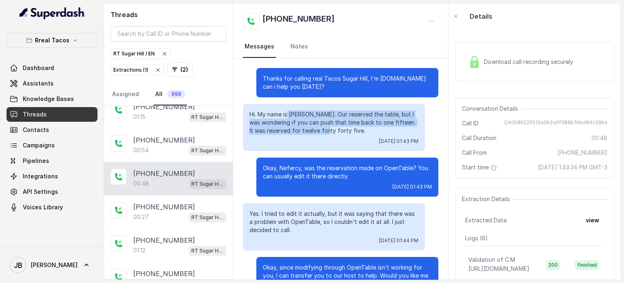
drag, startPoint x: 321, startPoint y: 125, endPoint x: 326, endPoint y: 127, distance: 5.5
click at [326, 127] on p "Hi. My name is Nefercy. Our reserved the table, but I was wondering if you can …" at bounding box center [334, 122] width 169 height 24
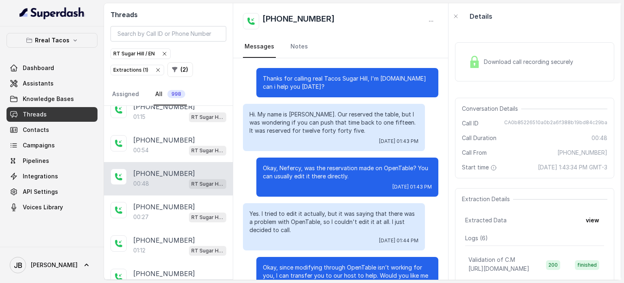
drag, startPoint x: 326, startPoint y: 127, endPoint x: 342, endPoint y: 125, distance: 15.9
click at [328, 126] on p "Hi. My name is Nefercy. Our reserved the table, but I was wondering if you can …" at bounding box center [334, 122] width 169 height 24
click at [337, 125] on p "Hi. My name is Nefercy. Our reserved the table, but I was wondering if you can …" at bounding box center [334, 122] width 169 height 24
click at [341, 126] on p "Hi. My name is Nefercy. Our reserved the table, but I was wondering if you can …" at bounding box center [334, 122] width 169 height 24
drag, startPoint x: 324, startPoint y: 125, endPoint x: 334, endPoint y: 128, distance: 10.4
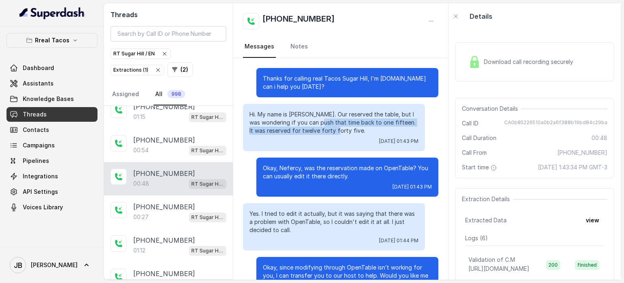
click at [334, 128] on p "Hi. My name is Nefercy. Our reserved the table, but I was wondering if you can …" at bounding box center [334, 122] width 169 height 24
click at [335, 129] on p "Hi. My name is Nefercy. Our reserved the table, but I was wondering if you can …" at bounding box center [334, 122] width 169 height 24
drag, startPoint x: 350, startPoint y: 131, endPoint x: 340, endPoint y: 126, distance: 10.9
click at [335, 125] on p "Hi. My name is Nefercy. Our reserved the table, but I was wondering if you can …" at bounding box center [334, 122] width 169 height 24
click at [351, 131] on p "Hi. My name is Nefercy. Our reserved the table, but I was wondering if you can …" at bounding box center [334, 122] width 169 height 24
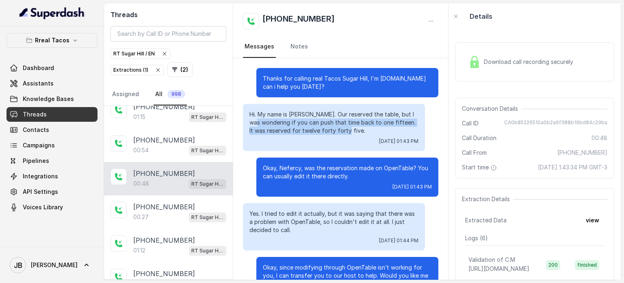
drag, startPoint x: 328, startPoint y: 131, endPoint x: 354, endPoint y: 131, distance: 25.2
click at [354, 131] on p "Hi. My name is Nefercy. Our reserved the table, but I was wondering if you can …" at bounding box center [334, 122] width 169 height 24
click at [356, 132] on p "Hi. My name is Nefercy. Our reserved the table, but I was wondering if you can …" at bounding box center [334, 122] width 169 height 24
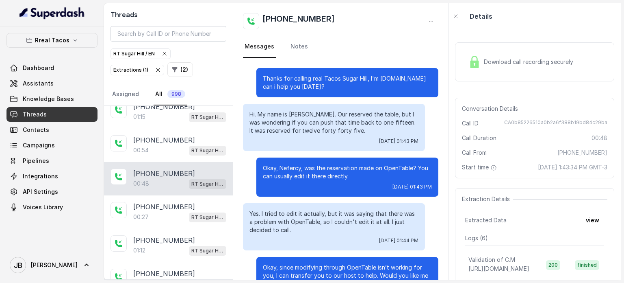
drag, startPoint x: 311, startPoint y: 159, endPoint x: 357, endPoint y: 188, distance: 55.2
click at [357, 188] on div "Okay, Nefercy, was the reservation made on OpenTable? You can usually edit it t…" at bounding box center [348, 176] width 182 height 39
click at [357, 188] on div "Sun, Sep 14, 2025, 01:43 PM" at bounding box center [347, 186] width 169 height 7
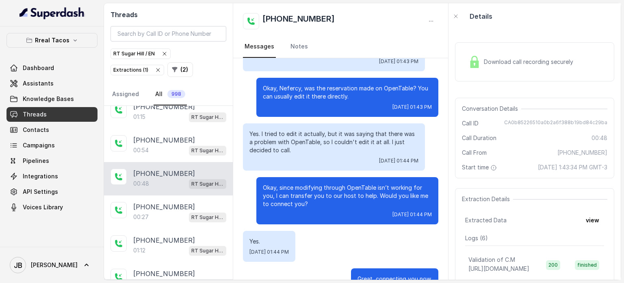
scroll to position [81, 0]
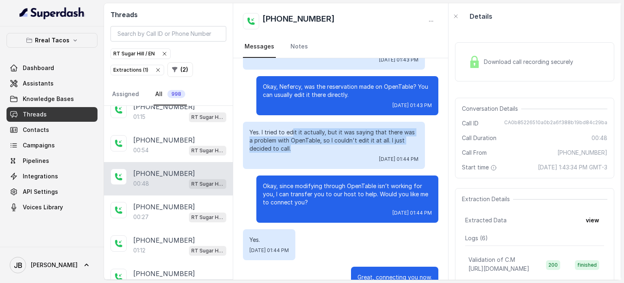
drag, startPoint x: 294, startPoint y: 126, endPoint x: 336, endPoint y: 150, distance: 48.6
click at [335, 149] on div "Yes. I tried to edit it actually, but it was saying that there was a problem wi…" at bounding box center [334, 145] width 182 height 47
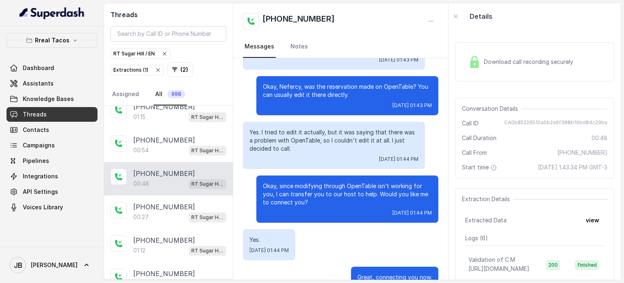
click at [337, 152] on div "Yes. I tried to edit it actually, but it was saying that there was a problem wi…" at bounding box center [334, 145] width 182 height 47
drag, startPoint x: 285, startPoint y: 151, endPoint x: 295, endPoint y: 148, distance: 10.3
click at [295, 147] on p "Yes. I tried to edit it actually, but it was saying that there was a problem wi…" at bounding box center [334, 140] width 169 height 24
click at [295, 148] on p "Yes. I tried to edit it actually, but it was saying that there was a problem wi…" at bounding box center [334, 140] width 169 height 24
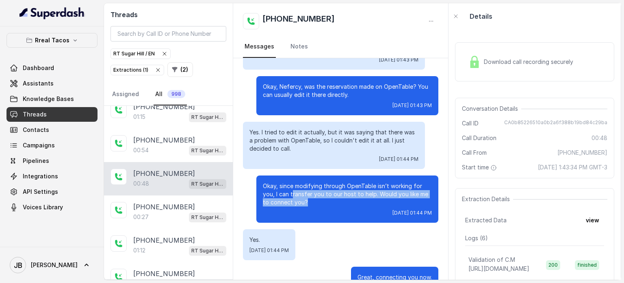
drag, startPoint x: 286, startPoint y: 196, endPoint x: 333, endPoint y: 202, distance: 48.0
click at [332, 202] on p "Okay, since modifying through OpenTable isn’t working for you, I can transfer y…" at bounding box center [347, 194] width 169 height 24
click at [333, 202] on p "Okay, since modifying through OpenTable isn’t working for you, I can transfer y…" at bounding box center [347, 194] width 169 height 24
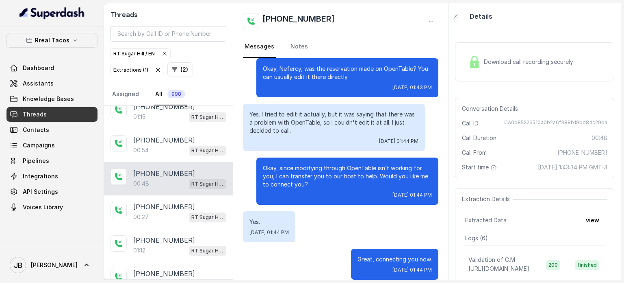
scroll to position [109, 0]
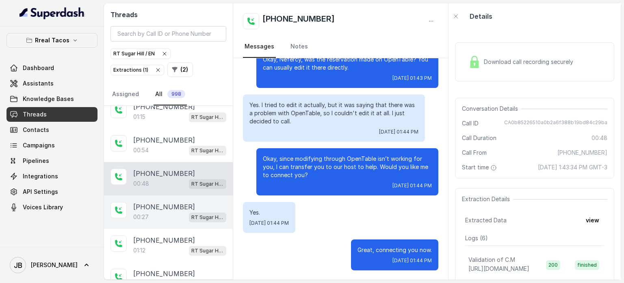
click at [163, 212] on div "00:27 RT Sugar Hill / EN" at bounding box center [179, 216] width 93 height 11
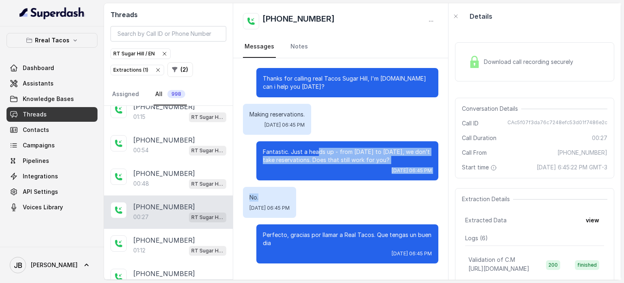
drag, startPoint x: 320, startPoint y: 151, endPoint x: 394, endPoint y: 182, distance: 80.9
click at [394, 182] on div "Thanks for calling real Tacos Sugar Hill, I'm Nacho.How can i help you today? M…" at bounding box center [340, 165] width 215 height 215
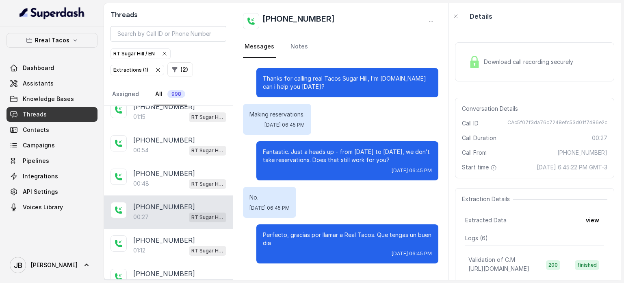
click at [389, 204] on div "No. Sat, Sep 13, 2025, 06:45 PM" at bounding box center [341, 202] width 196 height 31
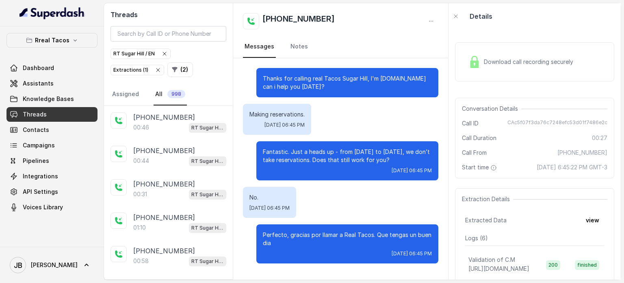
click at [46, 92] on link "Knowledge Bases" at bounding box center [52, 98] width 91 height 15
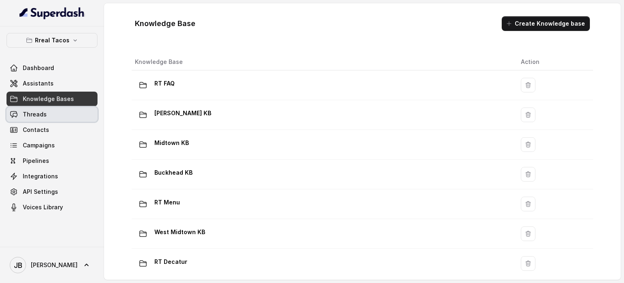
click at [50, 110] on link "Threads" at bounding box center [52, 114] width 91 height 15
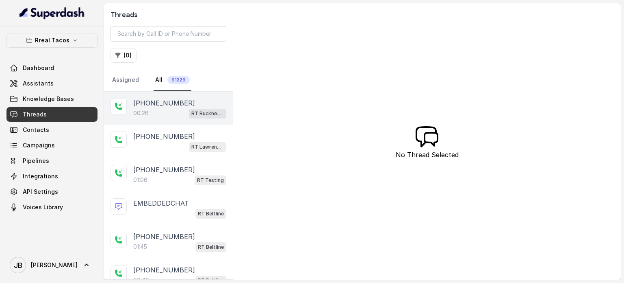
click at [171, 104] on p "[PHONE_NUMBER]" at bounding box center [164, 103] width 62 height 10
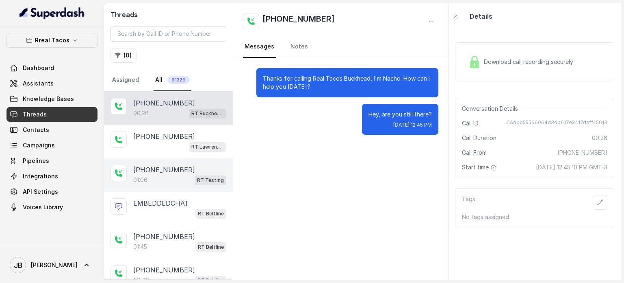
click at [159, 183] on div "01:06 RT Testing" at bounding box center [179, 179] width 93 height 11
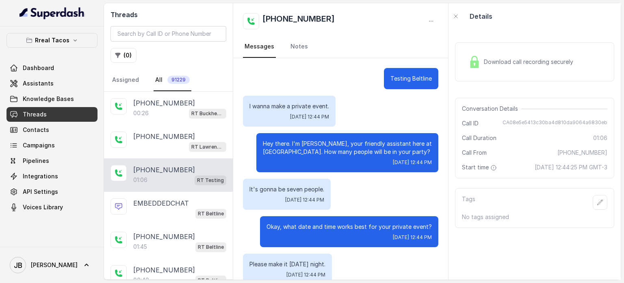
scroll to position [309, 0]
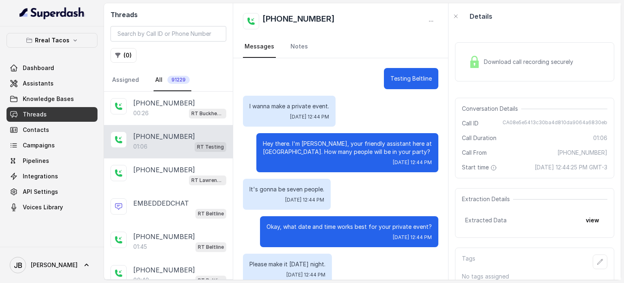
scroll to position [309, 0]
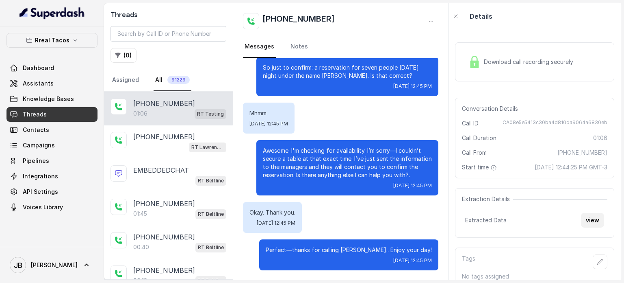
click at [581, 224] on button "view" at bounding box center [592, 220] width 23 height 15
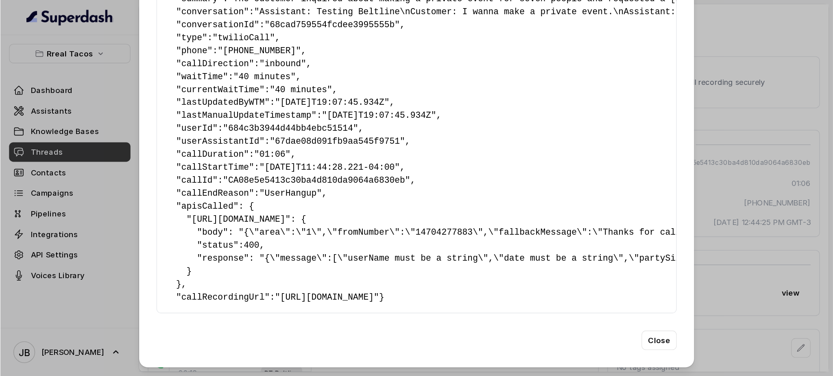
scroll to position [129, 0]
drag, startPoint x: 143, startPoint y: 175, endPoint x: 195, endPoint y: 194, distance: 55.8
click at [195, 194] on pre "{ " largepartyreservation ": { " partySize ": 7 , " date ": "[DATE]" , " time "…" at bounding box center [312, 82] width 376 height 293
drag, startPoint x: 195, startPoint y: 194, endPoint x: 198, endPoint y: 198, distance: 4.7
click at [195, 194] on pre "{ " largepartyreservation ": { " partySize ": 7 , " date ": "[DATE]" , " time "…" at bounding box center [312, 82] width 376 height 293
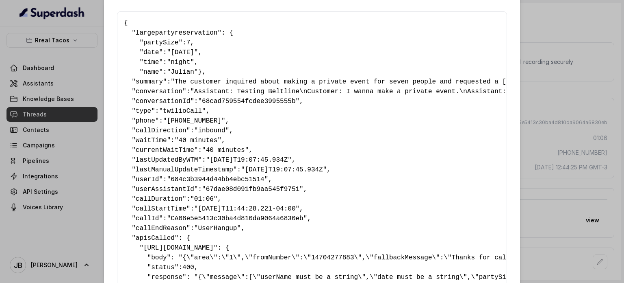
scroll to position [0, 0]
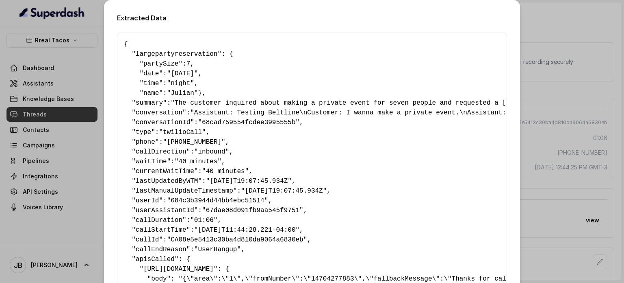
click at [213, 177] on pre "{ " largepartyreservation ": { " partySize ": 7 , " date ": "[DATE]" , " time "…" at bounding box center [312, 185] width 376 height 293
click at [214, 175] on span ""40 minutes"" at bounding box center [225, 170] width 47 height 7
click at [196, 126] on pre "{ " largepartyreservation ": { " partySize ": 7 , " date ": "[DATE]" , " time "…" at bounding box center [312, 185] width 376 height 293
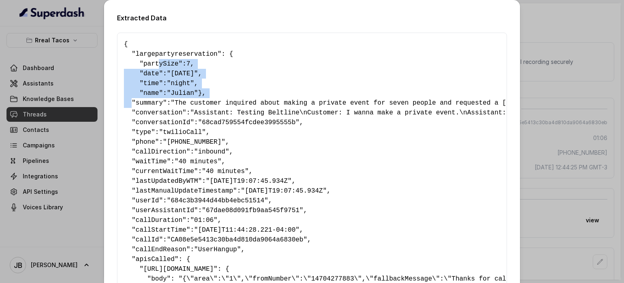
drag, startPoint x: 152, startPoint y: 63, endPoint x: 211, endPoint y: 102, distance: 71.4
click at [211, 102] on pre "{ " largepartyreservation ": { " partySize ": 7 , " date ": "[DATE]" , " time "…" at bounding box center [312, 185] width 376 height 293
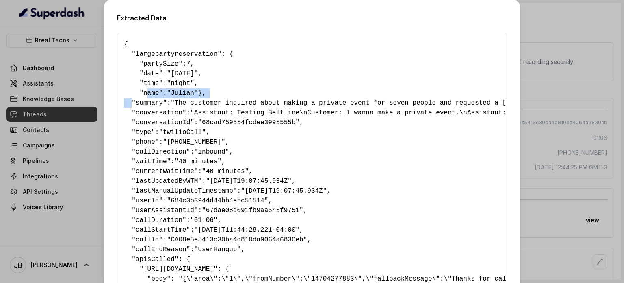
drag, startPoint x: 160, startPoint y: 101, endPoint x: 150, endPoint y: 99, distance: 10.4
click at [146, 93] on pre "{ " largepartyreservation ": { " partySize ": 7 , " date ": "[DATE]" , " time "…" at bounding box center [312, 185] width 376 height 293
click at [150, 99] on pre "{ " largepartyreservation ": { " partySize ": 7 , " date ": "[DATE]" , " time "…" at bounding box center [312, 185] width 376 height 293
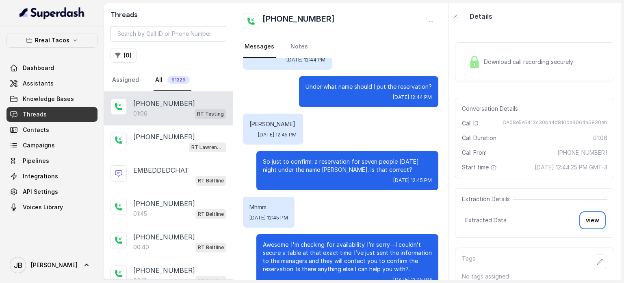
click at [192, 102] on div "[PHONE_NUMBER]" at bounding box center [179, 103] width 93 height 10
drag, startPoint x: 537, startPoint y: 177, endPoint x: 550, endPoint y: 182, distance: 14.7
click at [550, 178] on div "Conversation Details Call ID CA08e5e5413c30ba4d810da9064a6830eb Call Duration 0…" at bounding box center [534, 138] width 159 height 80
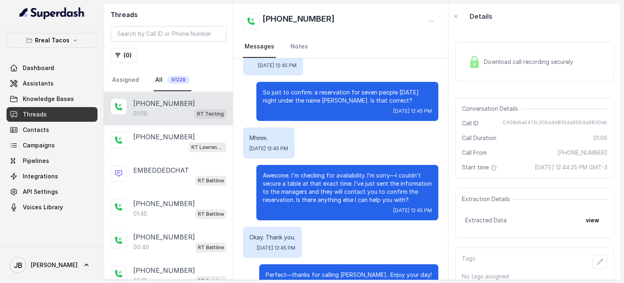
scroll to position [296, 0]
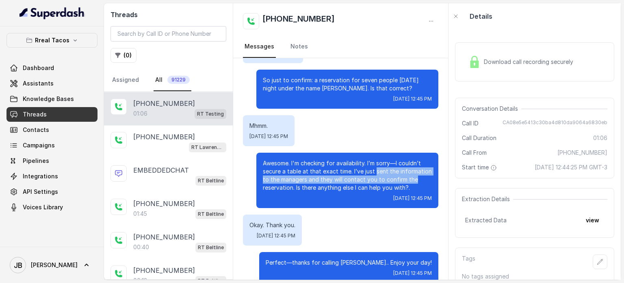
drag, startPoint x: 409, startPoint y: 179, endPoint x: 375, endPoint y: 174, distance: 34.1
click at [374, 174] on p "Awesome. I'm checking for availability. I’m sorry—I couldn’t secure a table at …" at bounding box center [347, 175] width 169 height 33
click at [376, 175] on p "Awesome. I'm checking for availability. I’m sorry—I couldn’t secure a table at …" at bounding box center [347, 175] width 169 height 33
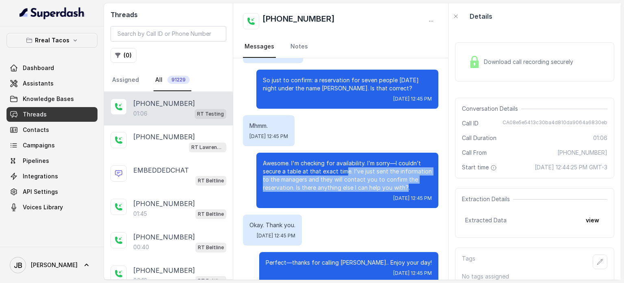
drag, startPoint x: 403, startPoint y: 184, endPoint x: 354, endPoint y: 172, distance: 50.2
click at [354, 172] on p "Awesome. I'm checking for availability. I’m sorry—I couldn’t secure a table at …" at bounding box center [347, 175] width 169 height 33
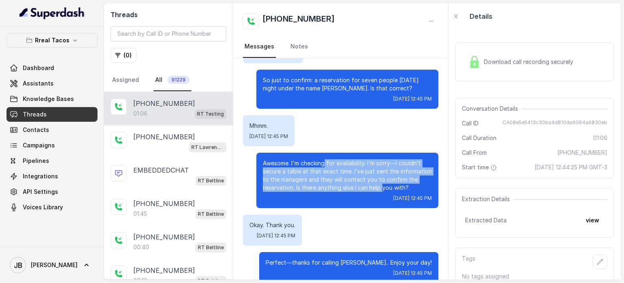
drag, startPoint x: 319, startPoint y: 166, endPoint x: 378, endPoint y: 186, distance: 62.2
click at [378, 186] on p "Awesome. I'm checking for availability. I’m sorry—I couldn’t secure a table at …" at bounding box center [347, 175] width 169 height 33
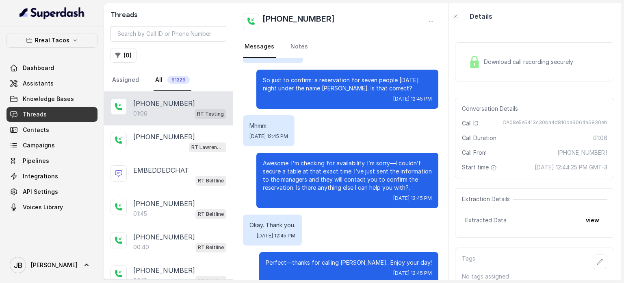
click at [397, 192] on div "Awesome. I'm checking for availability. I’m sorry—I couldn’t secure a table at …" at bounding box center [348, 179] width 182 height 55
